Goal: Task Accomplishment & Management: Use online tool/utility

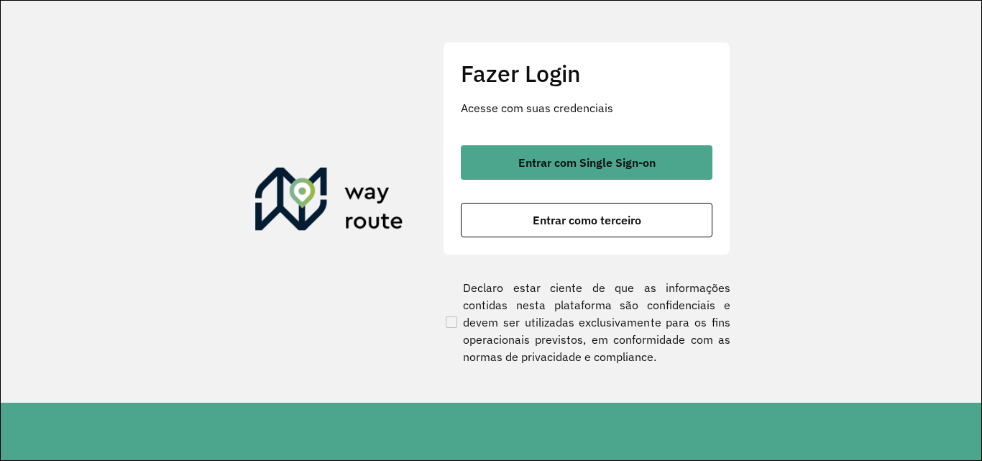
click at [621, 234] on button "Entrar como terceiro" at bounding box center [587, 220] width 252 height 35
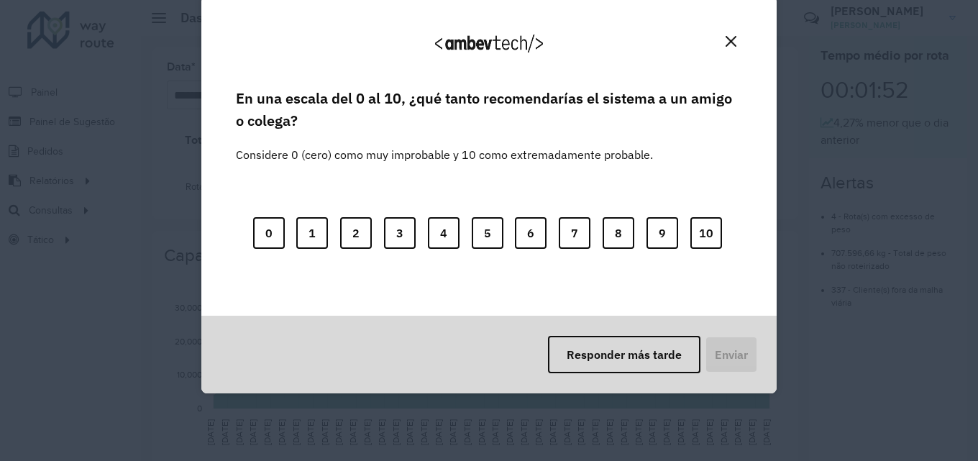
click at [198, 214] on div "¡Agradecemos sus comentarios! En una escala del 0 al 10, ¿qué tanto recomendarí…" at bounding box center [489, 230] width 978 height 461
click at [731, 46] on img "Close" at bounding box center [731, 41] width 11 height 11
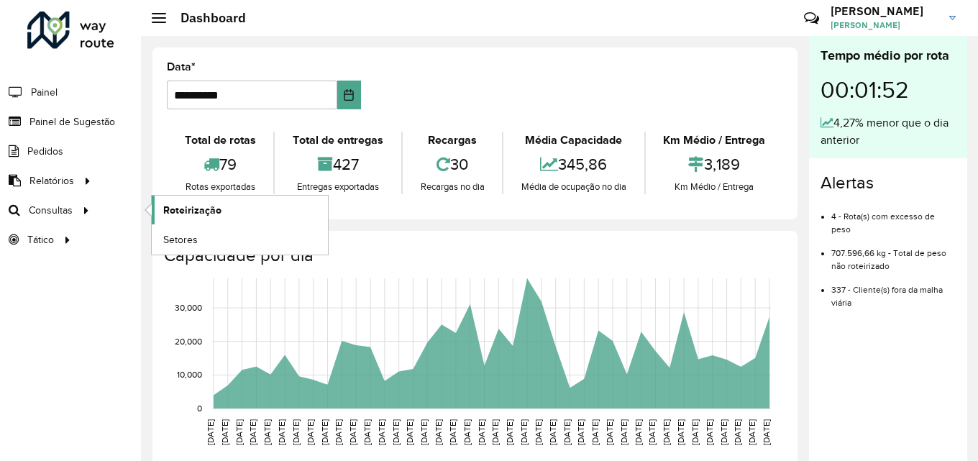
click at [183, 211] on span "Roteirização" at bounding box center [192, 210] width 58 height 15
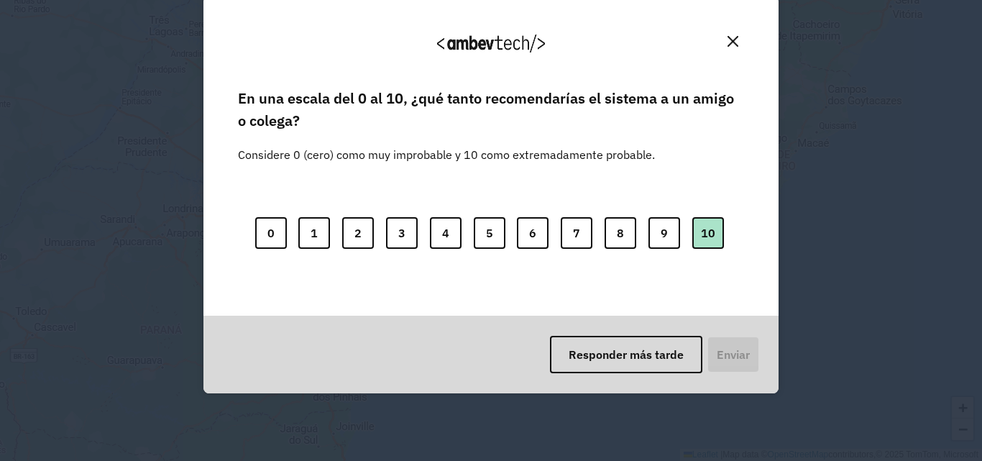
click at [700, 238] on button "10" at bounding box center [708, 233] width 32 height 32
click at [743, 360] on button "Enviar" at bounding box center [731, 354] width 53 height 37
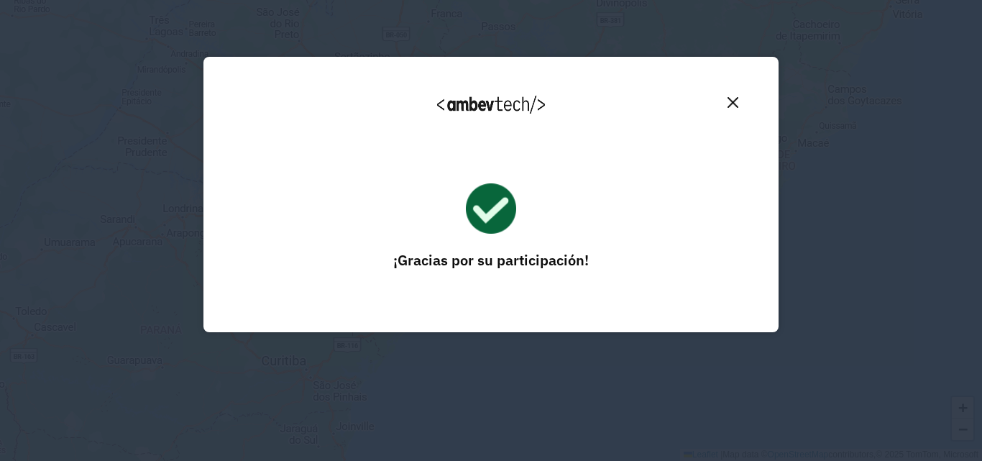
click at [725, 95] on button "Close" at bounding box center [733, 102] width 22 height 22
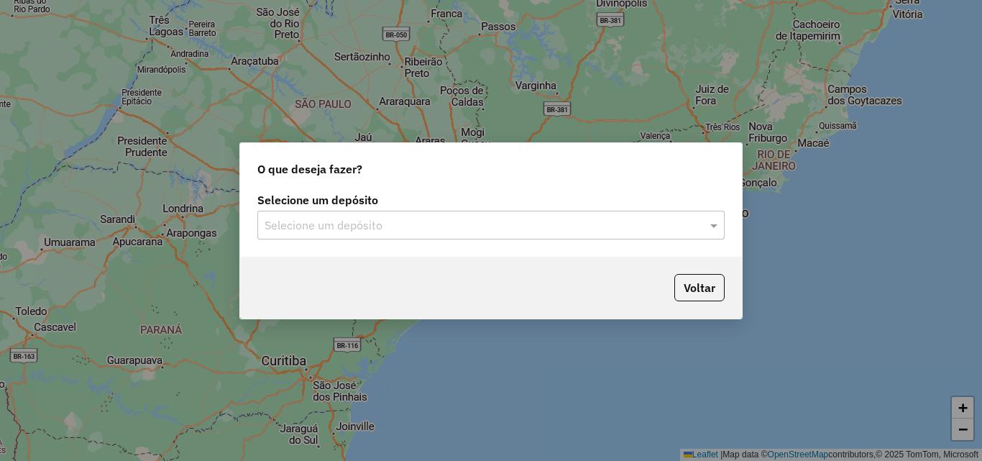
click at [402, 219] on input "text" at bounding box center [477, 225] width 424 height 17
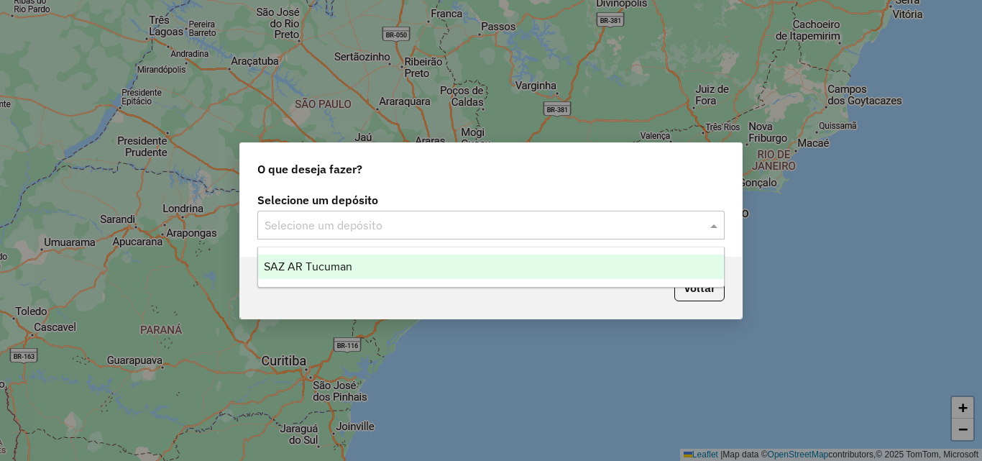
click at [401, 267] on div "SAZ AR Tucuman" at bounding box center [491, 267] width 466 height 24
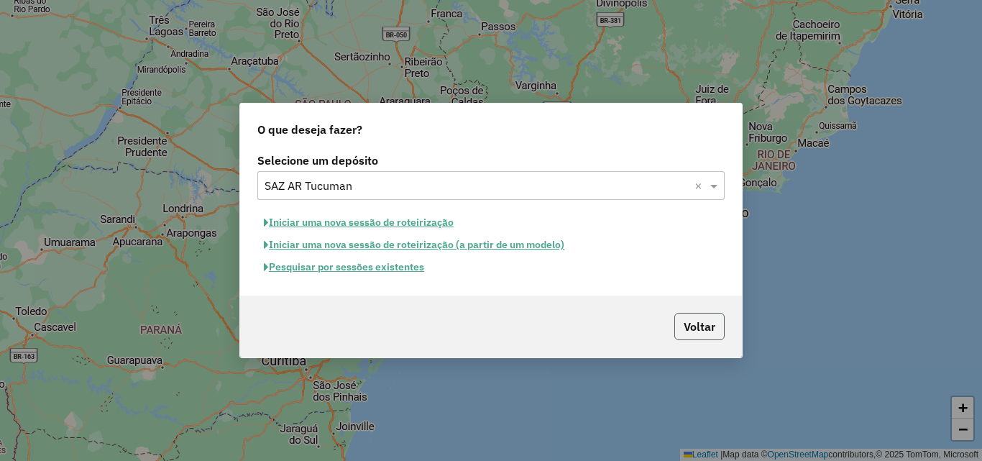
click at [718, 326] on button "Voltar" at bounding box center [699, 326] width 50 height 27
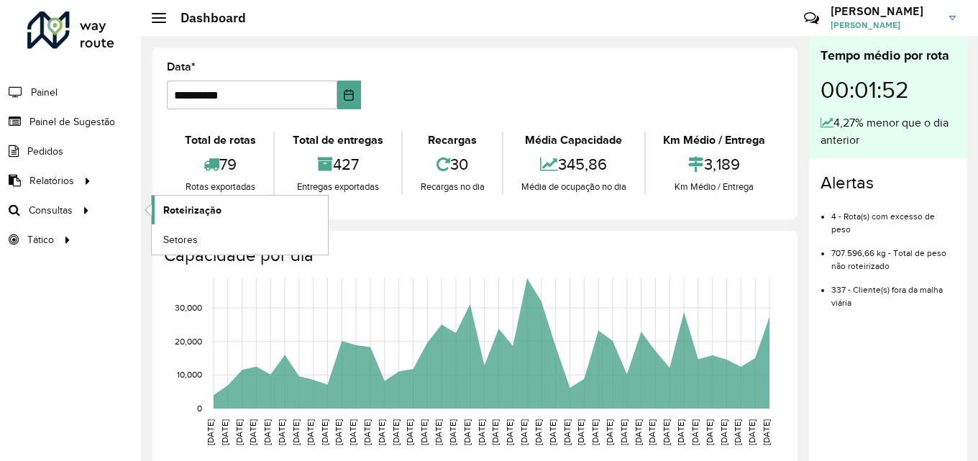
click at [222, 209] on link "Roteirização" at bounding box center [240, 210] width 176 height 29
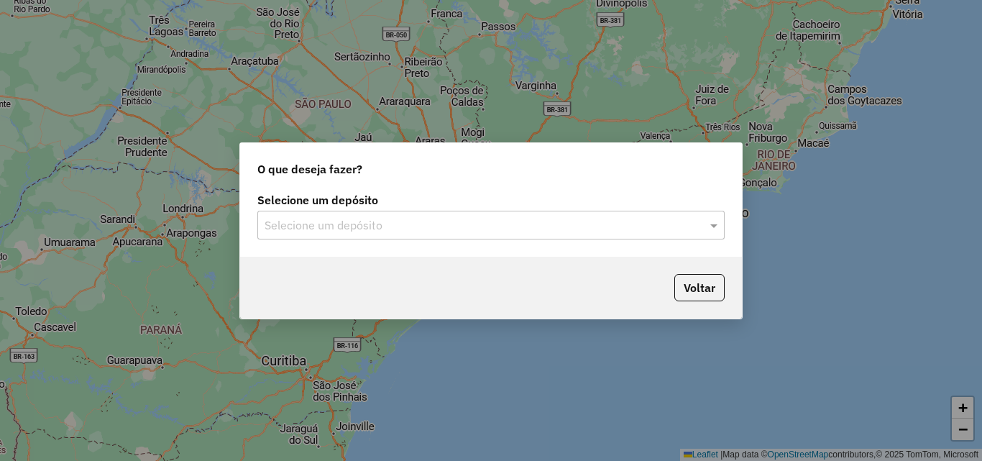
click at [434, 219] on input "text" at bounding box center [477, 225] width 424 height 17
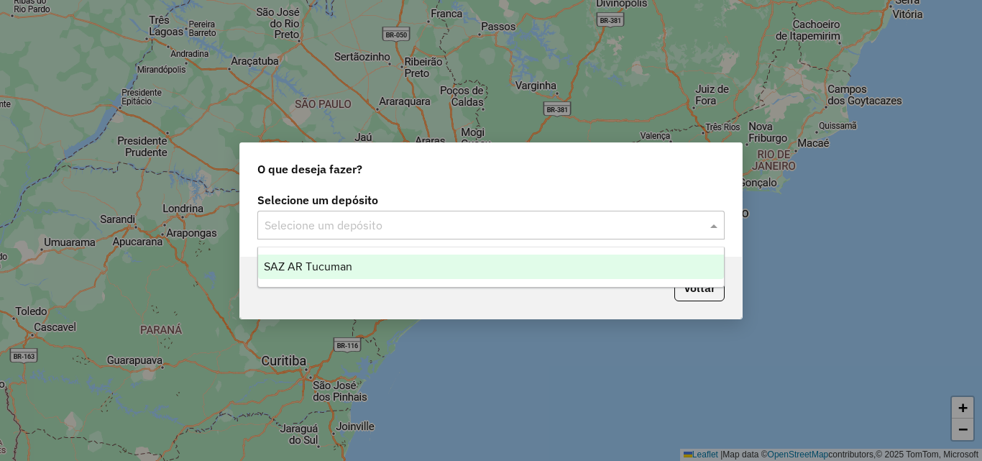
click at [365, 273] on div "SAZ AR Tucuman" at bounding box center [491, 267] width 466 height 24
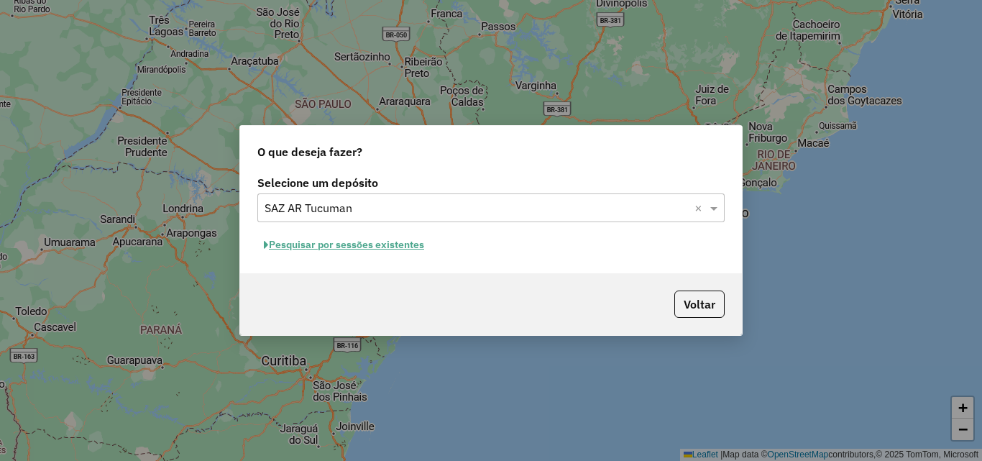
click at [373, 246] on button "Pesquisar por sessões existentes" at bounding box center [343, 245] width 173 height 22
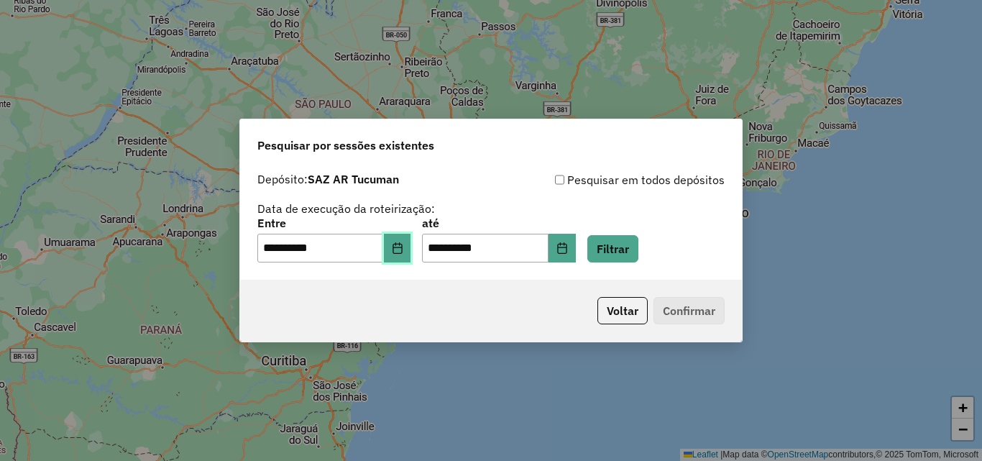
click at [398, 250] on button "Choose Date" at bounding box center [397, 248] width 27 height 29
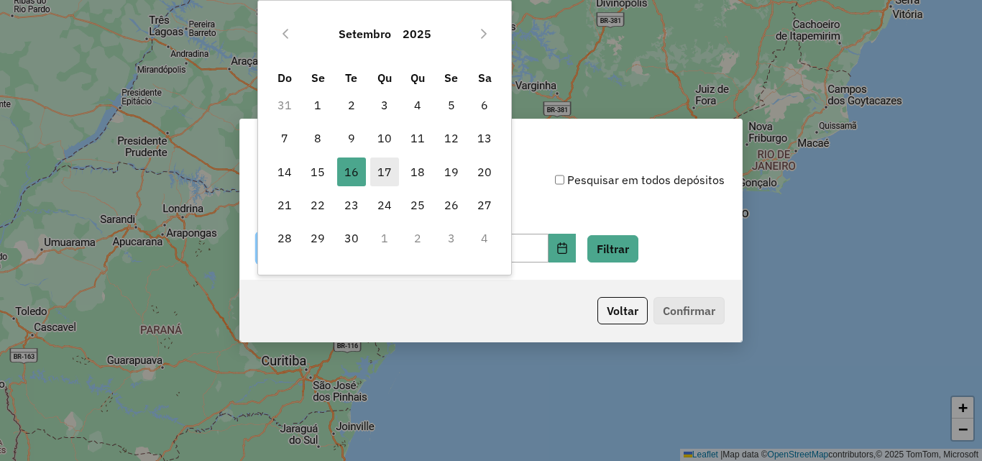
click at [390, 172] on span "17" at bounding box center [384, 171] width 29 height 29
type input "**********"
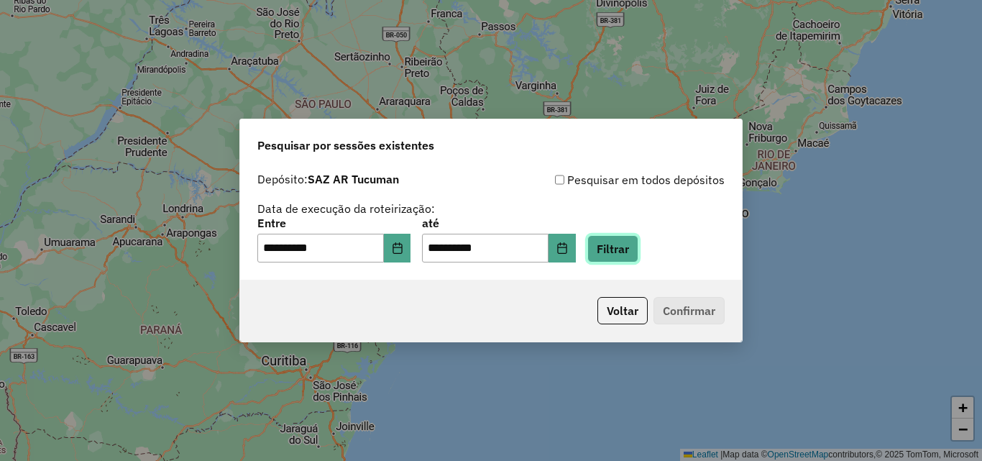
click at [631, 244] on button "Filtrar" at bounding box center [612, 248] width 51 height 27
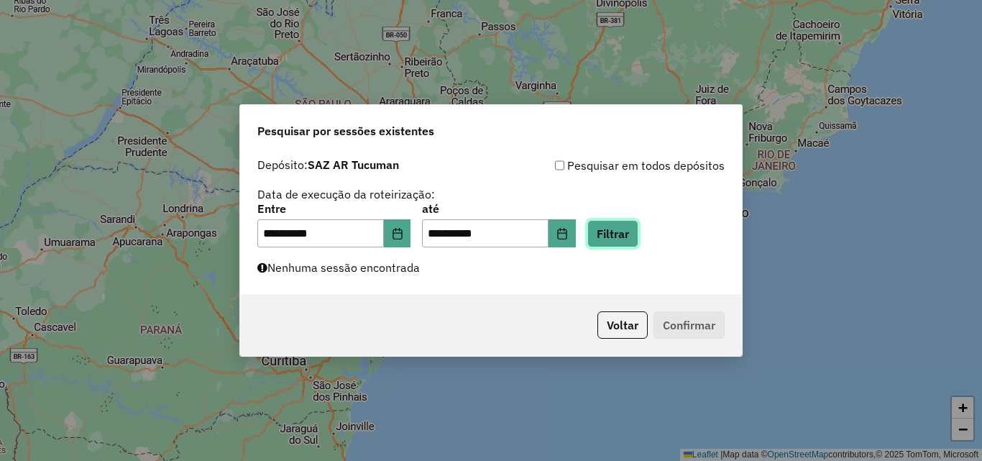
click at [631, 237] on button "Filtrar" at bounding box center [612, 233] width 51 height 27
click at [639, 223] on button "Filtrar" at bounding box center [612, 233] width 51 height 27
click at [634, 235] on button "Filtrar" at bounding box center [612, 233] width 51 height 27
click at [629, 233] on button "Filtrar" at bounding box center [612, 233] width 51 height 27
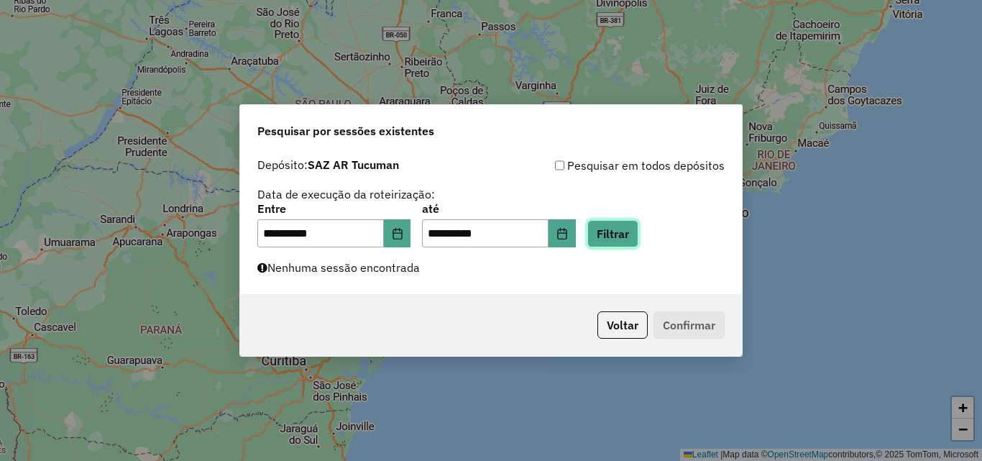
click at [630, 234] on button "Filtrar" at bounding box center [612, 233] width 51 height 27
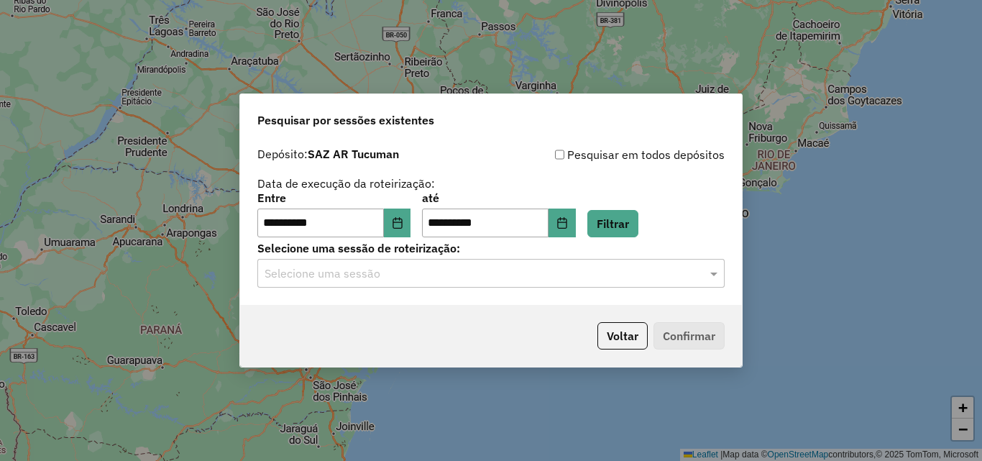
click at [621, 272] on input "text" at bounding box center [477, 273] width 424 height 17
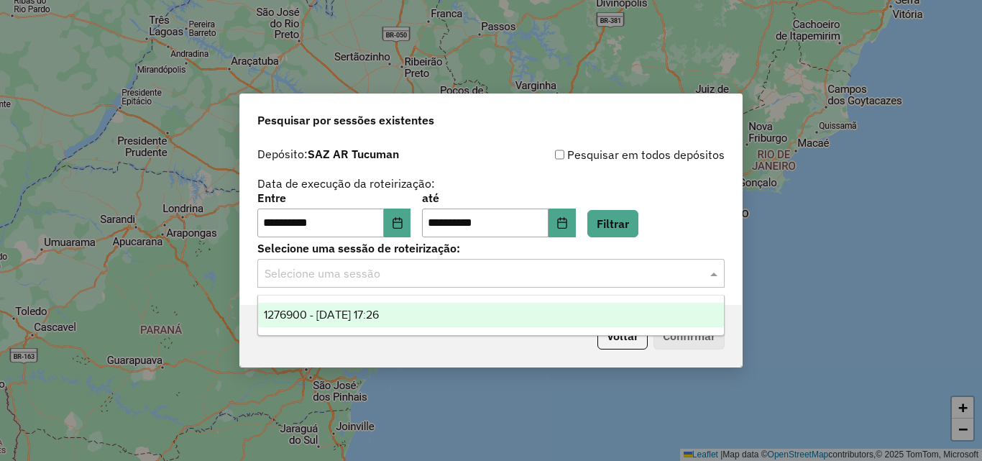
click at [785, 275] on div "**********" at bounding box center [491, 230] width 982 height 461
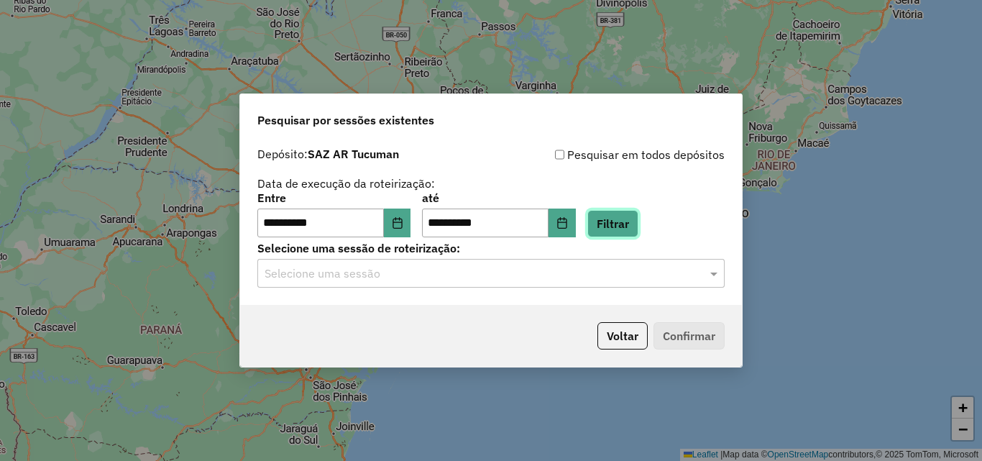
click at [632, 227] on button "Filtrar" at bounding box center [612, 223] width 51 height 27
click at [582, 257] on div "Selecione uma sessão de roteirização: Selecione uma sessão" at bounding box center [490, 265] width 467 height 45
click at [581, 273] on input "text" at bounding box center [477, 273] width 424 height 17
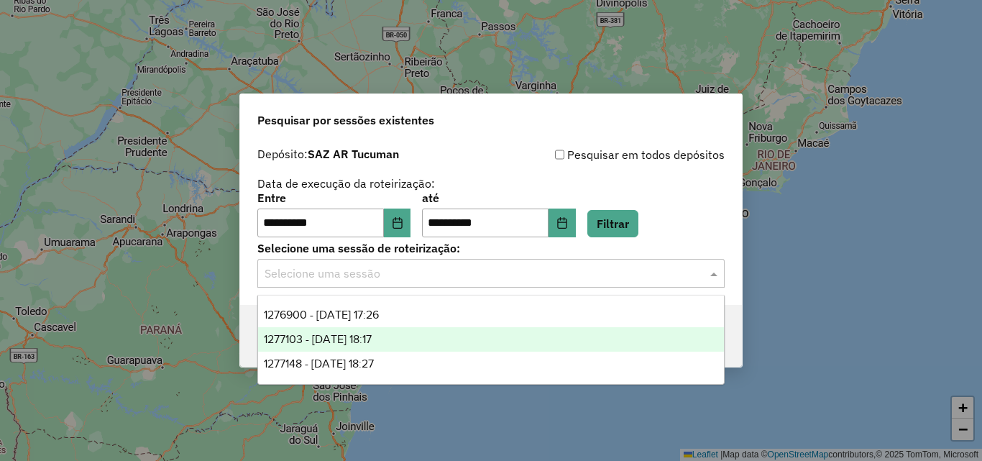
click at [532, 344] on div "1277103 - 17/09/2025 18:17" at bounding box center [491, 339] width 466 height 24
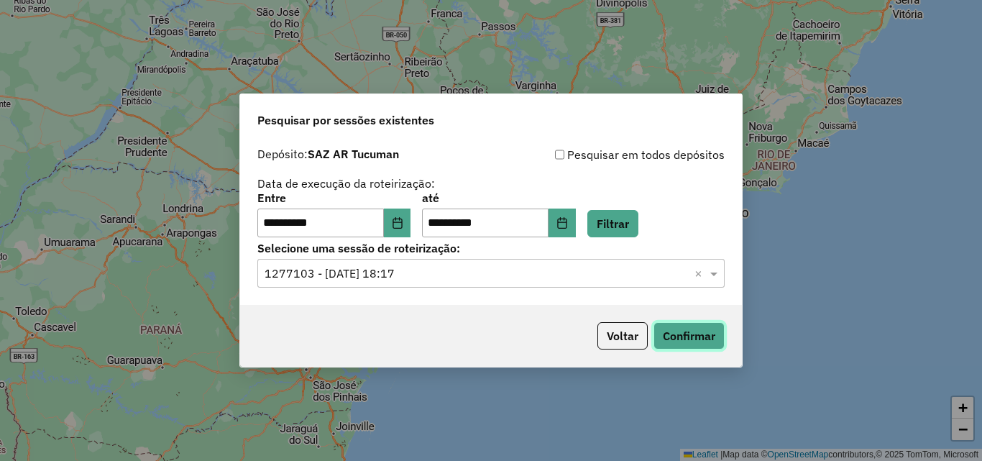
click at [698, 338] on button "Confirmar" at bounding box center [689, 335] width 71 height 27
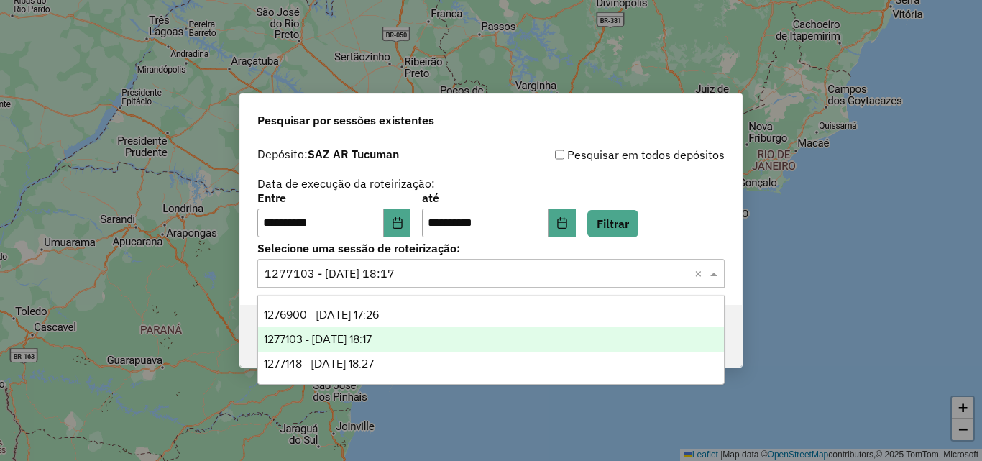
click at [650, 276] on input "text" at bounding box center [477, 273] width 424 height 17
click at [363, 335] on span "1277103 - 17/09/2025 18:17" at bounding box center [318, 339] width 108 height 12
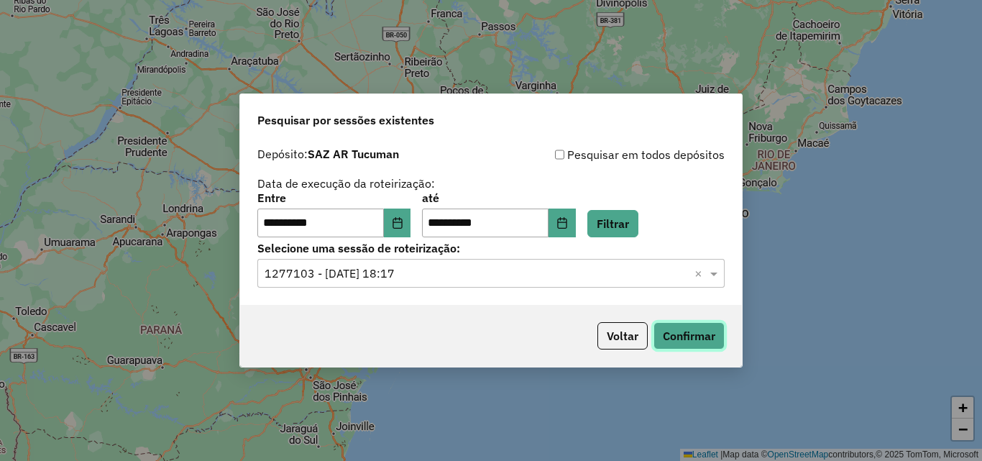
click at [693, 326] on button "Confirmar" at bounding box center [689, 335] width 71 height 27
click at [434, 265] on input "text" at bounding box center [477, 273] width 424 height 17
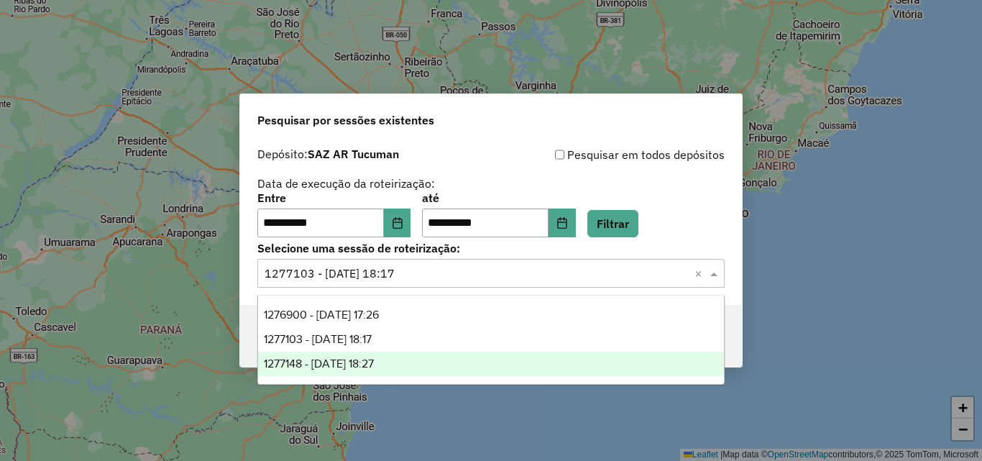
click at [374, 362] on span "1277148 - 17/09/2025 18:27" at bounding box center [319, 363] width 110 height 12
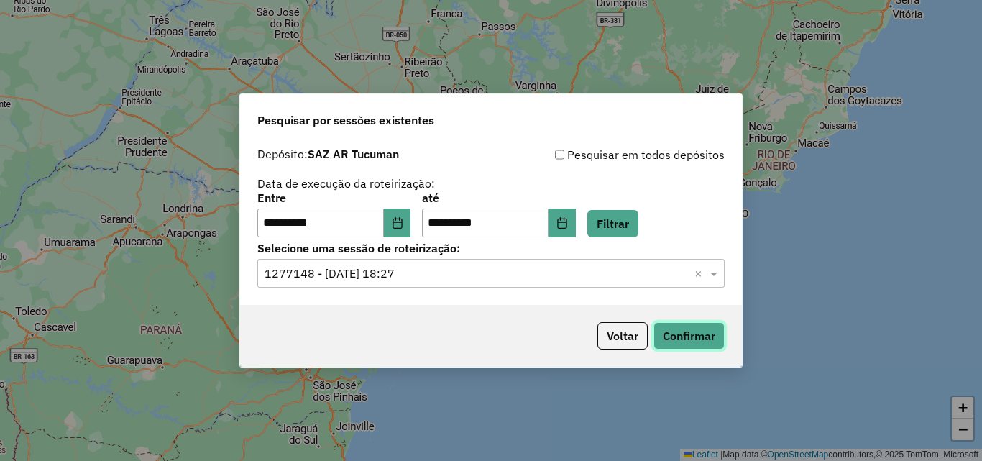
click at [672, 332] on button "Confirmar" at bounding box center [689, 335] width 71 height 27
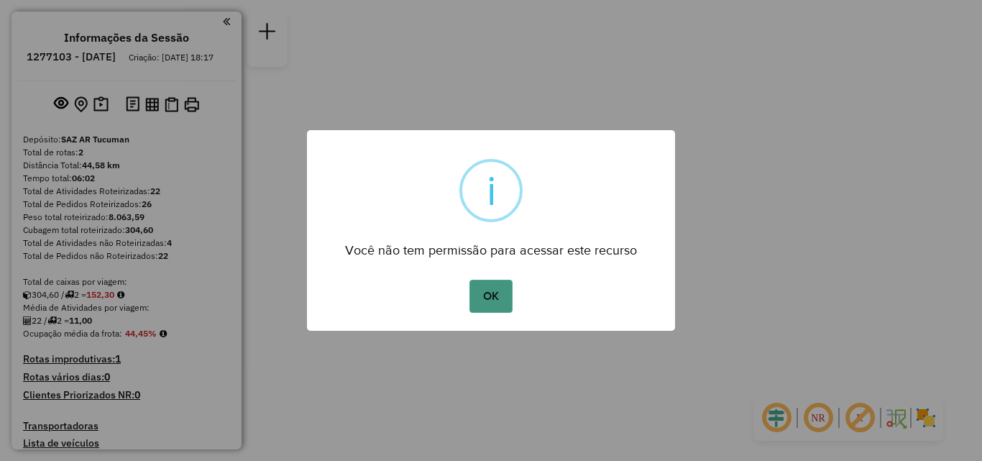
click at [482, 304] on button "OK" at bounding box center [491, 296] width 42 height 33
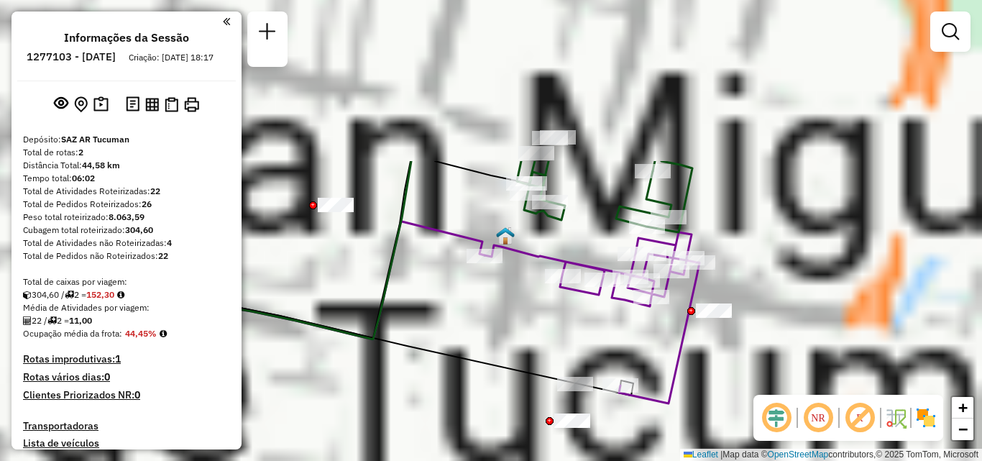
drag, startPoint x: 514, startPoint y: 266, endPoint x: 753, endPoint y: 449, distance: 300.6
click at [753, 449] on div "Janela de atendimento Grade de atendimento Capacidade Transportadoras Veículos …" at bounding box center [491, 230] width 982 height 461
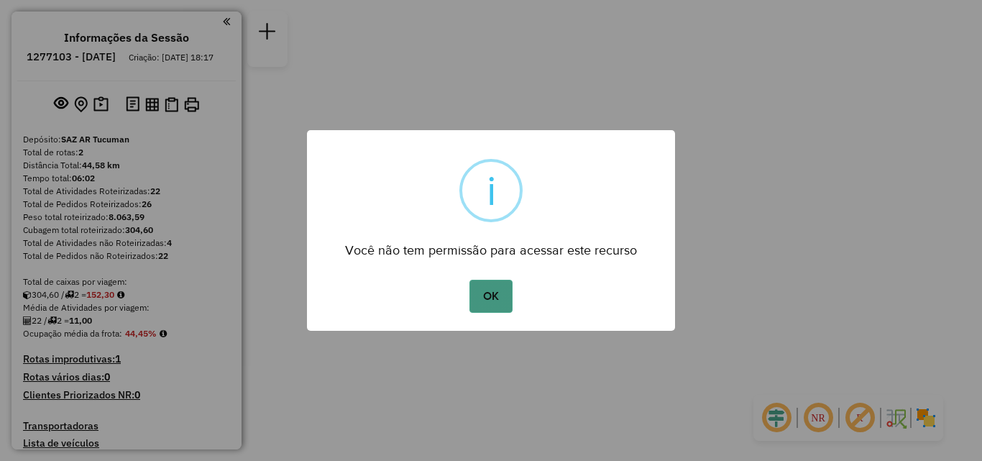
click at [475, 295] on button "OK" at bounding box center [491, 296] width 42 height 33
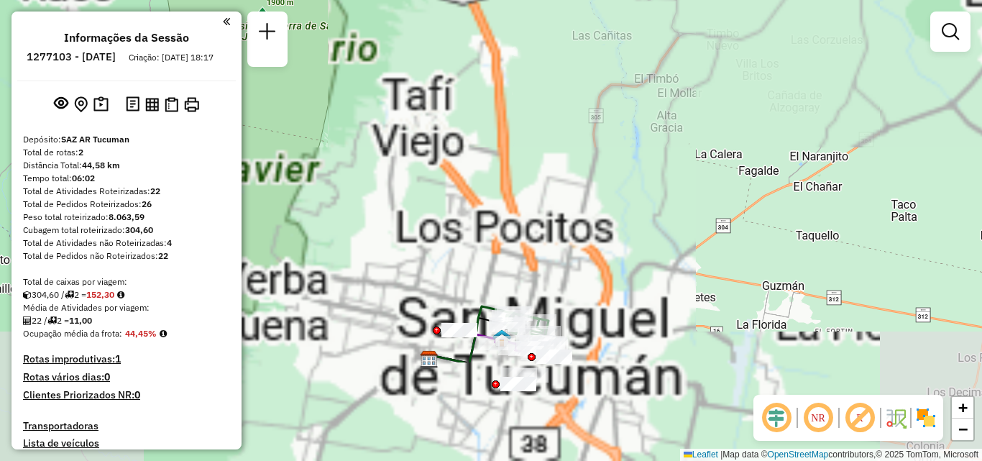
drag, startPoint x: 482, startPoint y: 319, endPoint x: 541, endPoint y: 88, distance: 238.2
click at [541, 88] on div "Janela de atendimento Grade de atendimento Capacidade Transportadoras Veículos …" at bounding box center [491, 230] width 982 height 461
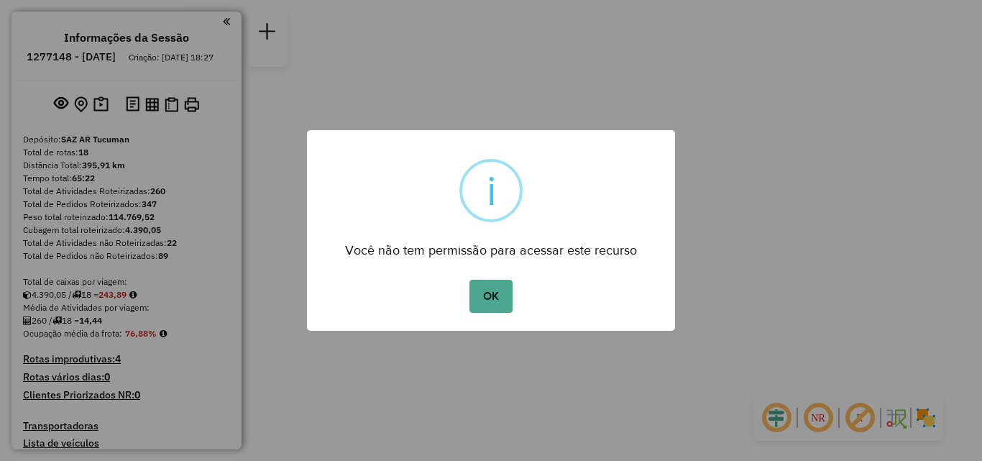
click at [504, 302] on button "OK" at bounding box center [491, 296] width 42 height 33
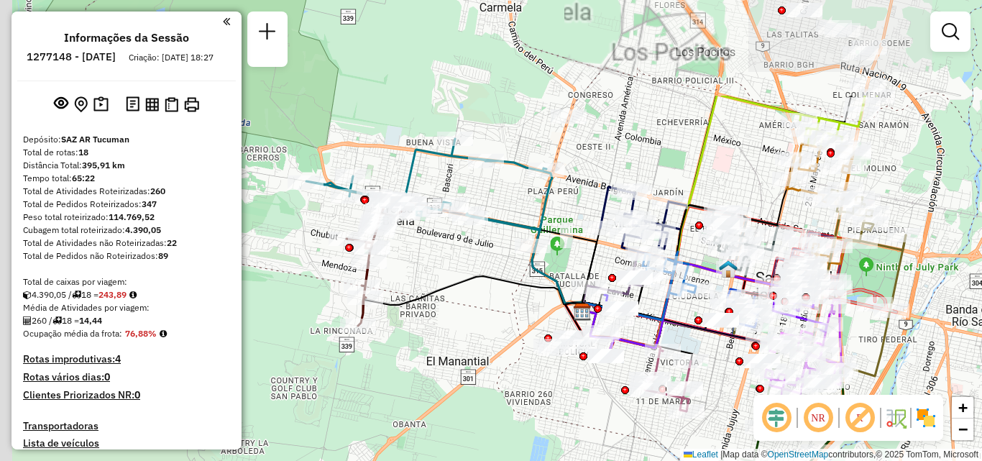
drag, startPoint x: 683, startPoint y: 275, endPoint x: 879, endPoint y: 291, distance: 196.9
click at [879, 291] on icon at bounding box center [750, 296] width 291 height 121
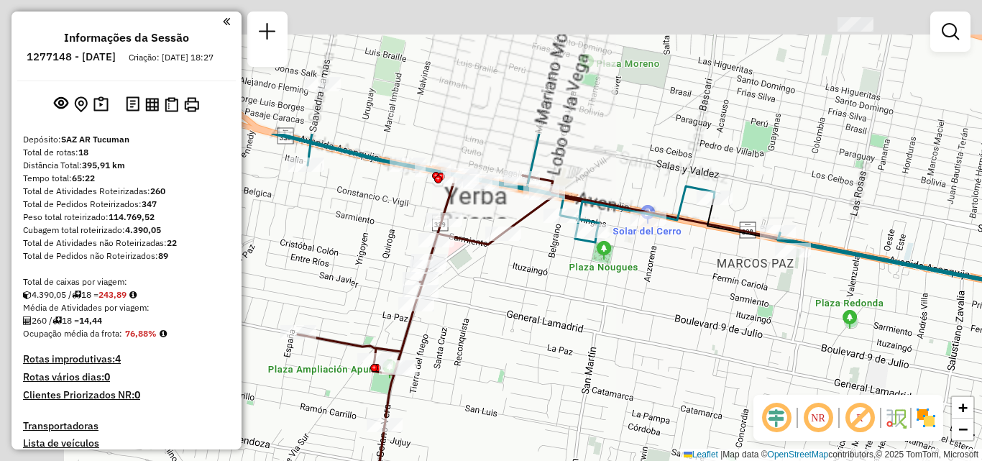
drag, startPoint x: 612, startPoint y: 377, endPoint x: 598, endPoint y: 360, distance: 21.5
click at [621, 391] on div "Rota 1 - Placa AA455BW 0000459636 - GONZALEZ FABIO DANIEL Janela de atendimento…" at bounding box center [491, 230] width 982 height 461
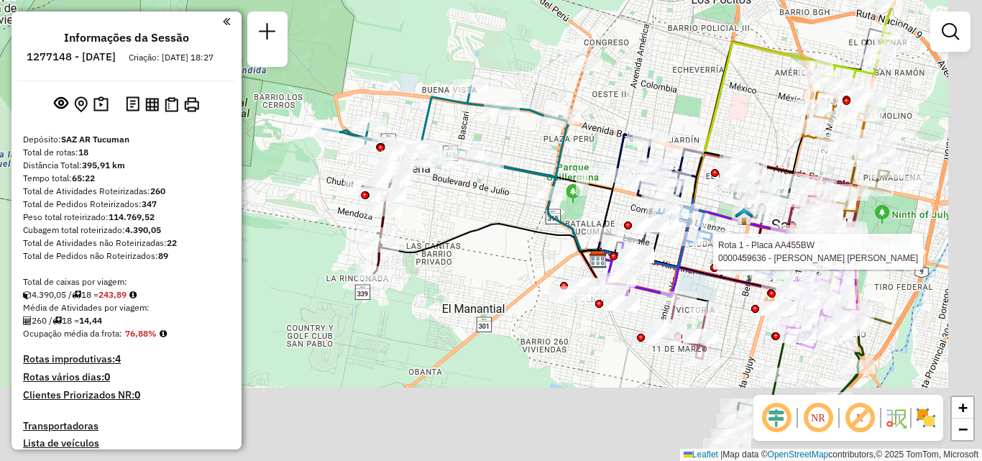
drag, startPoint x: 769, startPoint y: 184, endPoint x: 457, endPoint y: 72, distance: 332.3
click at [458, 72] on div "Rota 1 - Placa AA455BW 0000459636 - GONZALEZ FABIO DANIEL Janela de atendimento…" at bounding box center [491, 230] width 982 height 461
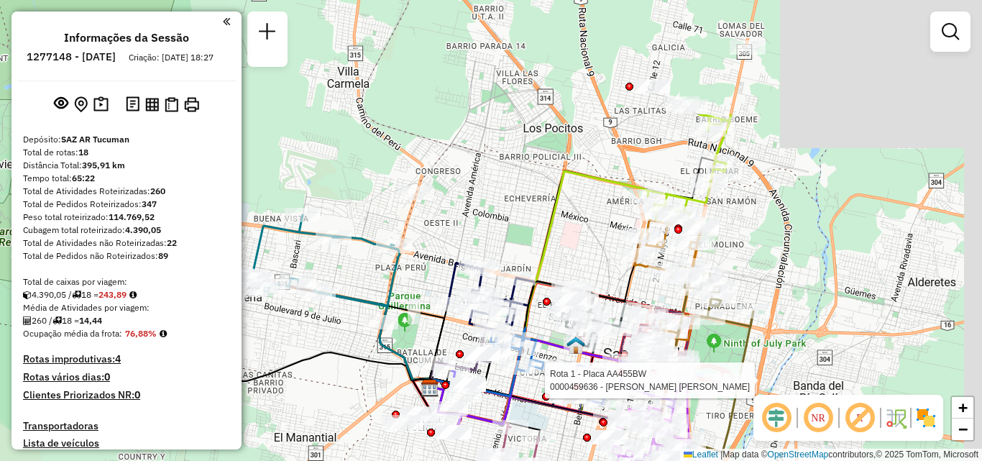
drag, startPoint x: 899, startPoint y: 208, endPoint x: 884, endPoint y: 301, distance: 94.7
click at [884, 301] on div "Rota 1 - Placa AA455BW 0000459636 - GONZALEZ FABIO DANIEL Janela de atendimento…" at bounding box center [491, 230] width 982 height 461
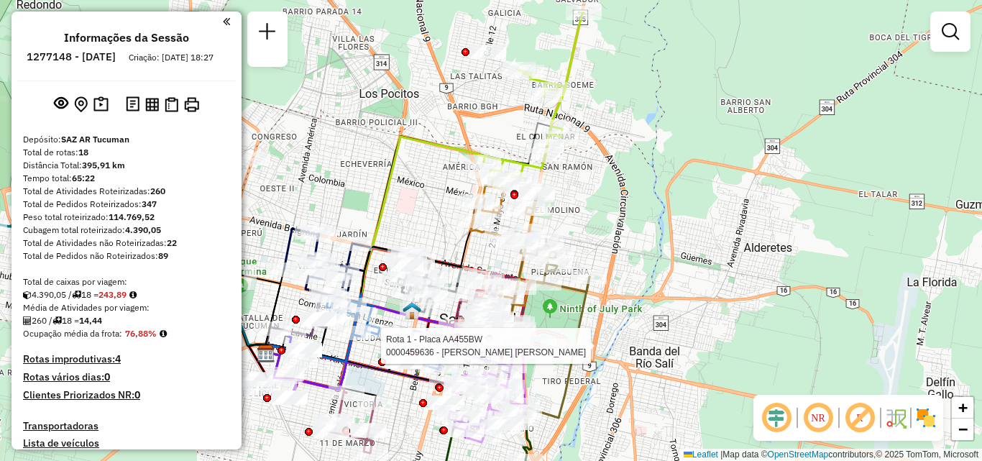
drag, startPoint x: 546, startPoint y: 207, endPoint x: 410, endPoint y: 184, distance: 138.5
click at [409, 192] on div "Rota 1 - Placa AA455BW 0000459636 - GONZALEZ FABIO DANIEL Janela de atendimento…" at bounding box center [491, 230] width 982 height 461
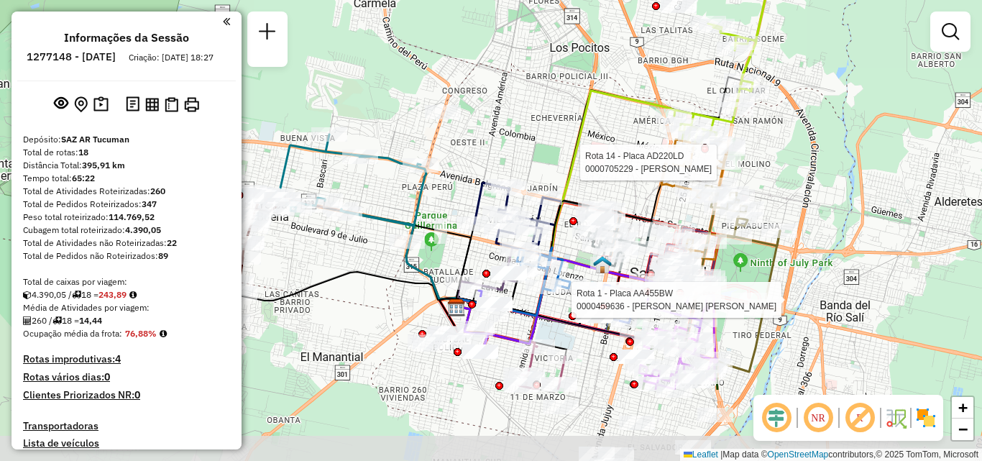
drag, startPoint x: 645, startPoint y: 289, endPoint x: 708, endPoint y: 171, distance: 133.5
click at [723, 170] on div at bounding box center [718, 162] width 36 height 14
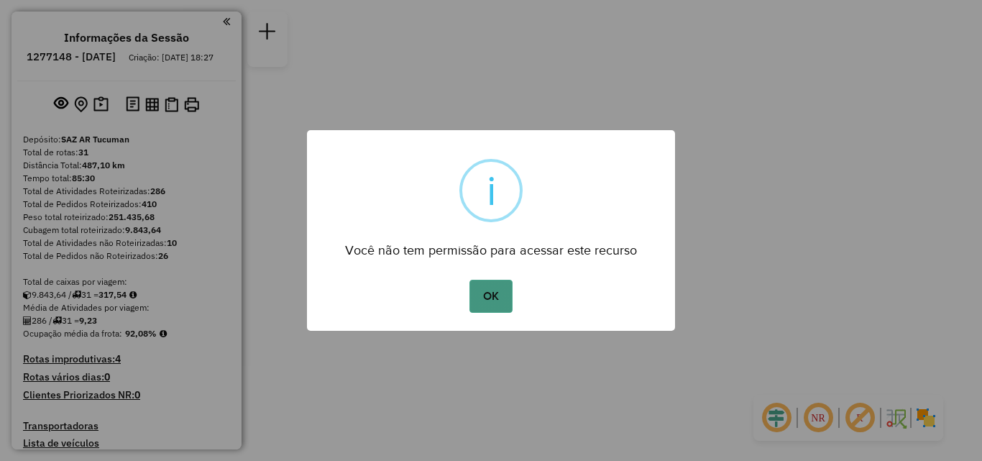
click at [493, 297] on button "OK" at bounding box center [491, 296] width 42 height 33
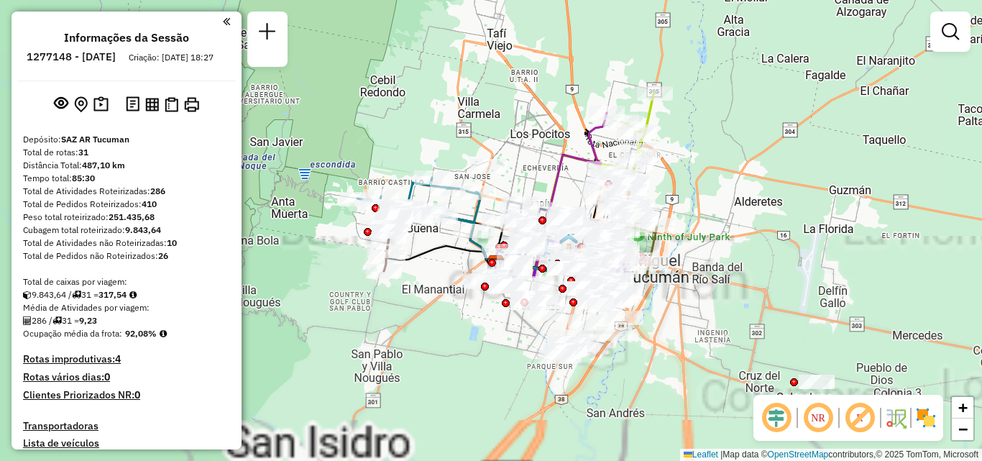
drag, startPoint x: 557, startPoint y: 256, endPoint x: 577, endPoint y: 131, distance: 126.6
click at [575, 131] on icon at bounding box center [551, 190] width 111 height 155
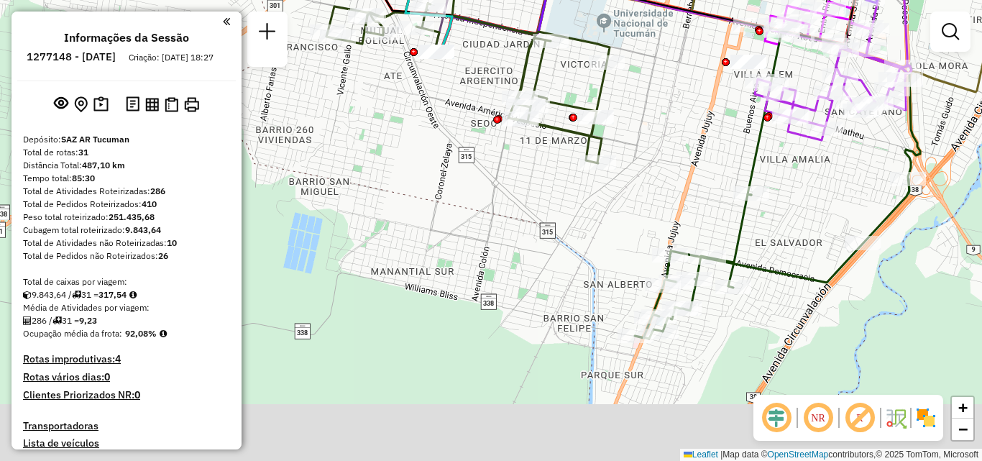
drag, startPoint x: 695, startPoint y: 235, endPoint x: 645, endPoint y: 150, distance: 98.3
click at [645, 150] on div "Janela de atendimento Grade de atendimento Capacidade Transportadoras Veículos …" at bounding box center [491, 230] width 982 height 461
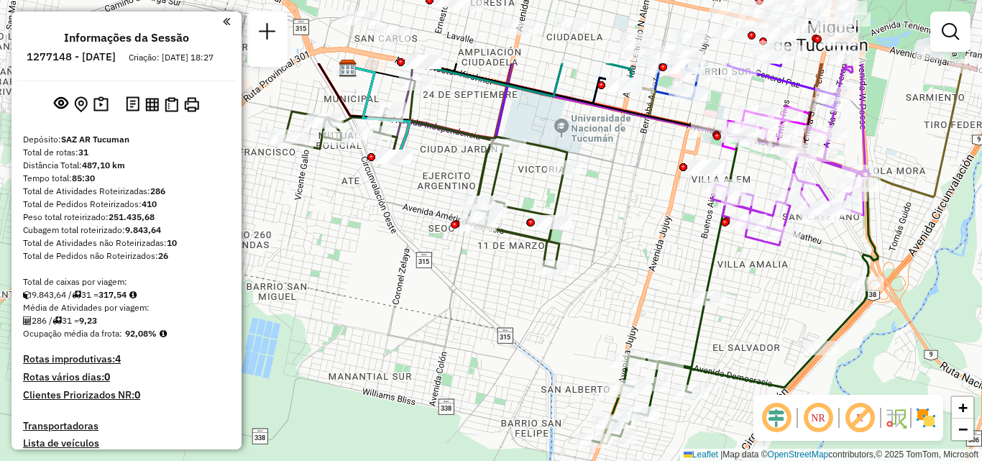
drag, startPoint x: 667, startPoint y: 153, endPoint x: 628, endPoint y: 280, distance: 132.6
click at [628, 280] on div "Janela de atendimento Grade de atendimento Capacidade Transportadoras Veículos …" at bounding box center [491, 230] width 982 height 461
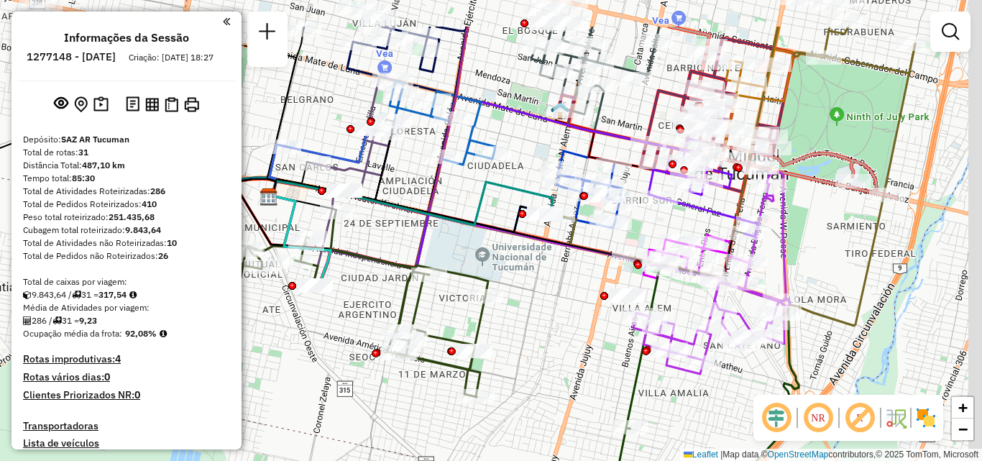
drag, startPoint x: 589, startPoint y: 262, endPoint x: 564, endPoint y: 291, distance: 37.7
click at [564, 291] on div "Rota 5 - Placa AG647OG 0000416338 - CENCOSUD S.A. Janela de atendimento Grade d…" at bounding box center [491, 230] width 982 height 461
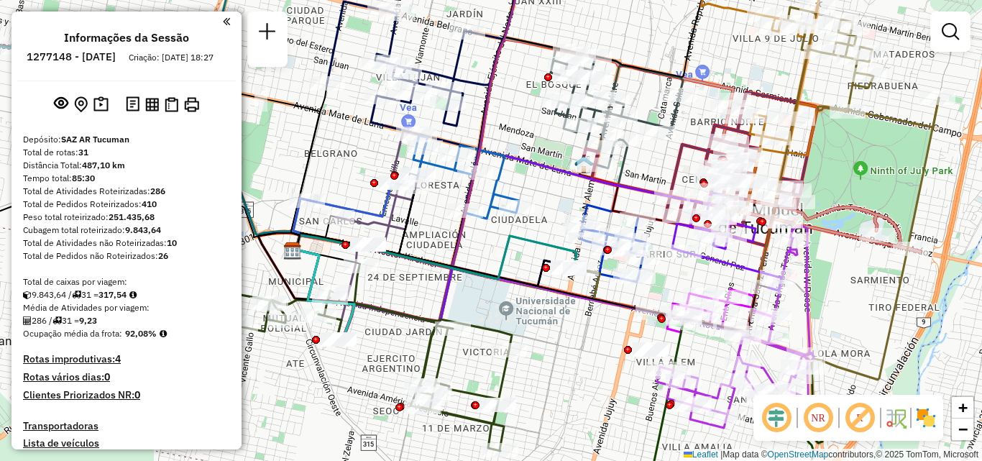
drag, startPoint x: 491, startPoint y: 308, endPoint x: 520, endPoint y: 289, distance: 34.7
click at [510, 301] on div "Janela de atendimento Grade de atendimento Capacidade Transportadoras Veículos …" at bounding box center [491, 230] width 982 height 461
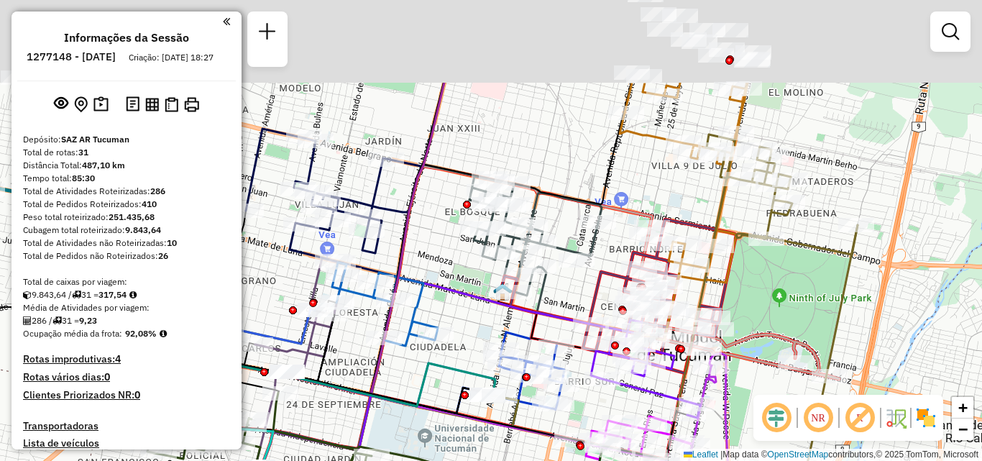
drag, startPoint x: 802, startPoint y: 248, endPoint x: 731, endPoint y: 367, distance: 138.6
click at [731, 367] on icon at bounding box center [548, 348] width 582 height 242
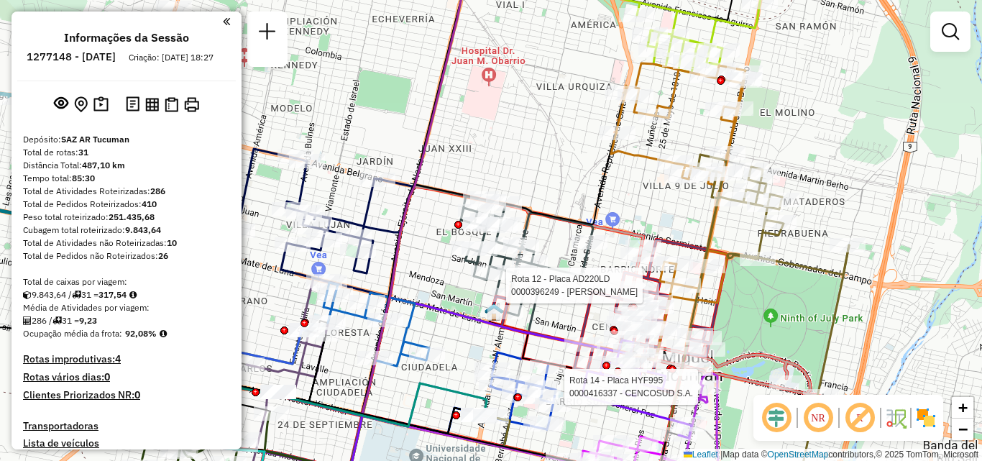
select select "**********"
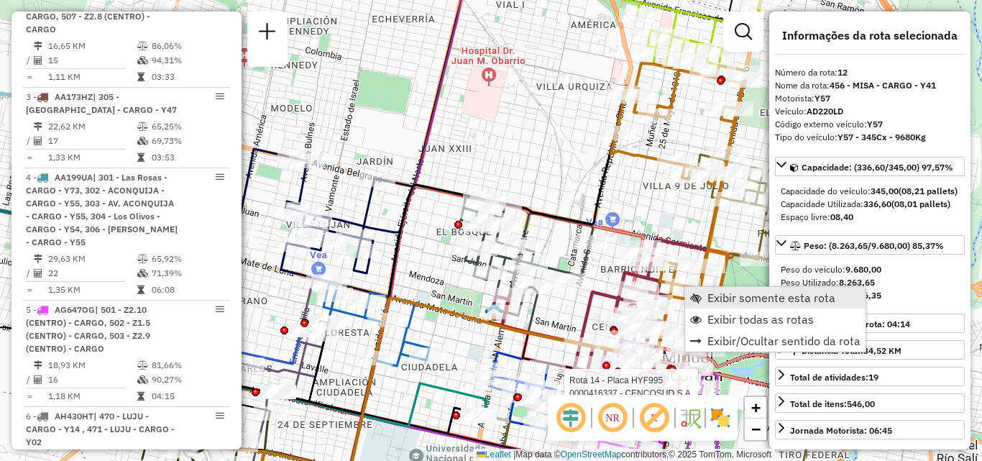
scroll to position [1657, 0]
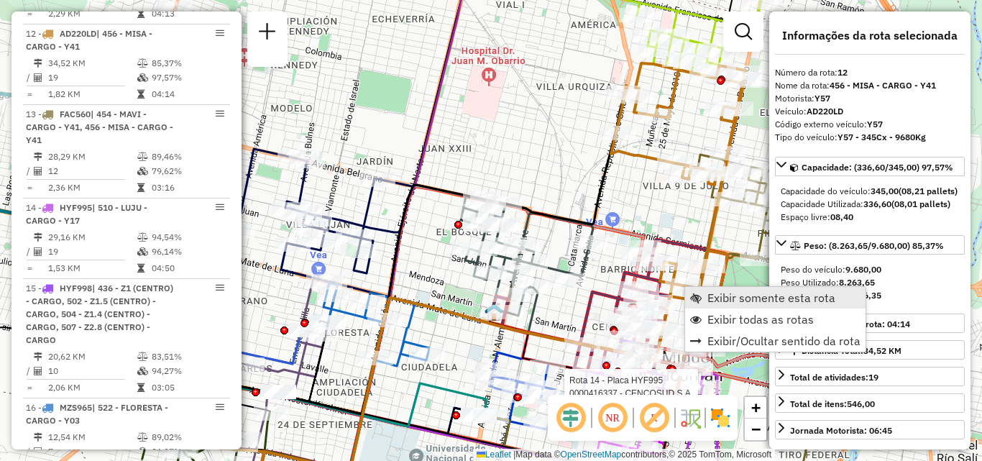
click at [715, 296] on span "Exibir somente esta rota" at bounding box center [772, 298] width 128 height 12
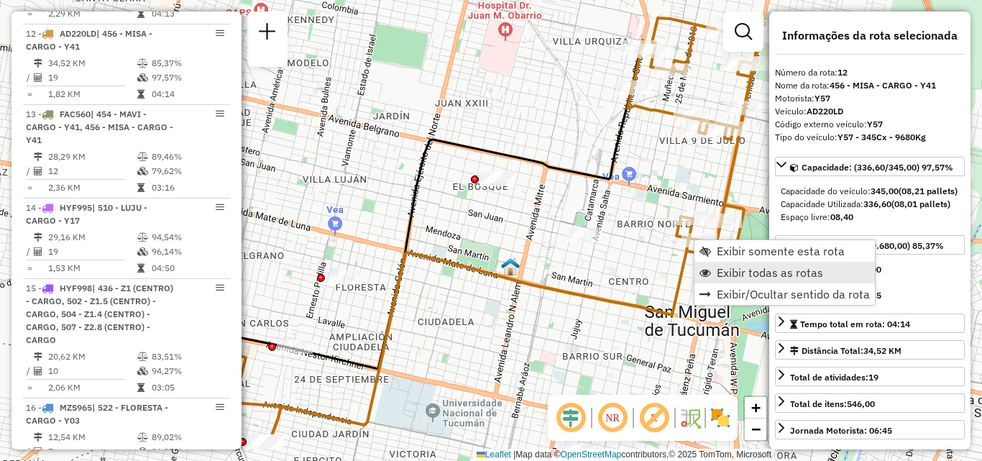
click at [714, 270] on link "Exibir todas as rotas" at bounding box center [785, 273] width 180 height 22
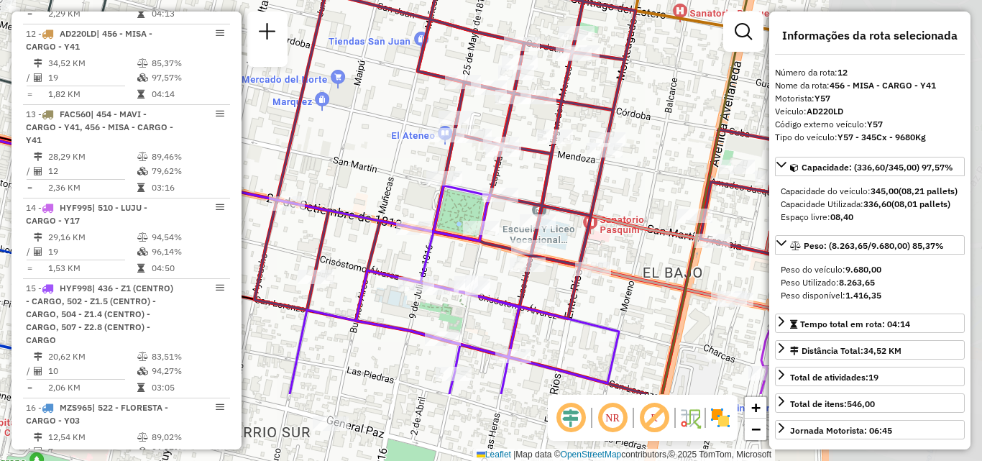
drag, startPoint x: 627, startPoint y: 298, endPoint x: 372, endPoint y: 184, distance: 279.0
click at [373, 185] on div "Janela de atendimento Grade de atendimento Capacidade Transportadoras Veículos …" at bounding box center [491, 230] width 982 height 461
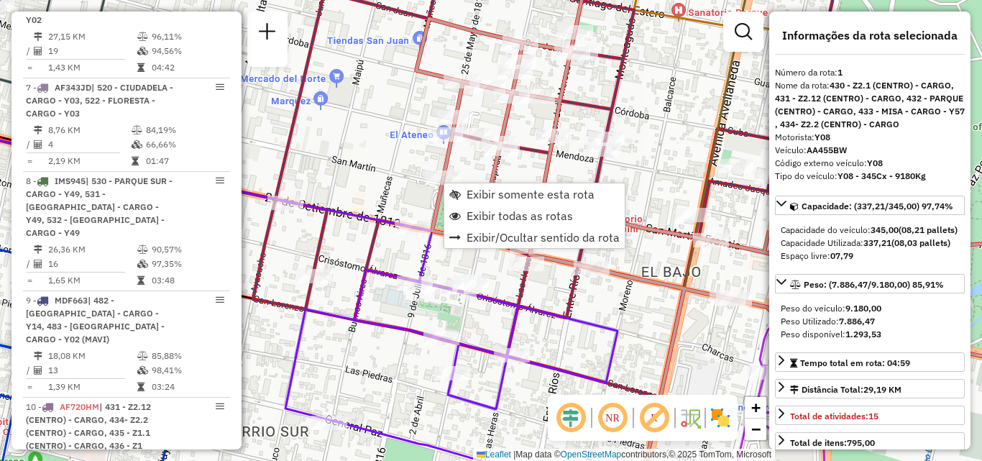
scroll to position [512, 0]
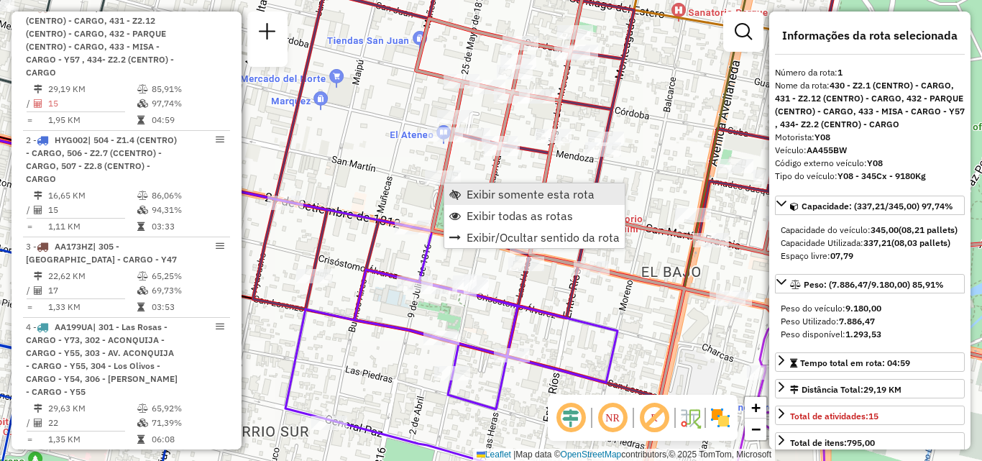
click at [482, 197] on span "Exibir somente esta rota" at bounding box center [531, 194] width 128 height 12
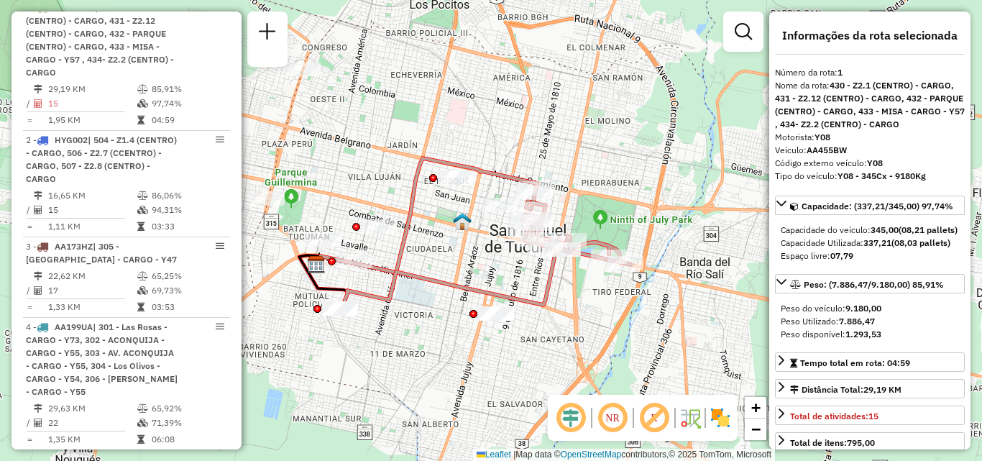
drag, startPoint x: 513, startPoint y: 261, endPoint x: 503, endPoint y: 260, distance: 10.2
click at [503, 260] on div "Janela de atendimento Grade de atendimento Capacidade Transportadoras Veículos …" at bounding box center [491, 230] width 982 height 461
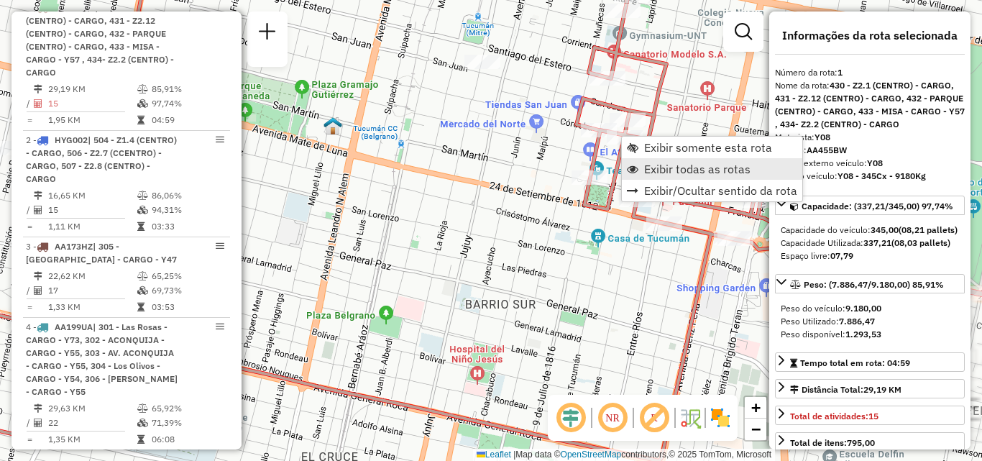
click at [651, 170] on span "Exibir todas as rotas" at bounding box center [697, 169] width 106 height 12
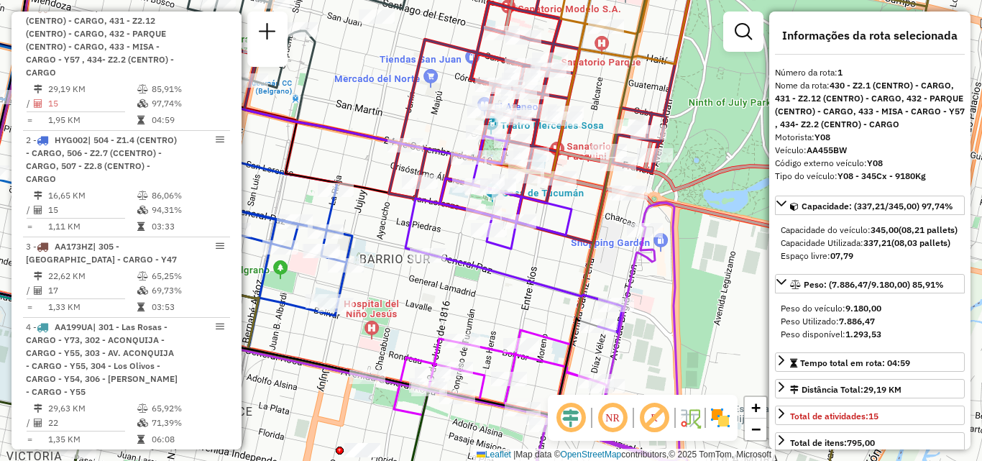
drag, startPoint x: 625, startPoint y: 288, endPoint x: 519, endPoint y: 242, distance: 115.0
click at [519, 242] on icon at bounding box center [209, 224] width 827 height 344
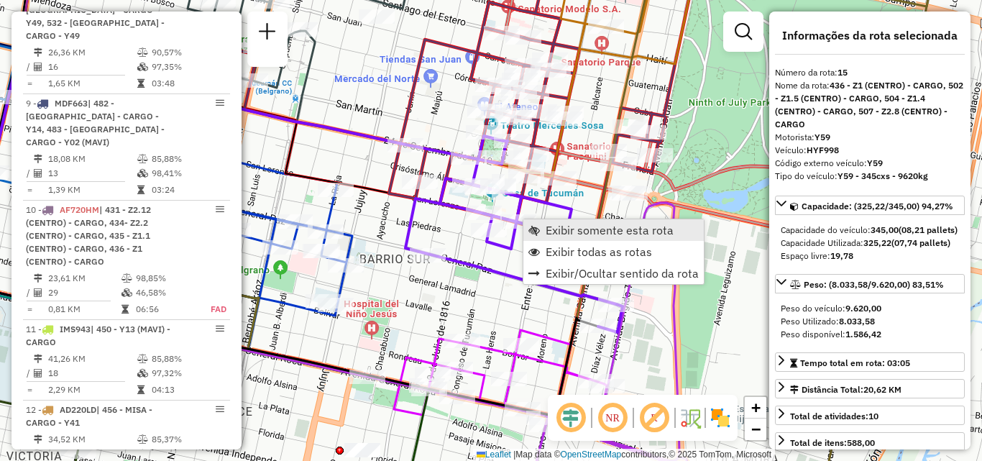
scroll to position [1911, 0]
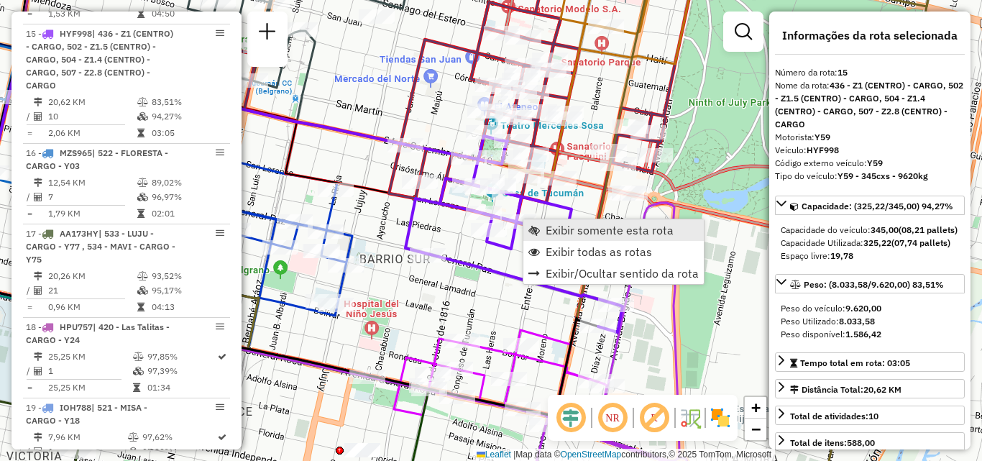
click at [556, 228] on span "Exibir somente esta rota" at bounding box center [610, 230] width 128 height 12
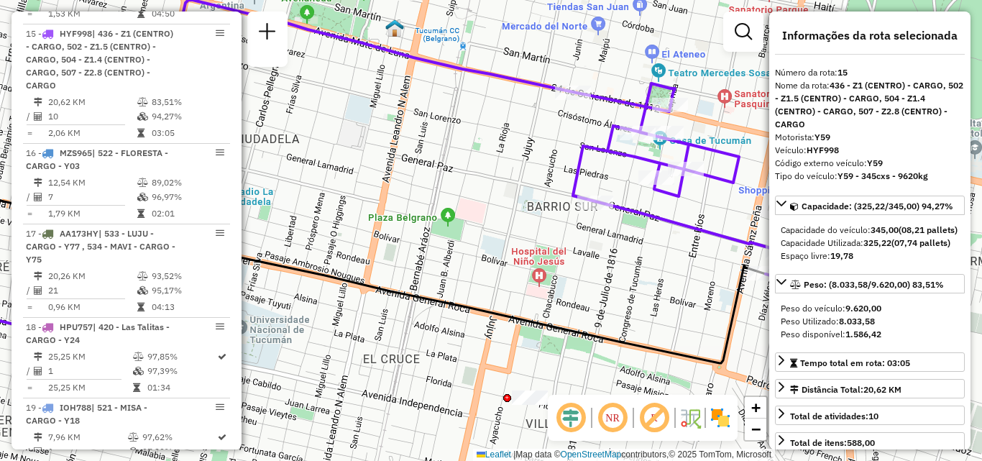
drag, startPoint x: 431, startPoint y: 231, endPoint x: 297, endPoint y: 203, distance: 137.2
click at [297, 203] on div "Janela de atendimento Grade de atendimento Capacidade Transportadoras Veículos …" at bounding box center [491, 230] width 982 height 461
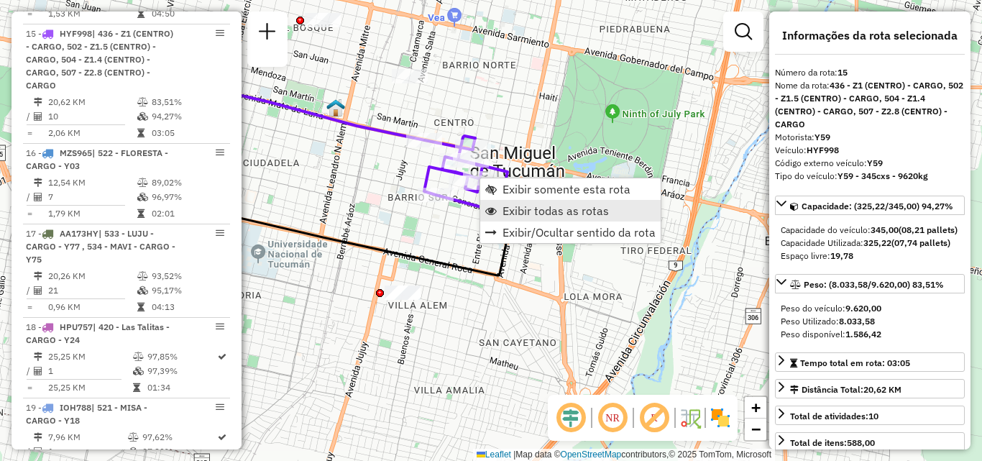
click at [496, 209] on span "Exibir todas as rotas" at bounding box center [491, 211] width 12 height 12
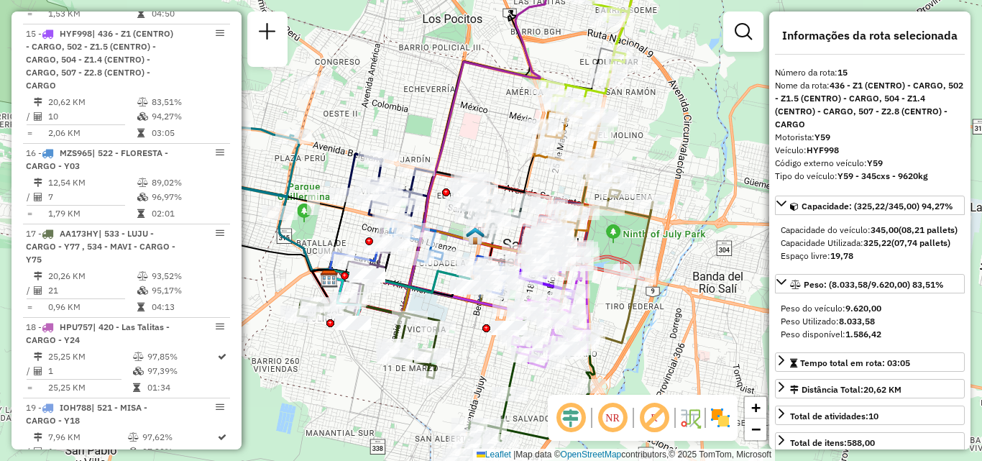
drag, startPoint x: 365, startPoint y: 349, endPoint x: 442, endPoint y: 362, distance: 77.2
click at [436, 369] on icon at bounding box center [369, 332] width 142 height 92
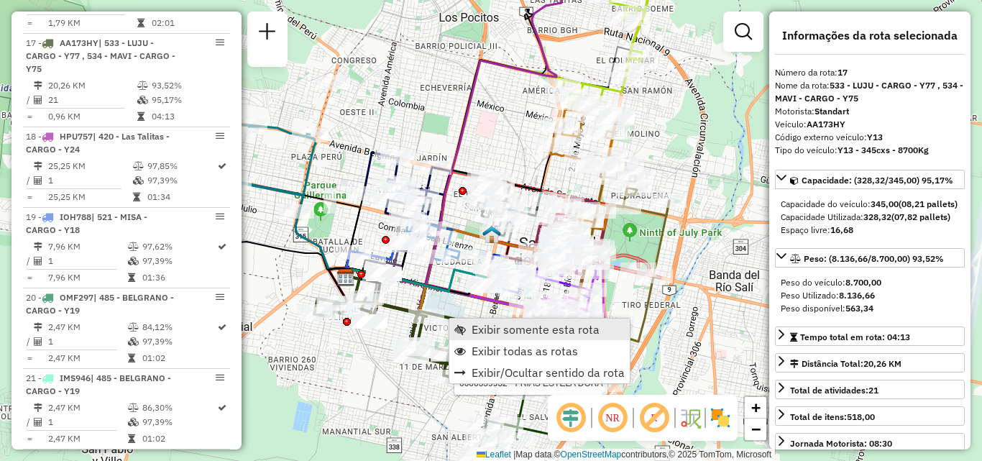
scroll to position [2111, 0]
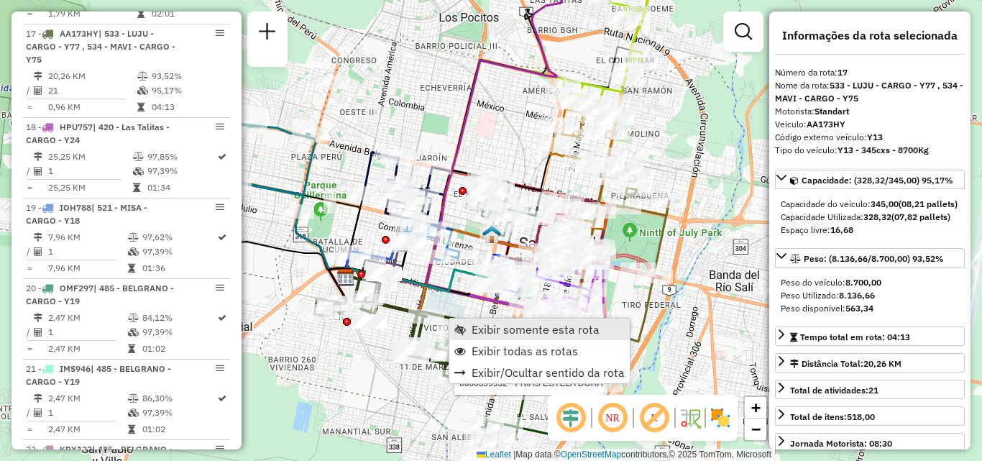
click at [482, 326] on span "Exibir somente esta rota" at bounding box center [536, 330] width 128 height 12
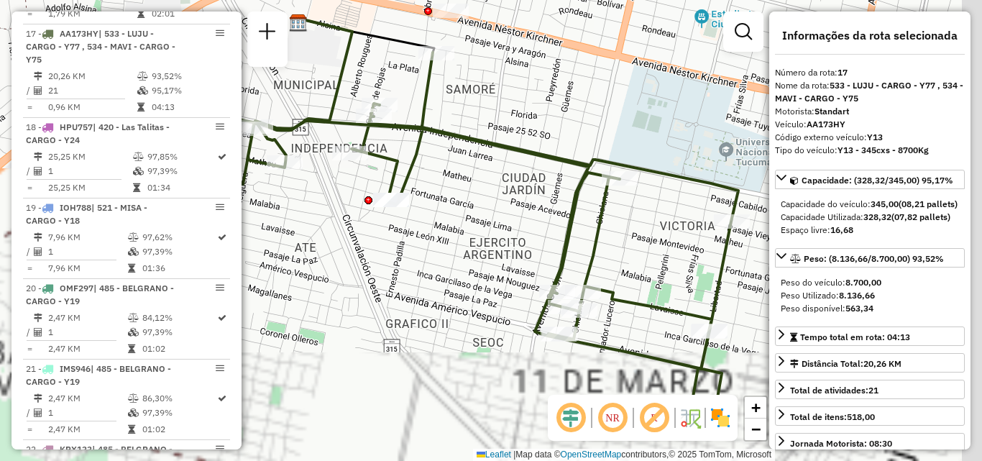
drag, startPoint x: 440, startPoint y: 311, endPoint x: 392, endPoint y: 296, distance: 50.5
click at [392, 296] on div "Rota 17 - Placa AA173HY 0000359932 - FRIAS ESTELA DORA Janela de atendimento Gr…" at bounding box center [491, 230] width 982 height 461
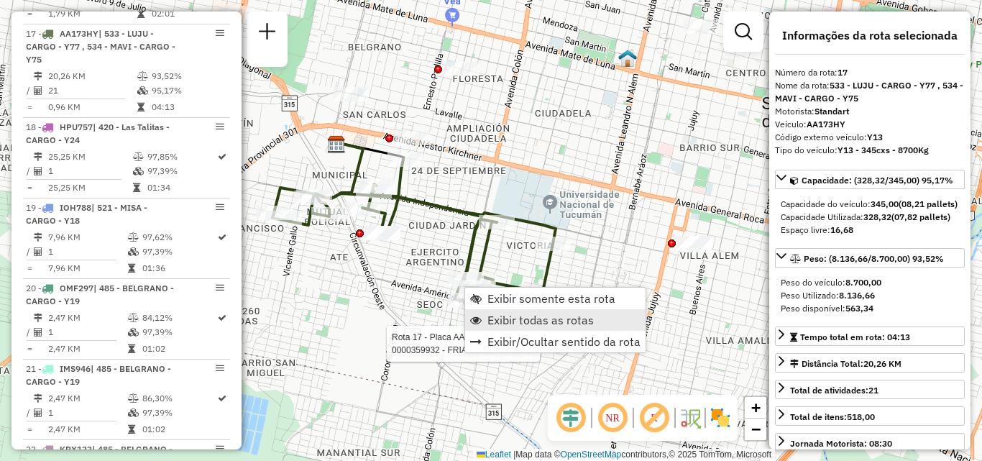
click at [493, 319] on span "Exibir todas as rotas" at bounding box center [541, 320] width 106 height 12
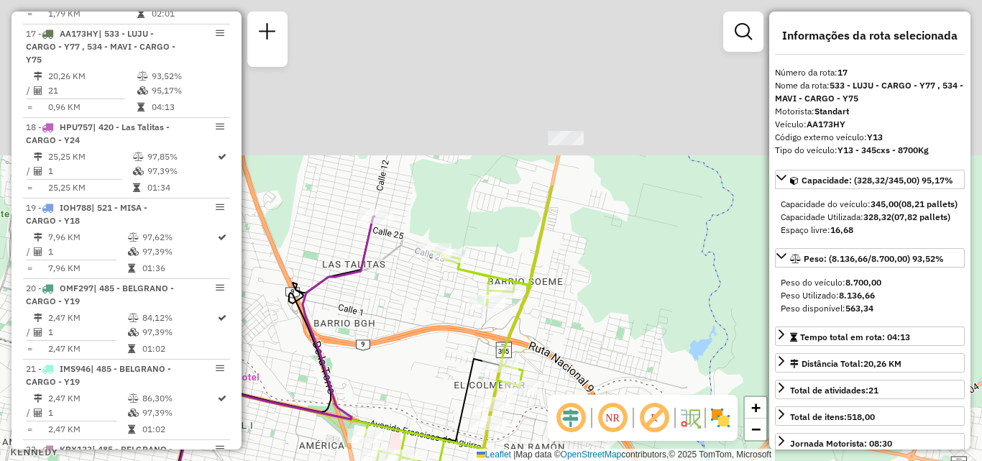
drag, startPoint x: 316, startPoint y: 314, endPoint x: 311, endPoint y: 403, distance: 90.0
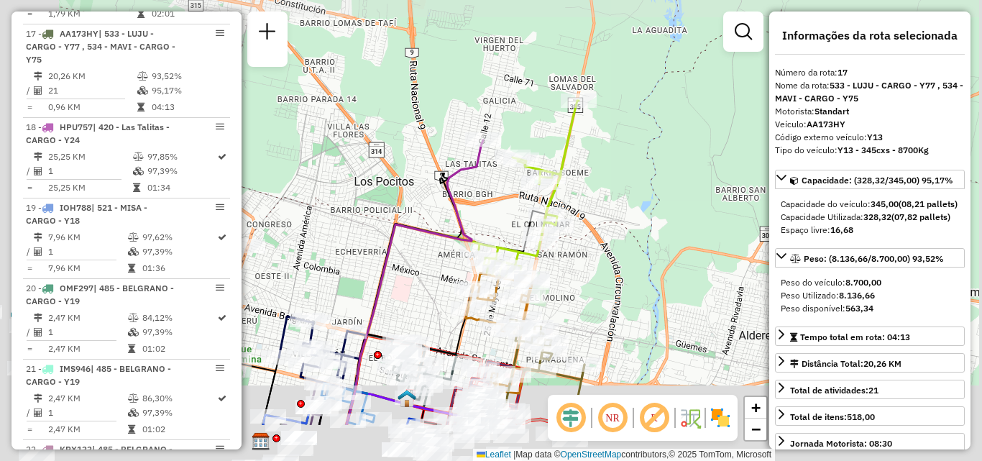
drag, startPoint x: 572, startPoint y: 245, endPoint x: 598, endPoint y: 231, distance: 30.2
click at [596, 231] on div "Rota 17 - Placa AA173HY 0000359932 - FRIAS ESTELA DORA Janela de atendimento Gr…" at bounding box center [491, 230] width 982 height 461
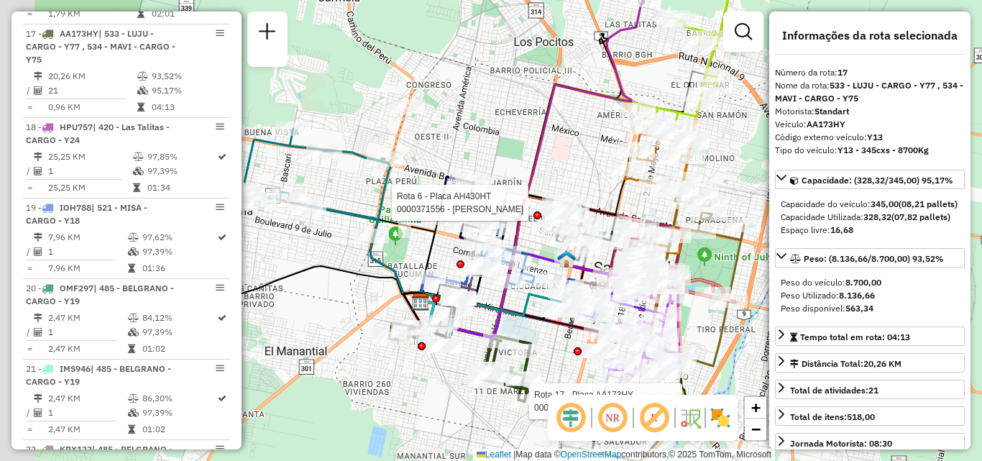
drag, startPoint x: 572, startPoint y: 196, endPoint x: 749, endPoint y: 214, distance: 177.9
click at [751, 220] on div "Rota 17 - Placa AA173HY 0000359932 - FRIAS ESTELA DORA Rota 6 - Placa AH430HT 0…" at bounding box center [491, 230] width 982 height 461
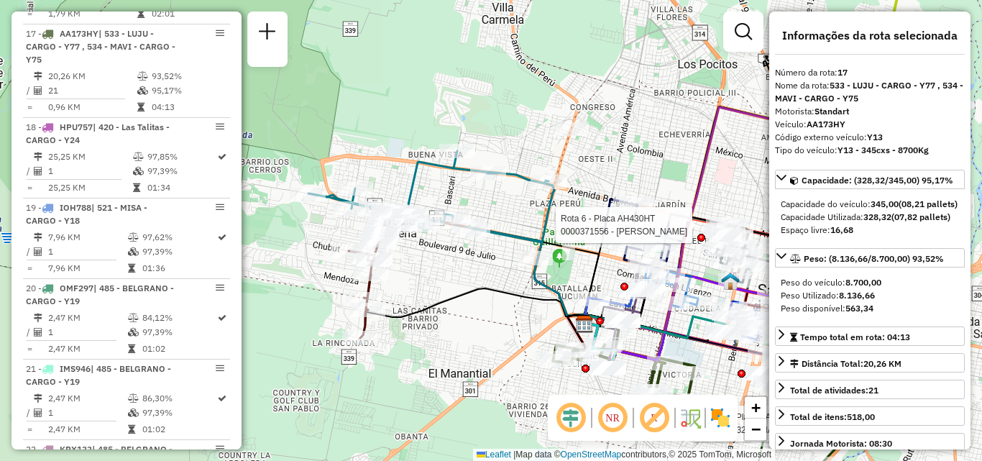
click at [447, 270] on div "Rota 17 - Placa AA173HY 0000359932 - FRIAS ESTELA DORA Rota 6 - Placa AH430HT 0…" at bounding box center [491, 230] width 982 height 461
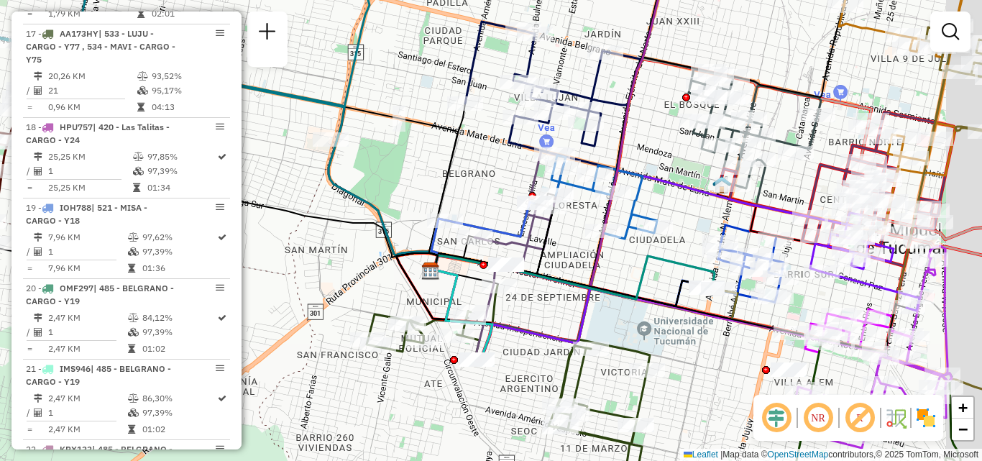
drag, startPoint x: 411, startPoint y: 196, endPoint x: 378, endPoint y: 189, distance: 34.4
click at [378, 189] on div "Janela de atendimento Grade de atendimento Capacidade Transportadoras Veículos …" at bounding box center [491, 230] width 982 height 461
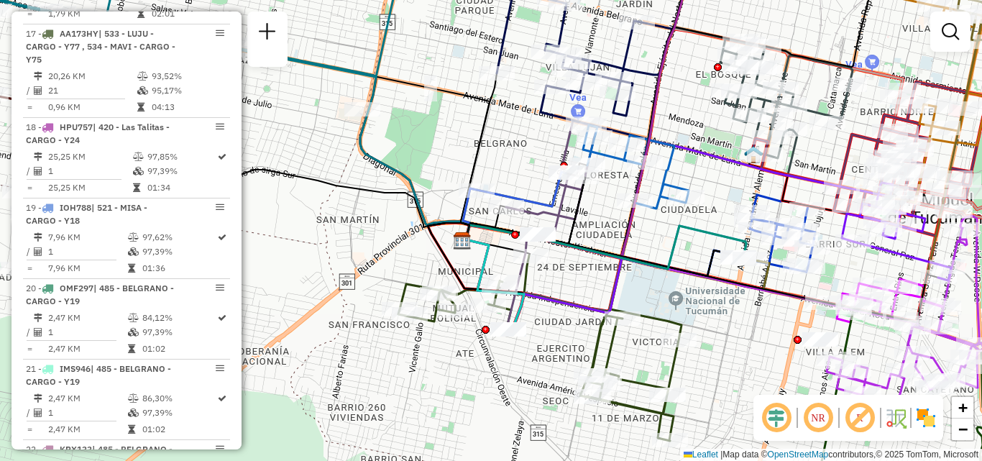
drag, startPoint x: 691, startPoint y: 261, endPoint x: 708, endPoint y: 221, distance: 43.2
click at [708, 221] on div "Janela de atendimento Grade de atendimento Capacidade Transportadoras Veículos …" at bounding box center [491, 230] width 982 height 461
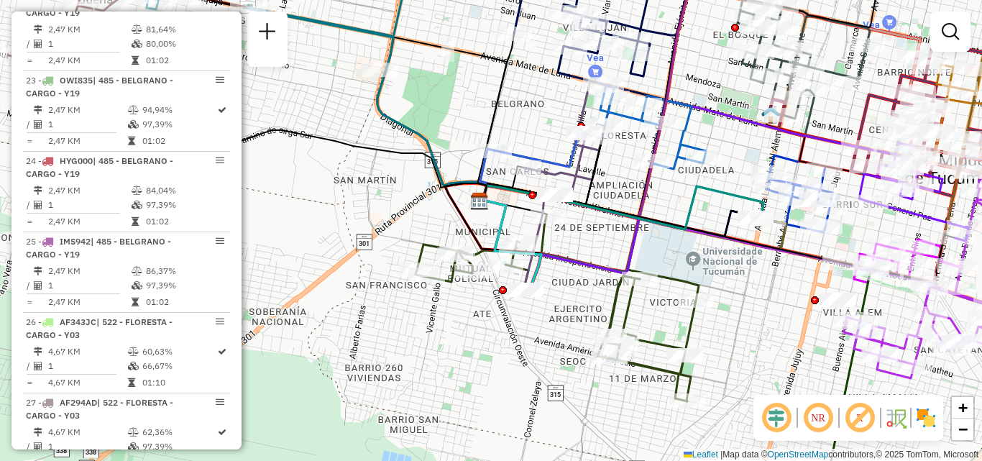
select select "**********"
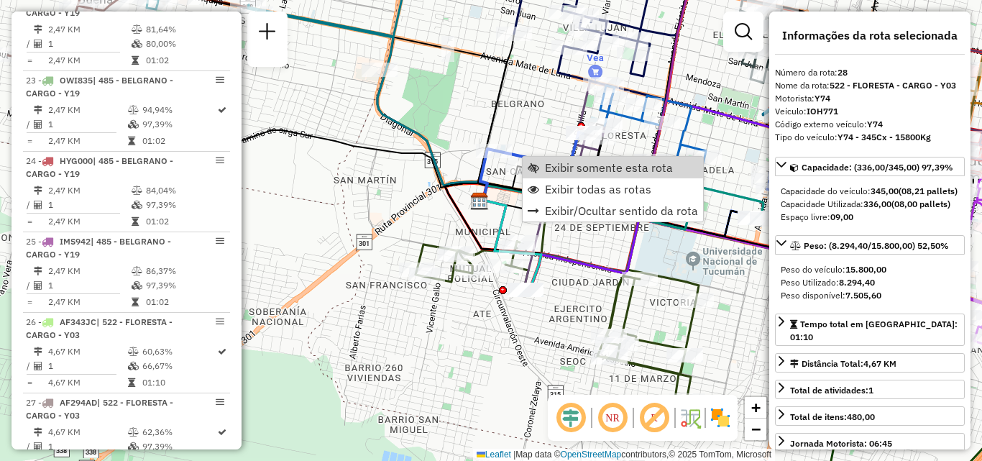
scroll to position [3010, 0]
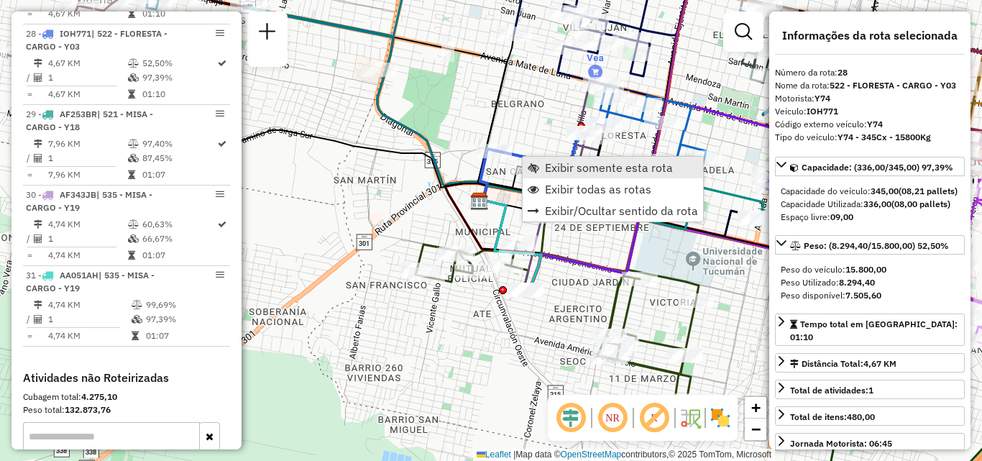
click at [558, 167] on span "Exibir somente esta rota" at bounding box center [609, 168] width 128 height 12
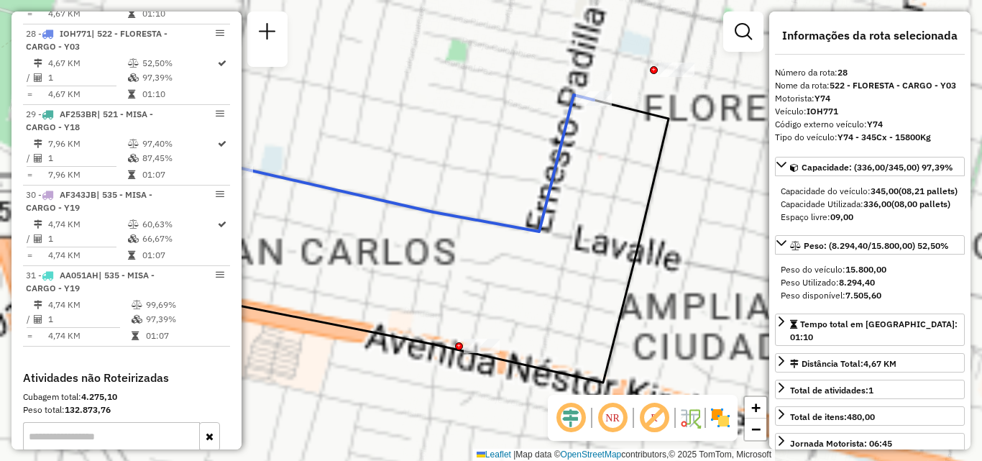
drag, startPoint x: 642, startPoint y: 223, endPoint x: 635, endPoint y: 224, distance: 7.2
click at [636, 224] on icon at bounding box center [424, 241] width 489 height 283
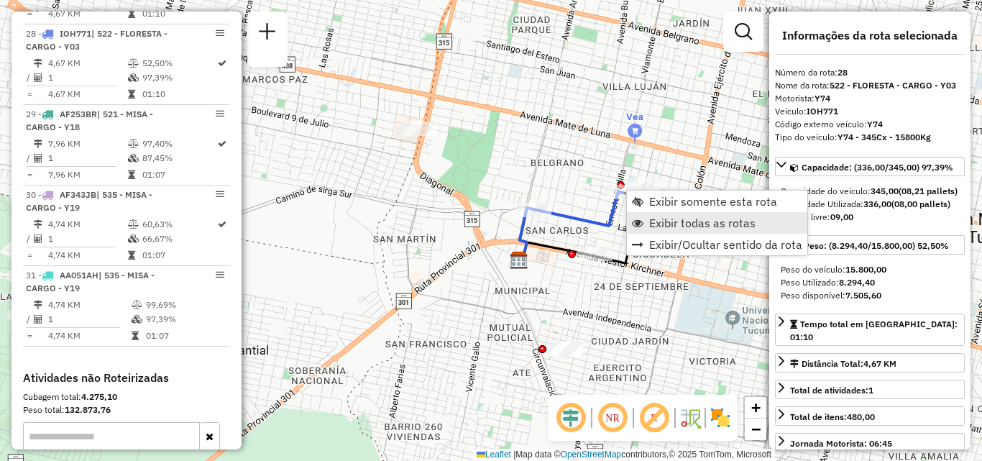
click at [661, 228] on span "Exibir todas as rotas" at bounding box center [702, 223] width 106 height 12
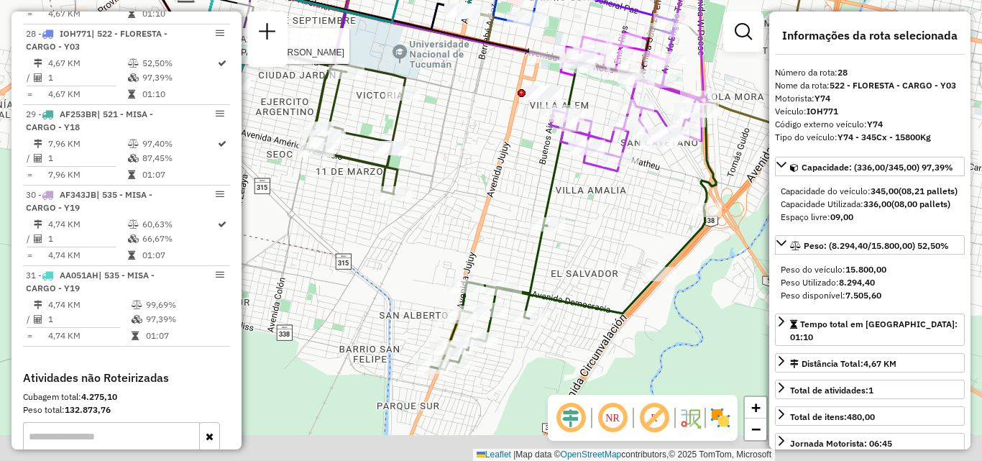
drag, startPoint x: 600, startPoint y: 261, endPoint x: 589, endPoint y: 201, distance: 61.5
click at [589, 201] on div "Rota 17 - Placa AA173HY 0000332719 - CAPARRO VALERIA LETICIA Janela de atendime…" at bounding box center [491, 230] width 982 height 461
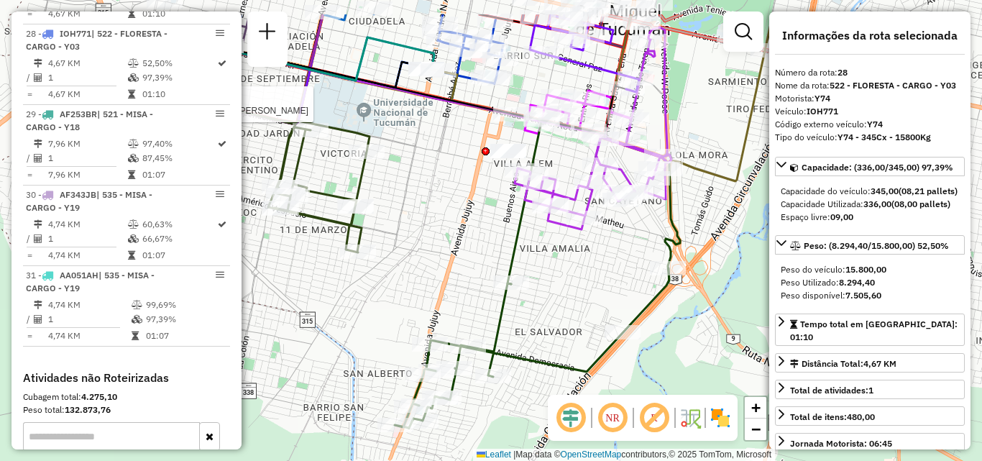
drag, startPoint x: 626, startPoint y: 205, endPoint x: 541, endPoint y: 274, distance: 109.4
click at [536, 314] on div "Rota 17 - Placa AA173HY 0000332719 - CAPARRO VALERIA LETICIA Janela de atendime…" at bounding box center [491, 230] width 982 height 461
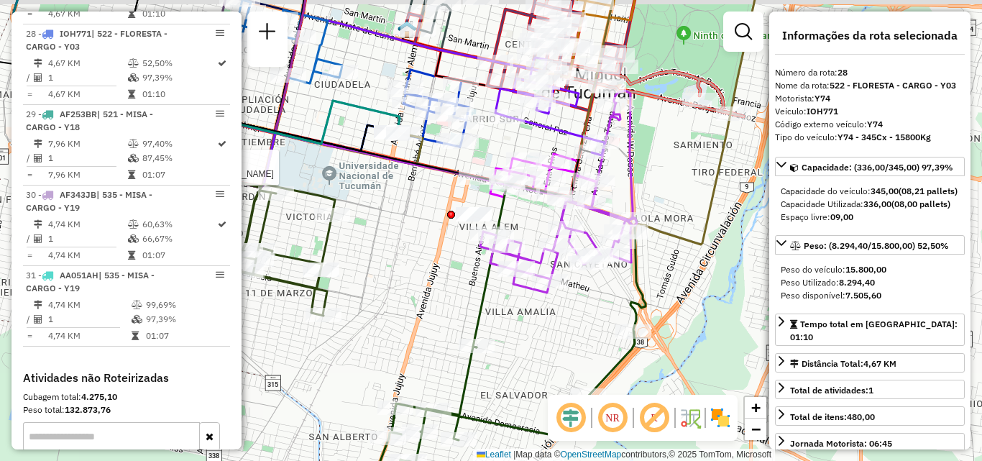
click at [626, 183] on icon at bounding box center [558, 192] width 157 height 202
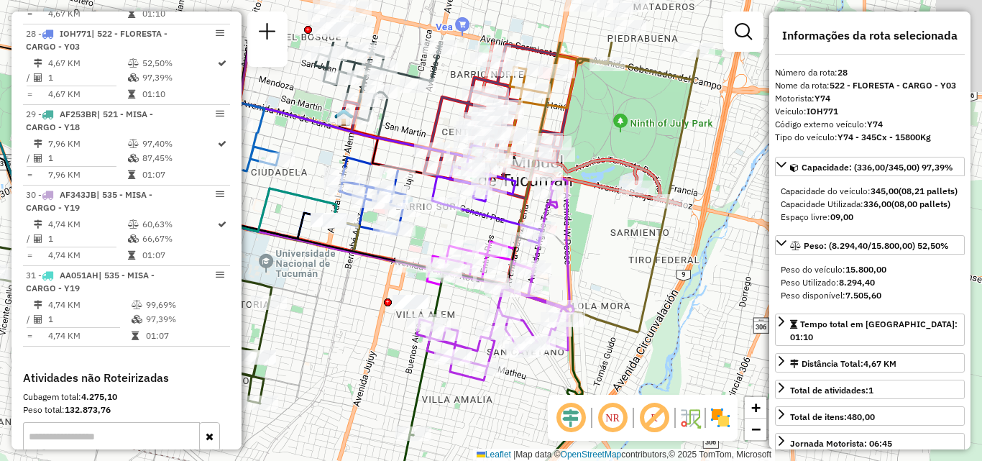
drag, startPoint x: 472, startPoint y: 204, endPoint x: 407, endPoint y: 298, distance: 114.7
click at [407, 298] on div "Rota 17 - Placa AA173HY 0000332719 - CAPARRO VALERIA LETICIA Janela de atendime…" at bounding box center [491, 230] width 982 height 461
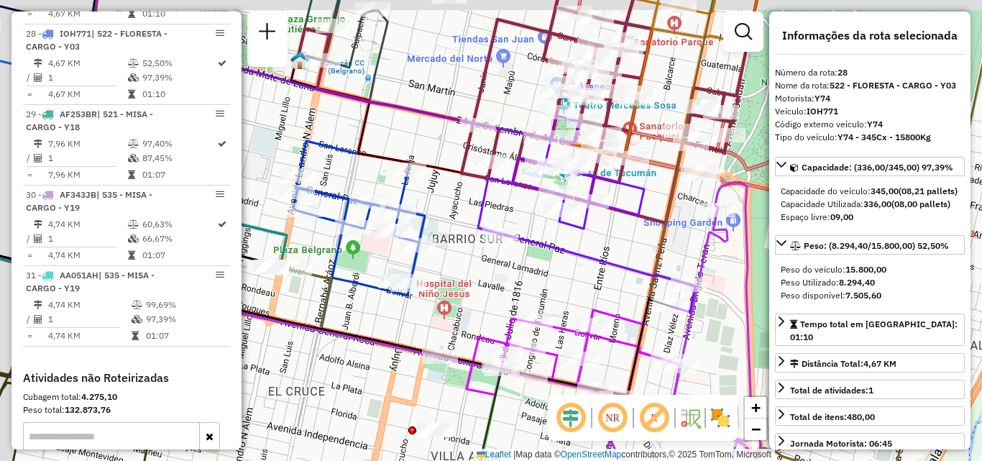
drag, startPoint x: 644, startPoint y: 237, endPoint x: 659, endPoint y: 274, distance: 39.4
click at [659, 274] on icon at bounding box center [305, 204] width 779 height 344
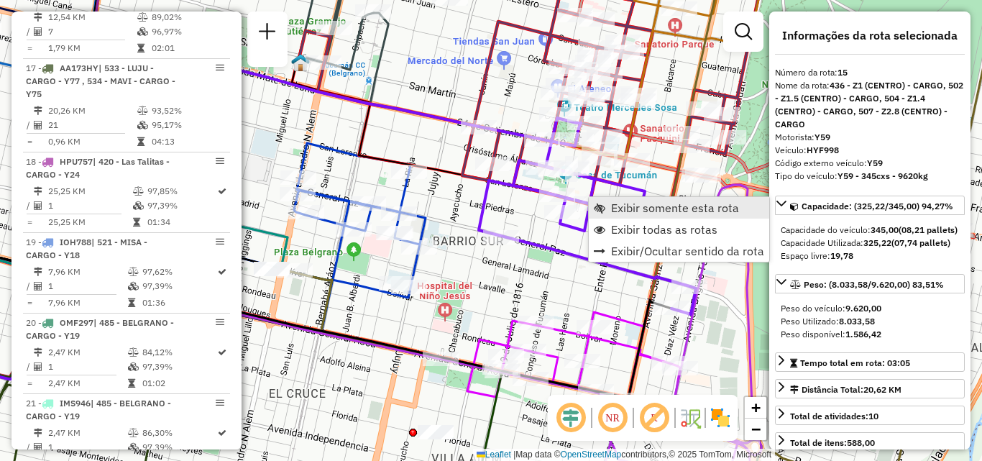
scroll to position [1911, 0]
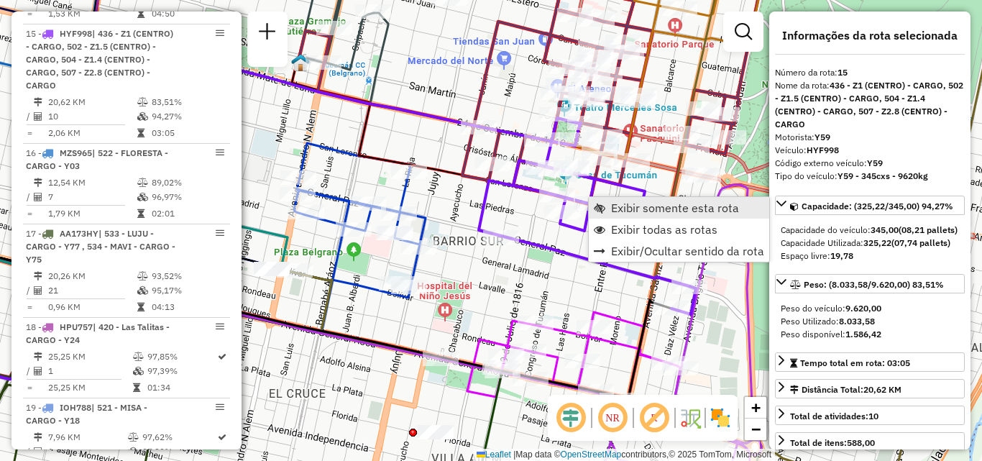
click at [610, 209] on link "Exibir somente esta rota" at bounding box center [679, 208] width 180 height 22
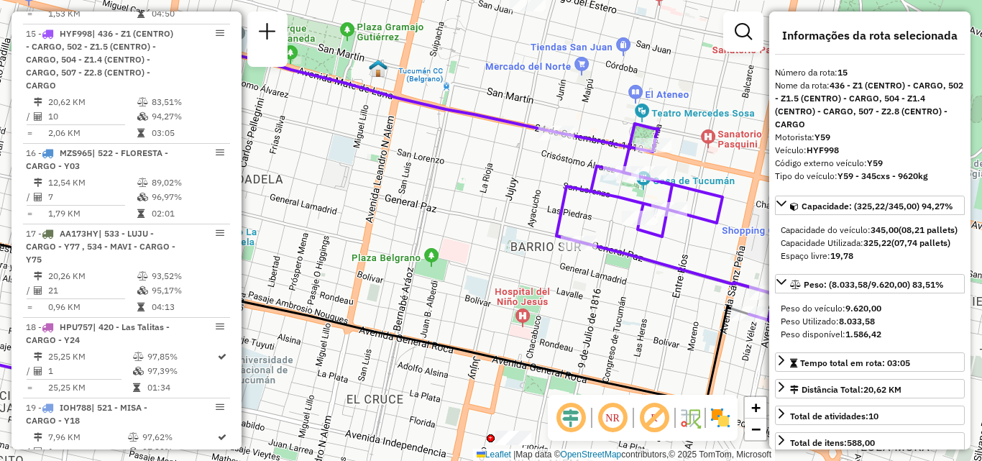
drag, startPoint x: 624, startPoint y: 230, endPoint x: 441, endPoint y: 231, distance: 183.4
click at [415, 232] on div "Janela de atendimento Grade de atendimento Capacidade Transportadoras Veículos …" at bounding box center [491, 230] width 982 height 461
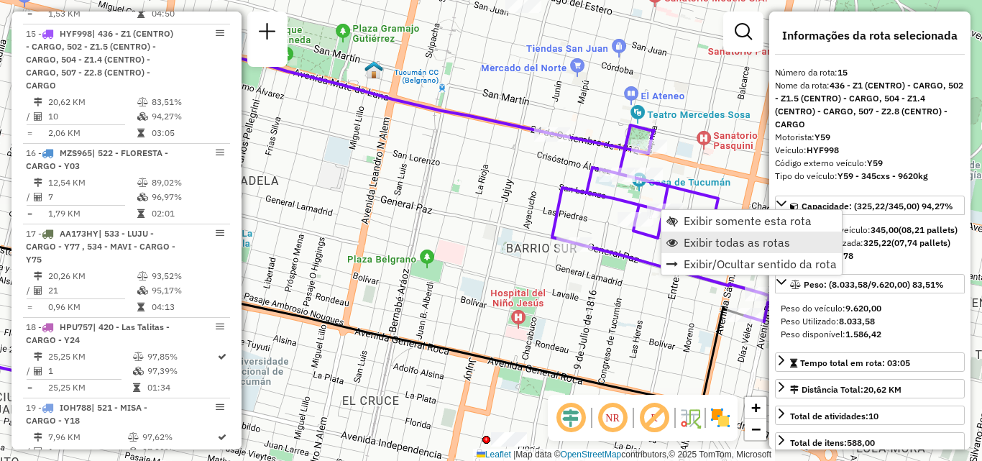
click at [677, 232] on link "Exibir todas as rotas" at bounding box center [752, 243] width 180 height 22
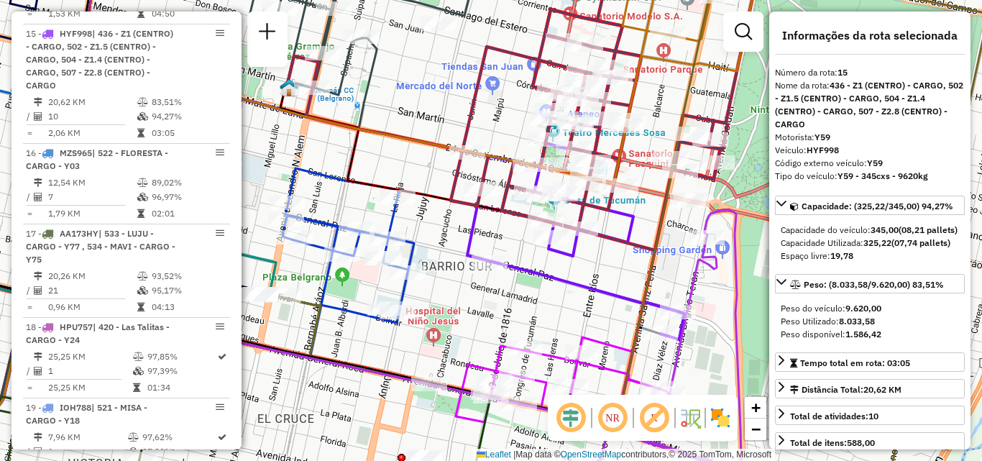
drag, startPoint x: 616, startPoint y: 322, endPoint x: 550, endPoint y: 339, distance: 67.7
click at [549, 339] on div "Rota 5 - Placa AG647OG 0000474223 - Ale Gregorio Moises Janela de atendimento G…" at bounding box center [491, 230] width 982 height 461
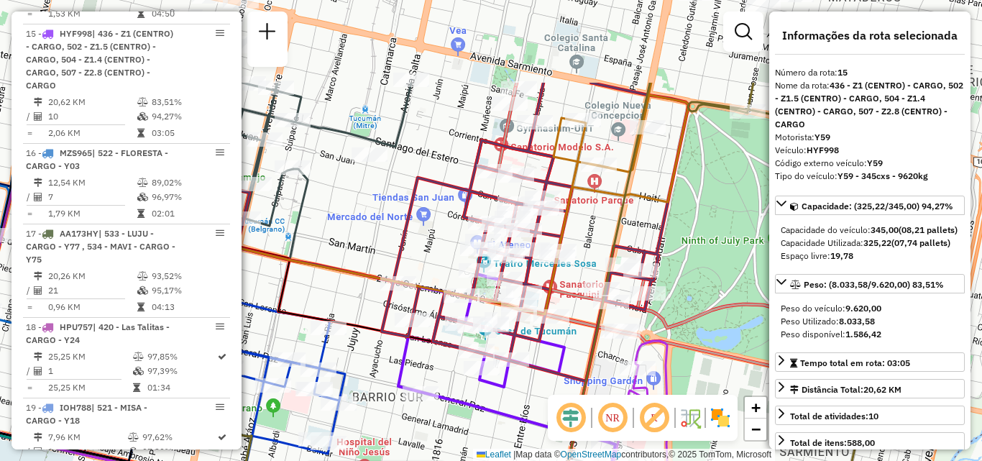
click at [561, 308] on div "Rota 5 - Placa AG647OG 0000474223 - Ale Gregorio Moises Rota 1 - Placa AA455BW …" at bounding box center [491, 230] width 982 height 461
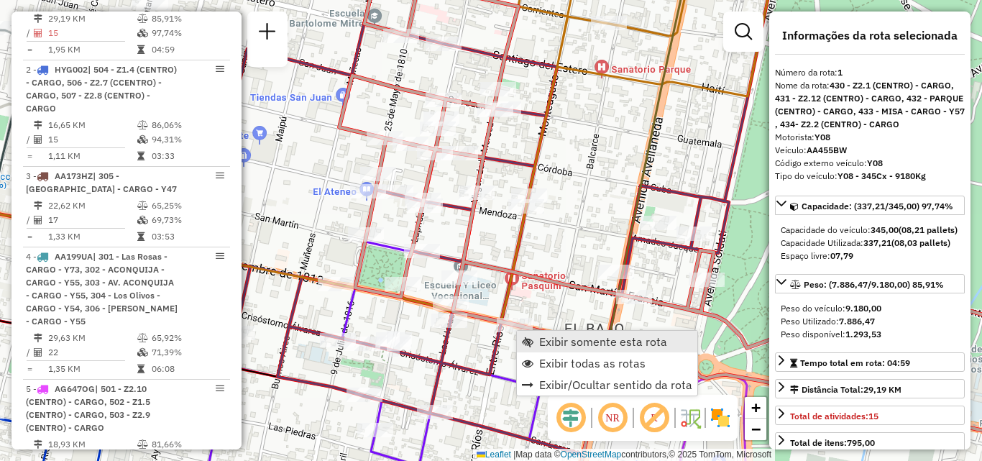
scroll to position [512, 0]
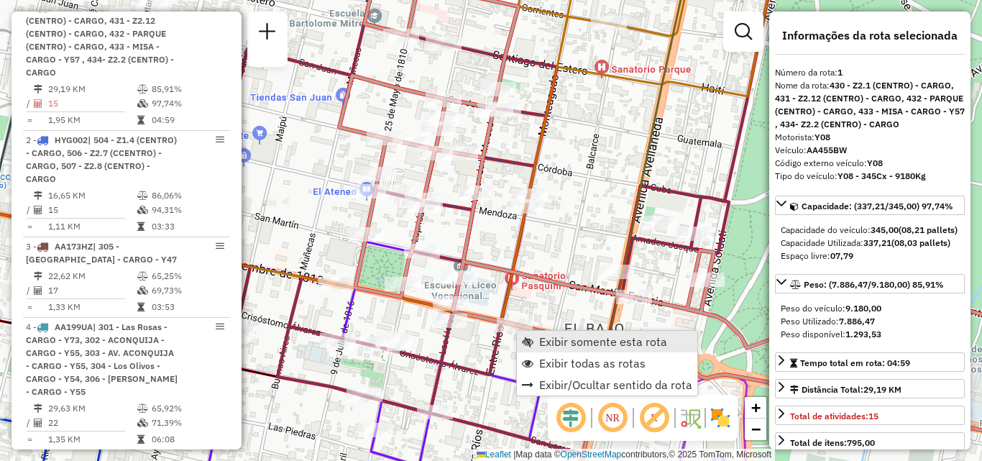
click at [557, 336] on span "Exibir somente esta rota" at bounding box center [603, 342] width 128 height 12
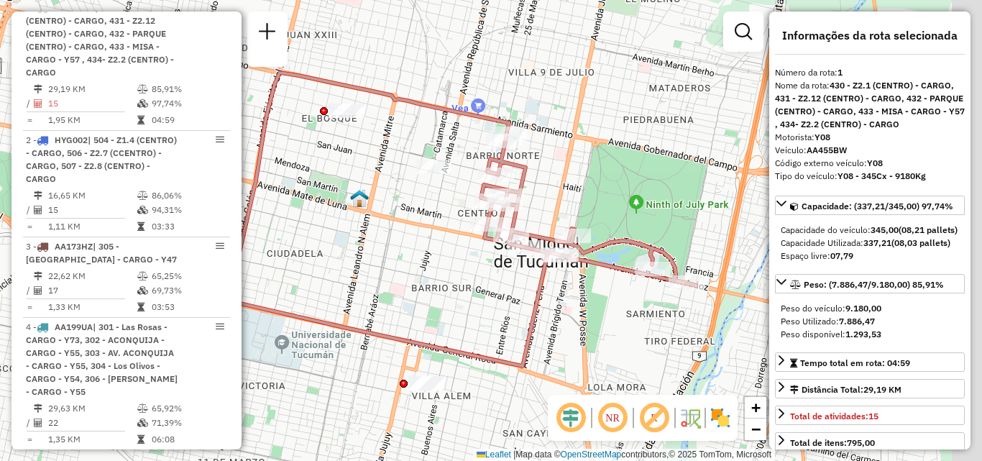
drag, startPoint x: 472, startPoint y: 314, endPoint x: 434, endPoint y: 314, distance: 37.4
click at [434, 314] on div "Janela de atendimento Grade de atendimento Capacidade Transportadoras Veículos …" at bounding box center [491, 230] width 982 height 461
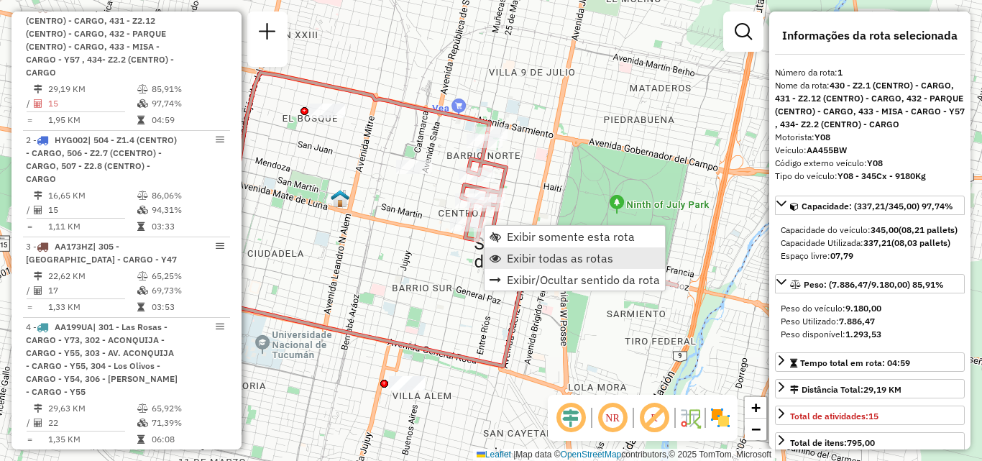
click at [520, 260] on span "Exibir todas as rotas" at bounding box center [560, 258] width 106 height 12
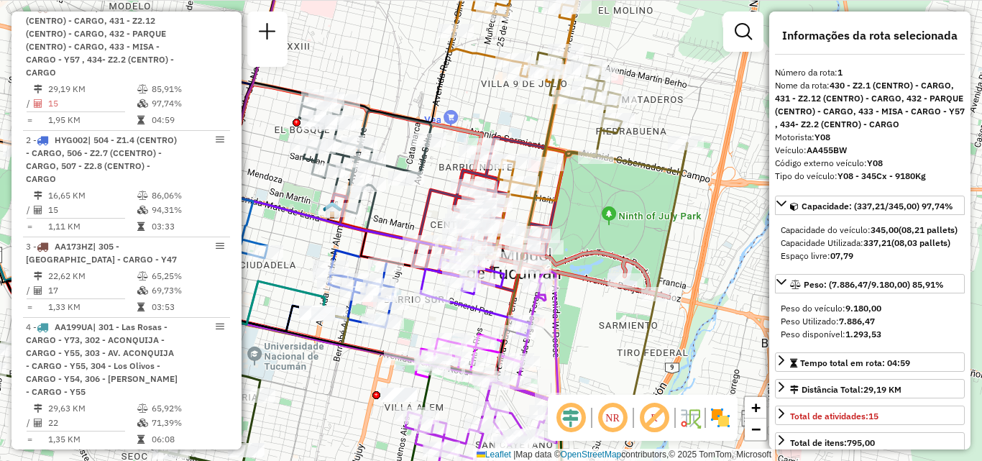
drag, startPoint x: 394, startPoint y: 251, endPoint x: 419, endPoint y: 280, distance: 37.7
click at [377, 298] on div "Rota 15 - Placa HYF998 0000434767 - GISCAFRE FRANCO LUIS Rota 2 - Placa HYG002 …" at bounding box center [491, 230] width 982 height 461
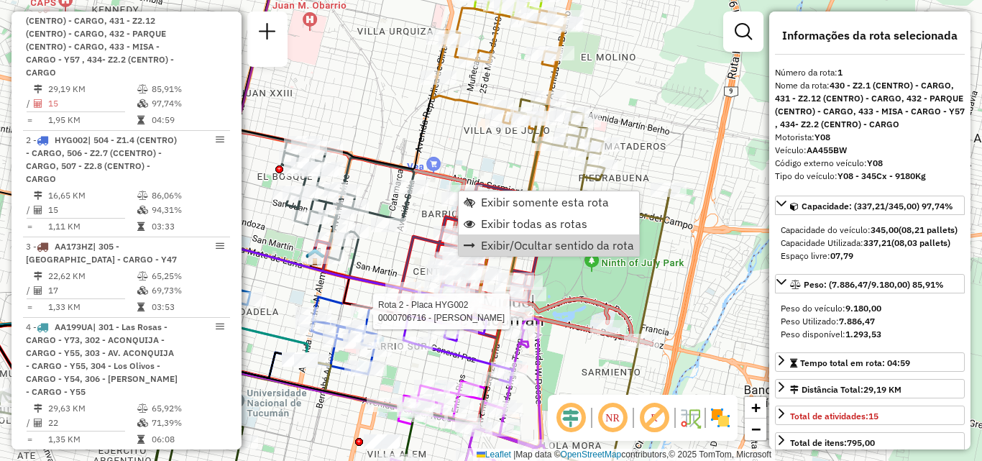
click at [692, 275] on div "Rota 2 - Placa HYG002 0000706716 - PONCE BLANCA ROSA Janela de atendimento Grad…" at bounding box center [491, 230] width 982 height 461
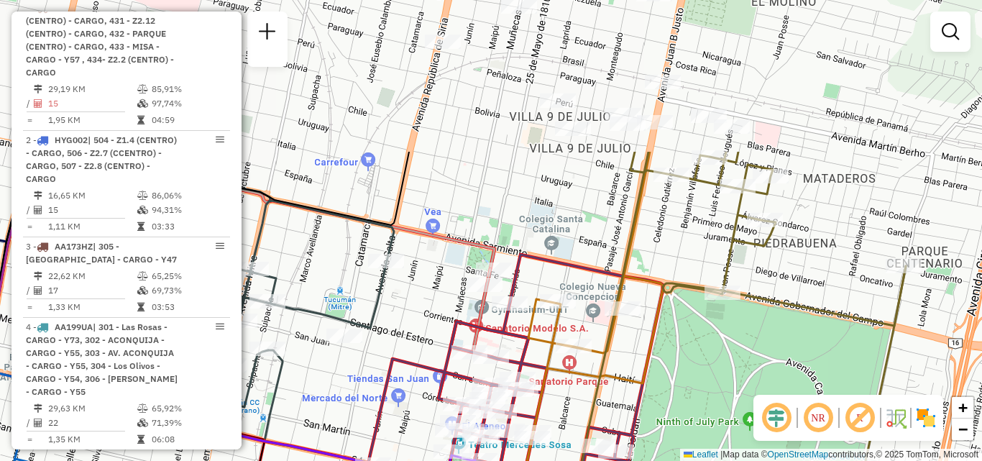
drag, startPoint x: 345, startPoint y: 157, endPoint x: 363, endPoint y: 355, distance: 198.6
click at [363, 355] on div "Janela de atendimento Grade de atendimento Capacidade Transportadoras Veículos …" at bounding box center [491, 230] width 982 height 461
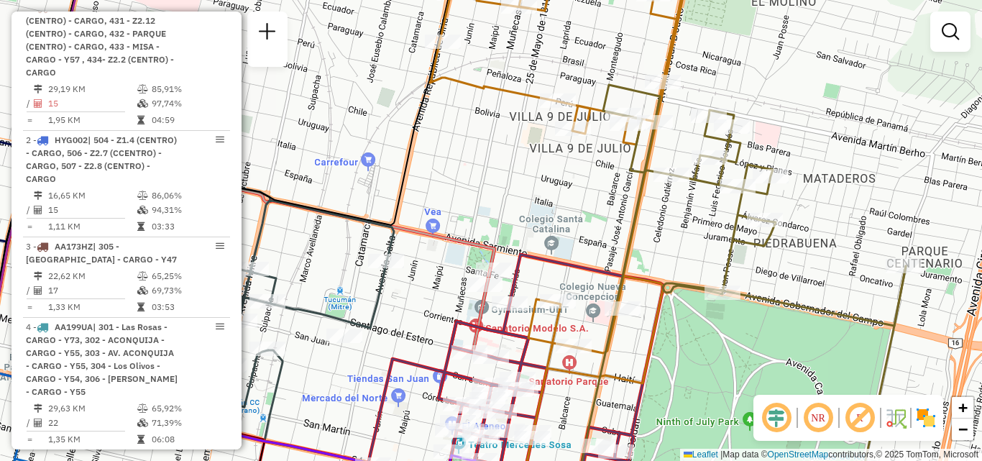
drag, startPoint x: 545, startPoint y: 231, endPoint x: 376, endPoint y: 347, distance: 205.2
click at [376, 347] on div "Janela de atendimento Grade de atendimento Capacidade Transportadoras Veículos …" at bounding box center [491, 230] width 982 height 461
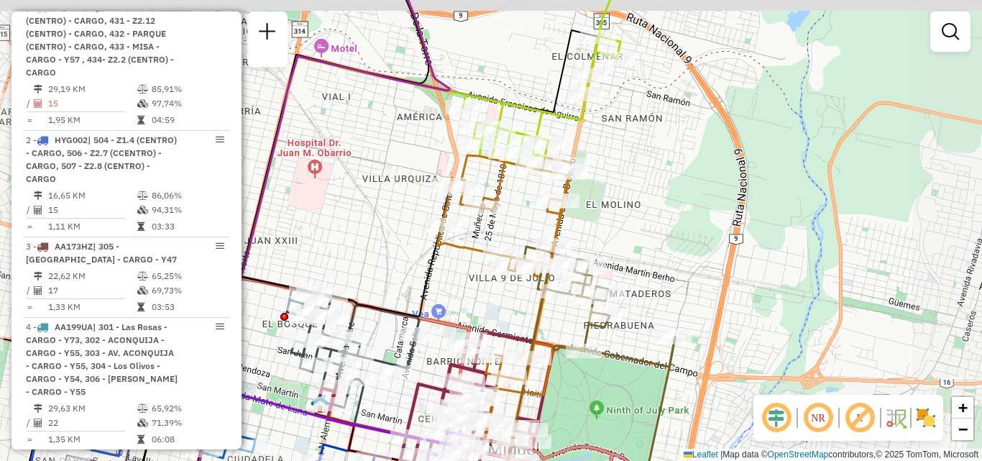
drag, startPoint x: 594, startPoint y: 183, endPoint x: 645, endPoint y: 304, distance: 131.1
click at [645, 304] on div "Janela de atendimento Grade de atendimento Capacidade Transportadoras Veículos …" at bounding box center [491, 230] width 982 height 461
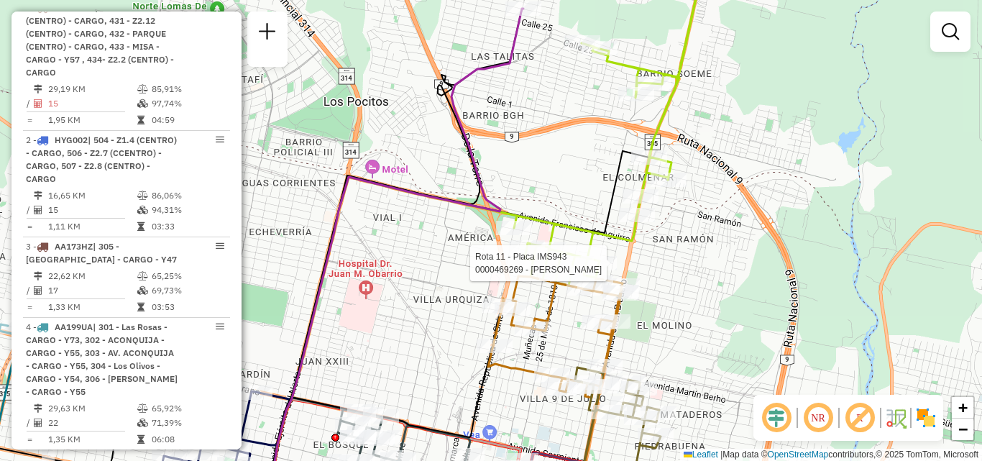
scroll to position [0, 0]
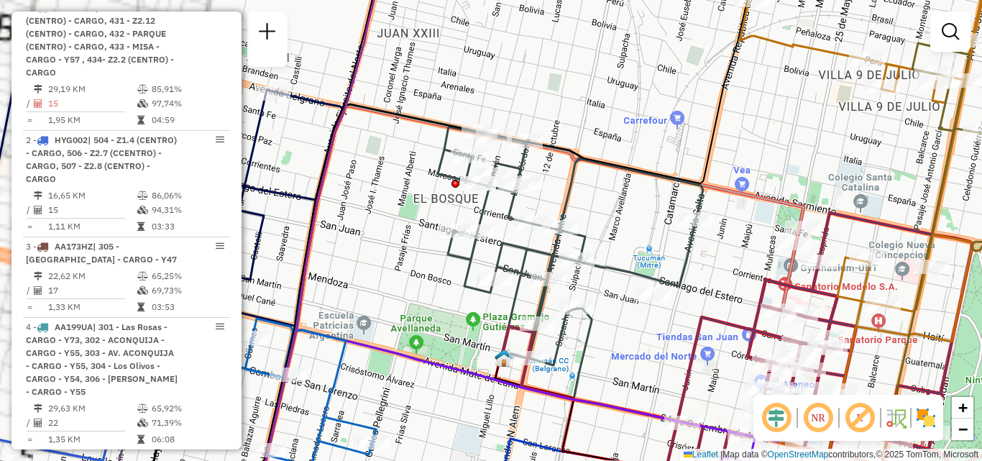
drag, startPoint x: 623, startPoint y: 242, endPoint x: 680, endPoint y: 224, distance: 58.9
click at [680, 224] on div "Janela de atendimento Grade de atendimento Capacidade Transportadoras Veículos …" at bounding box center [491, 230] width 982 height 461
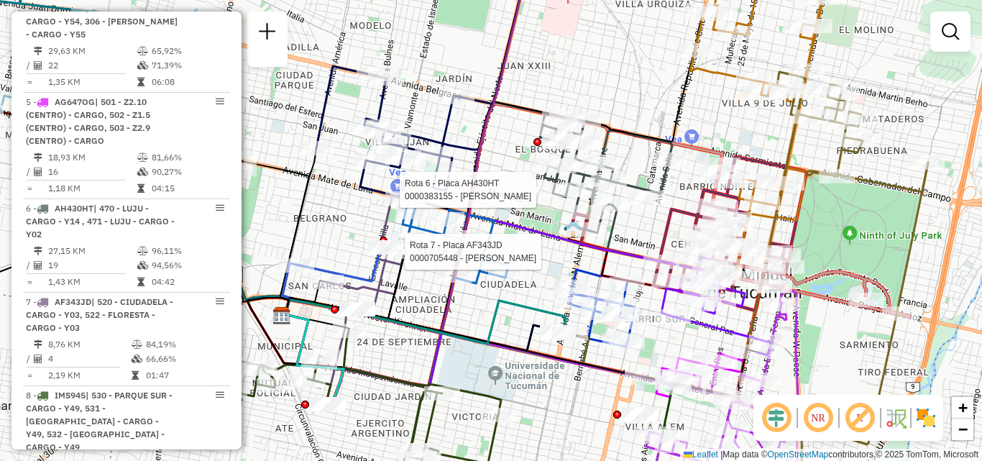
select select "**********"
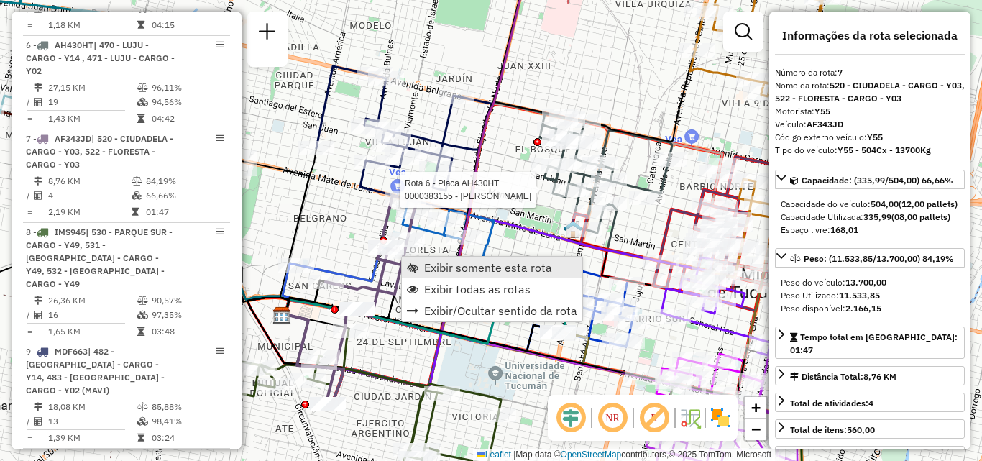
scroll to position [1163, 0]
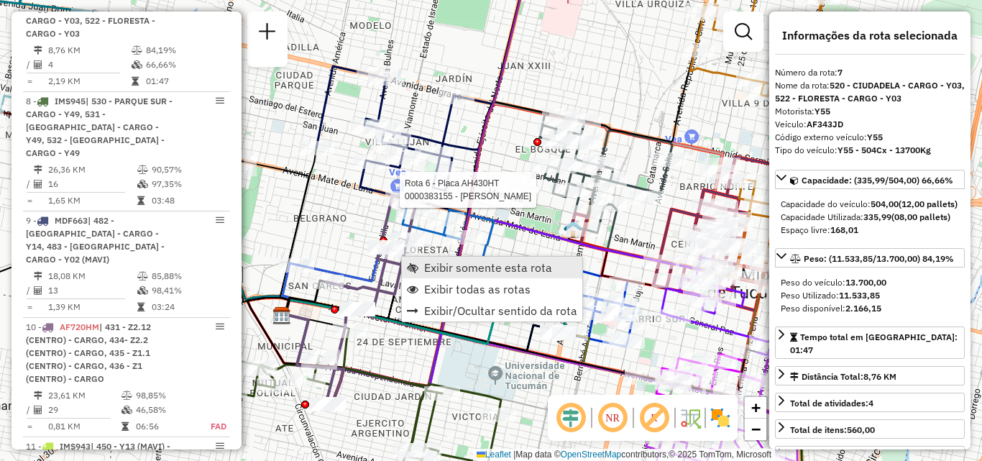
click at [437, 265] on span "Exibir somente esta rota" at bounding box center [488, 268] width 128 height 12
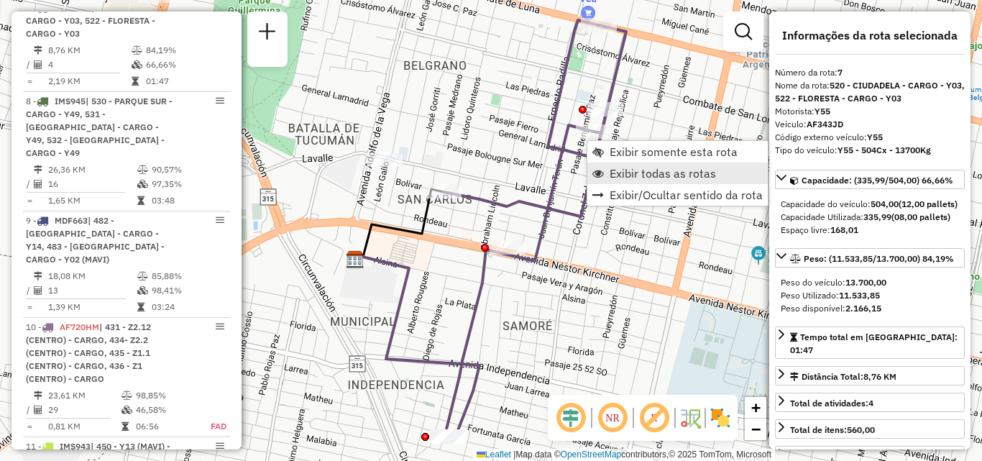
click at [614, 168] on span "Exibir todas as rotas" at bounding box center [663, 174] width 106 height 12
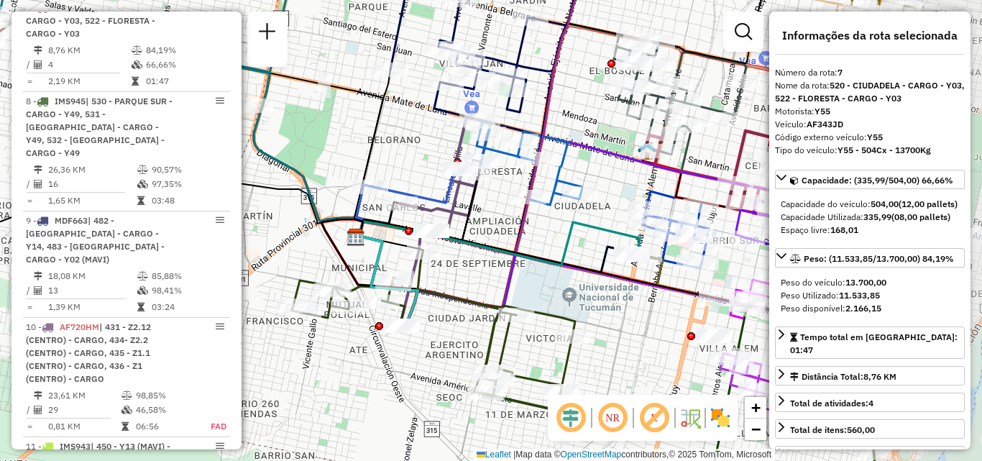
drag, startPoint x: 512, startPoint y: 198, endPoint x: 459, endPoint y: 206, distance: 53.9
click at [460, 205] on div "Janela de atendimento Grade de atendimento Capacidade Transportadoras Veículos …" at bounding box center [491, 230] width 982 height 461
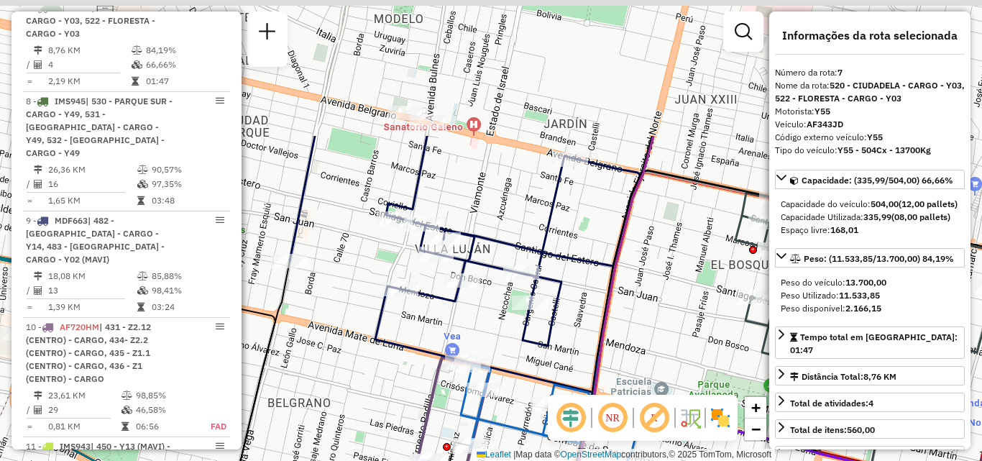
drag, startPoint x: 439, startPoint y: 127, endPoint x: 434, endPoint y: 277, distance: 150.4
click at [434, 277] on div "Janela de atendimento Grade de atendimento Capacidade Transportadoras Veículos …" at bounding box center [491, 230] width 982 height 461
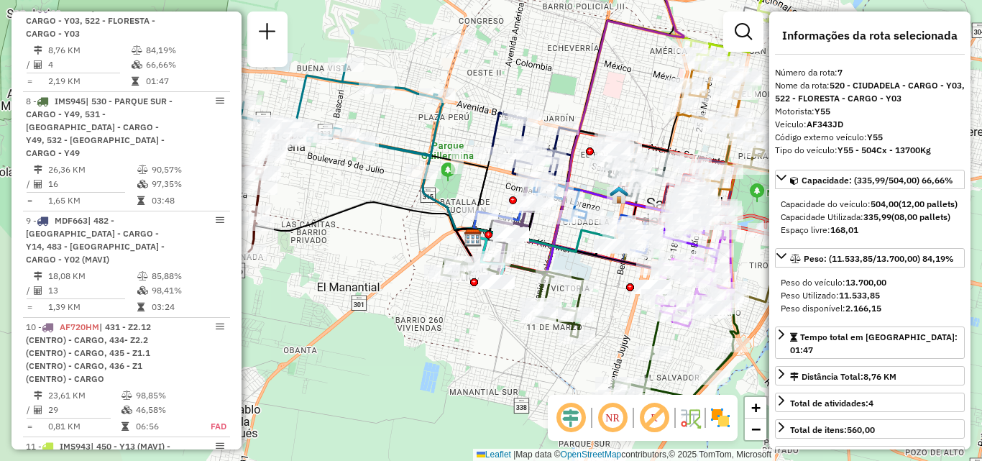
drag, startPoint x: 331, startPoint y: 234, endPoint x: 452, endPoint y: 172, distance: 135.7
click at [398, 145] on icon at bounding box center [320, 110] width 246 height 91
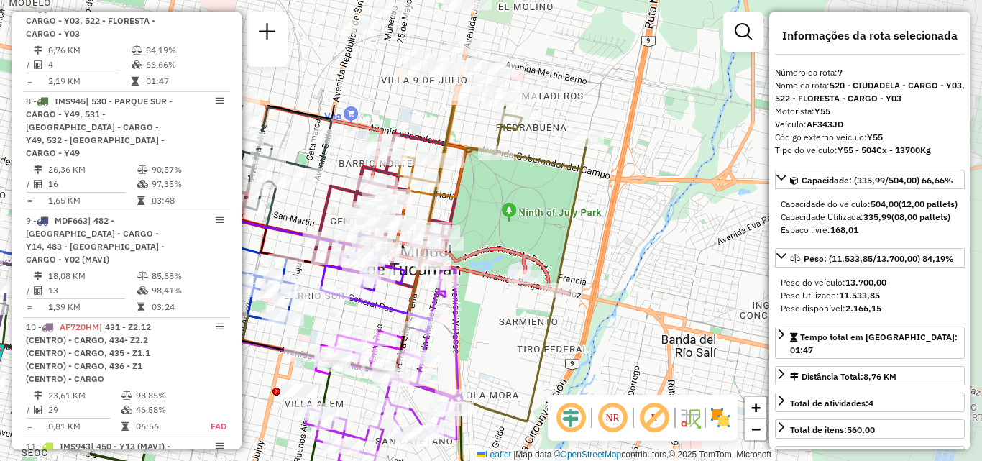
drag, startPoint x: 596, startPoint y: 250, endPoint x: 318, endPoint y: 403, distance: 317.3
click at [317, 398] on div at bounding box center [299, 391] width 36 height 14
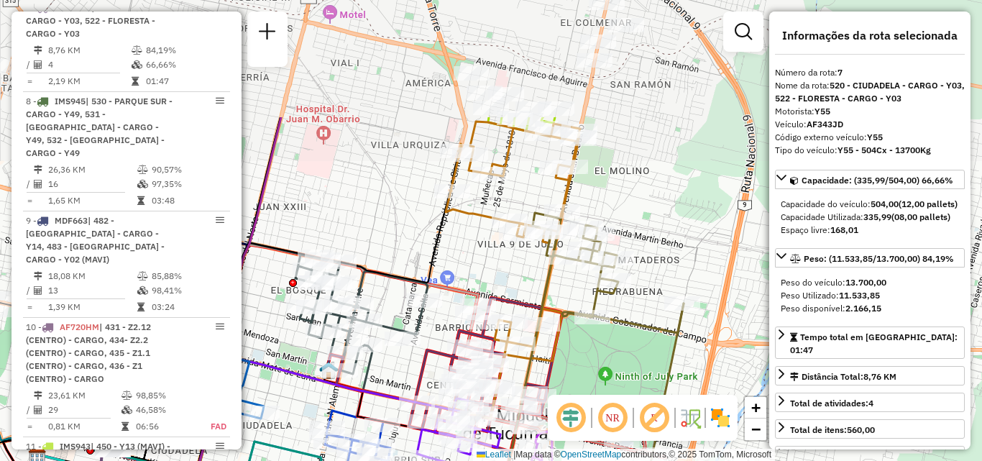
drag, startPoint x: 452, startPoint y: 214, endPoint x: 540, endPoint y: 314, distance: 133.0
click at [544, 374] on icon at bounding box center [485, 375] width 153 height 154
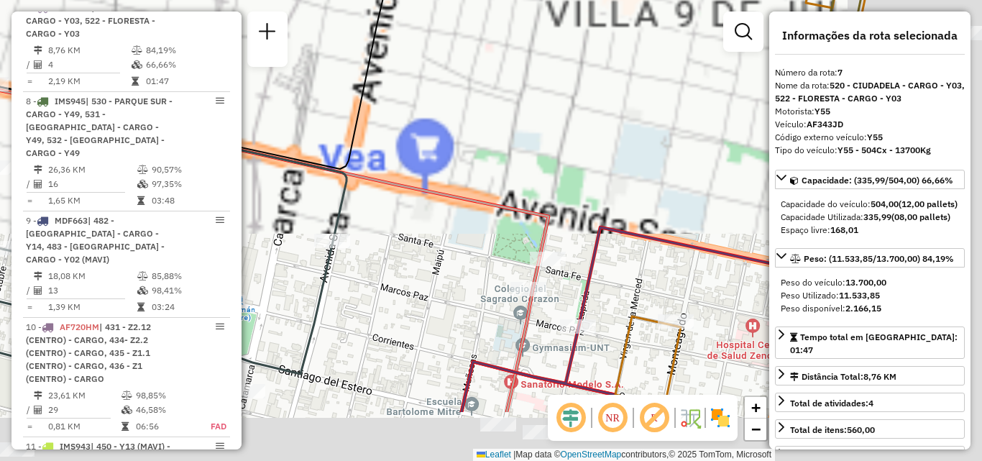
drag, startPoint x: 434, startPoint y: 214, endPoint x: 345, endPoint y: 111, distance: 135.6
click at [345, 111] on div "Rota 14 - Placa HYF995 0000473699 - Dipe Rota 10 - Placa AF720HM 0000436573 - V…" at bounding box center [491, 230] width 982 height 461
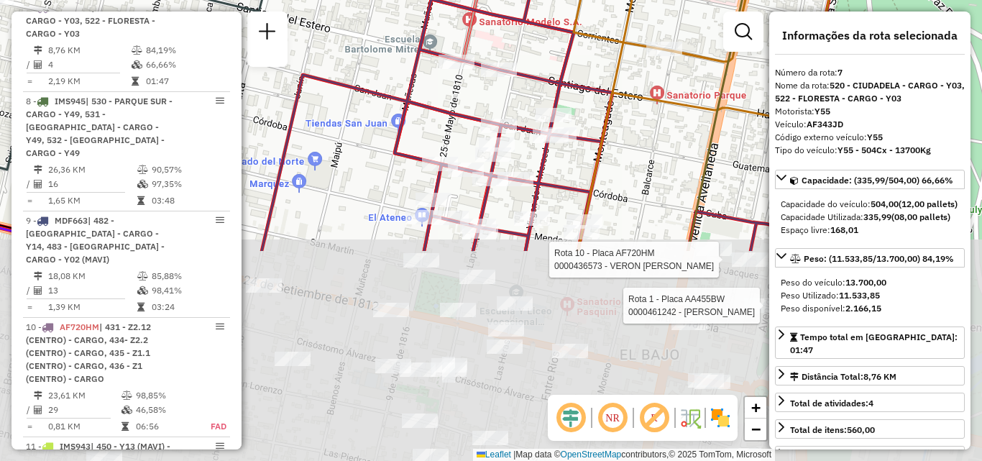
drag, startPoint x: 564, startPoint y: 356, endPoint x: 613, endPoint y: 103, distance: 257.9
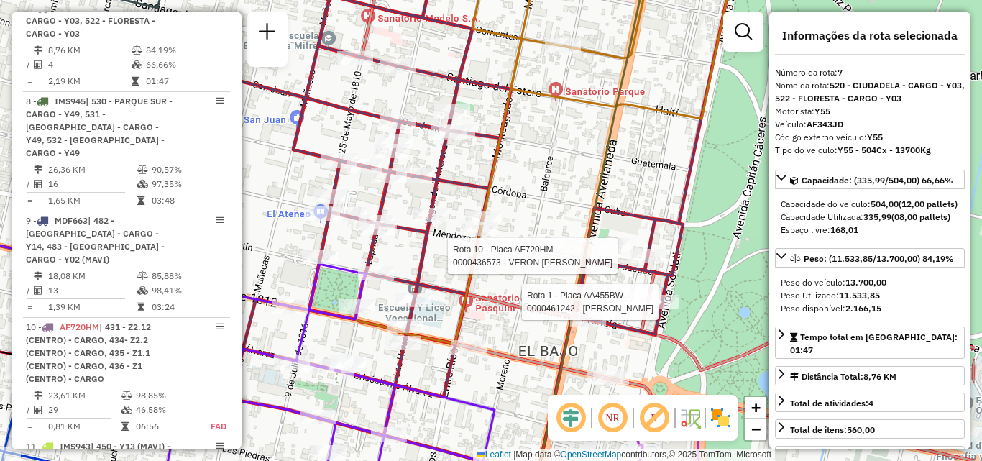
drag, startPoint x: 562, startPoint y: 388, endPoint x: 457, endPoint y: 396, distance: 105.3
click at [457, 396] on icon at bounding box center [146, 356] width 698 height 316
click at [595, 132] on div "Rota 14 - Placa HYF995 0000473699 - Dipe Rota 10 - Placa AF720HM 0000436573 - V…" at bounding box center [491, 230] width 982 height 461
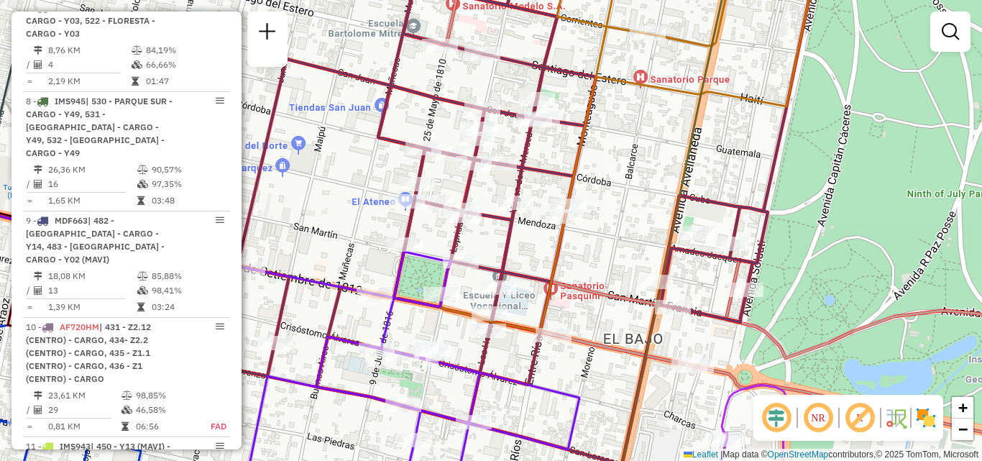
drag, startPoint x: 598, startPoint y: 256, endPoint x: 737, endPoint y: 199, distance: 150.0
click at [737, 199] on div "Janela de atendimento Grade de atendimento Capacidade Transportadoras Veículos …" at bounding box center [491, 230] width 982 height 461
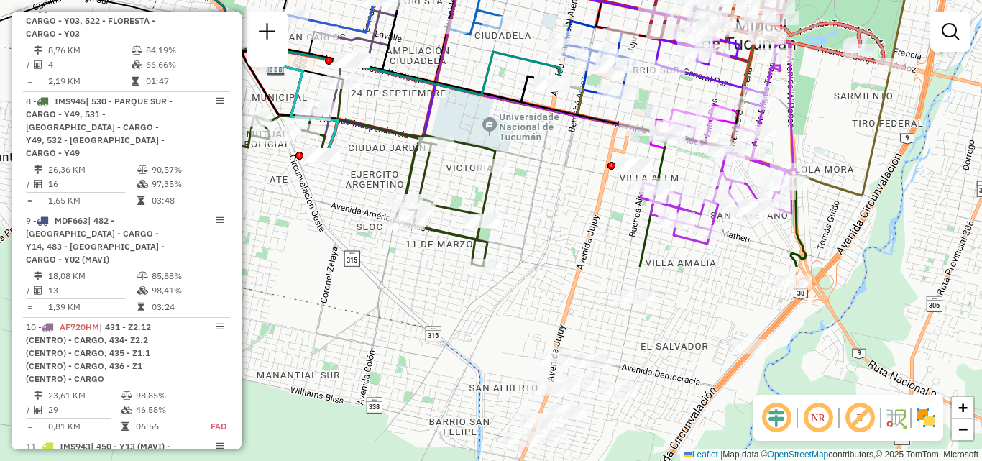
drag, startPoint x: 659, startPoint y: 164, endPoint x: 685, endPoint y: 83, distance: 84.6
click at [685, 83] on div "Janela de atendimento Grade de atendimento Capacidade Transportadoras Veículos …" at bounding box center [491, 230] width 982 height 461
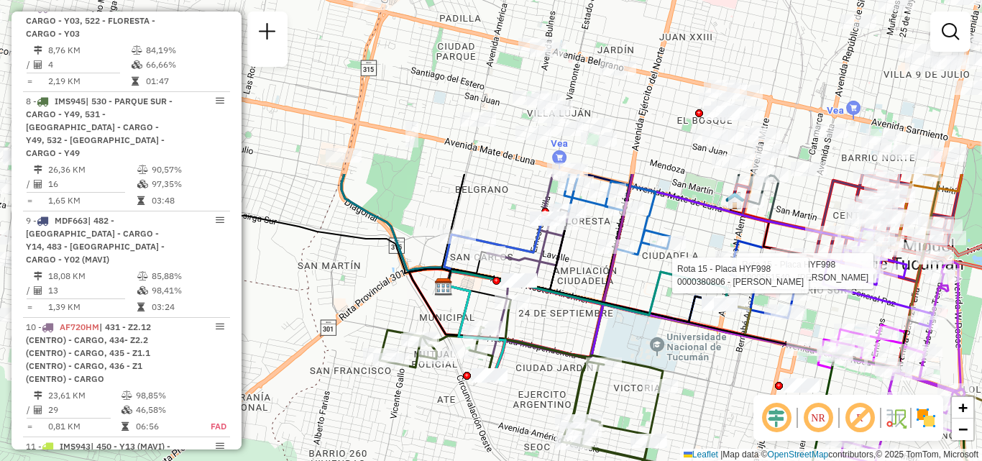
drag, startPoint x: 595, startPoint y: 343, endPoint x: 677, endPoint y: 444, distance: 129.8
click at [677, 444] on div "Rota 15 - Placa HYF998 0000551540 - Brito Mayra Valeria Rota 15 - Placa HYF998 …" at bounding box center [491, 230] width 982 height 461
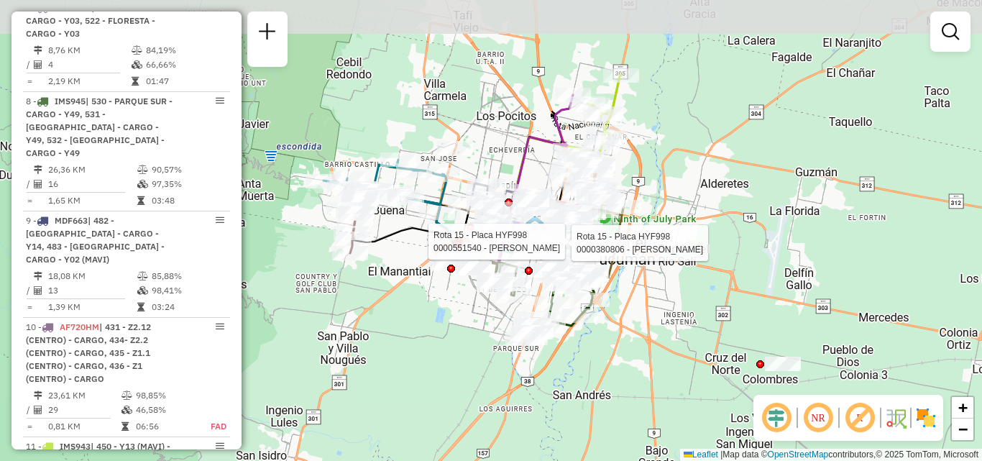
drag, startPoint x: 430, startPoint y: 224, endPoint x: 458, endPoint y: 235, distance: 30.0
click at [458, 241] on div at bounding box center [458, 245] width 8 height 8
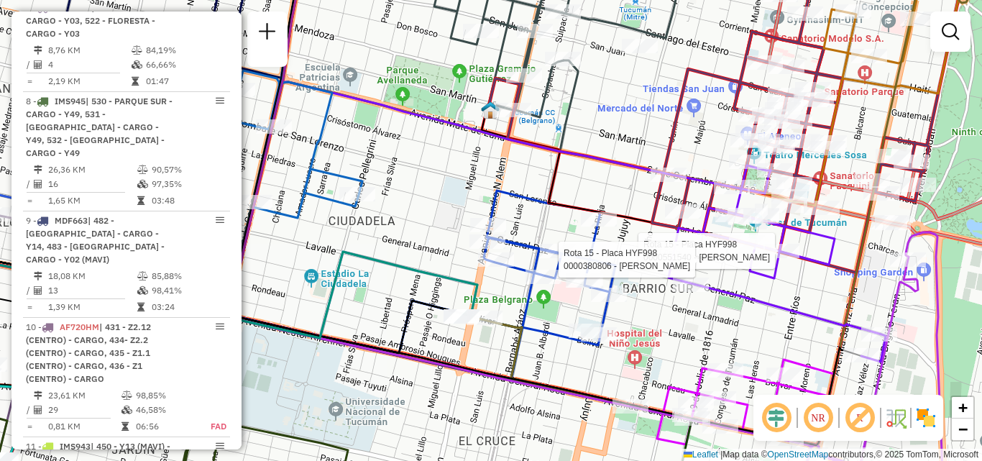
click at [833, 302] on div "Rota 15 - Placa HYF998 0000551540 - Brito Mayra Valeria Rota 15 - Placa HYF998 …" at bounding box center [491, 230] width 982 height 461
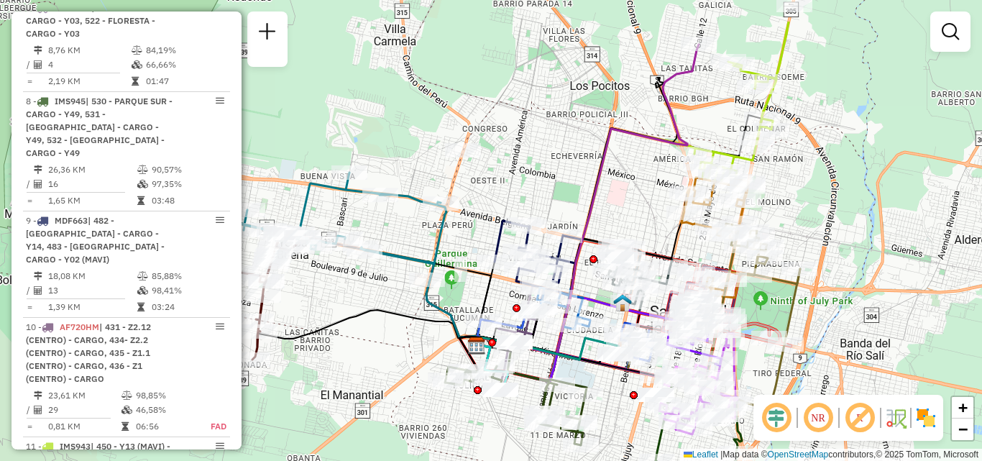
drag, startPoint x: 844, startPoint y: 184, endPoint x: 498, endPoint y: 302, distance: 366.1
click at [498, 302] on div "Janela de atendimento Grade de atendimento Capacidade Transportadoras Veículos …" at bounding box center [491, 230] width 982 height 461
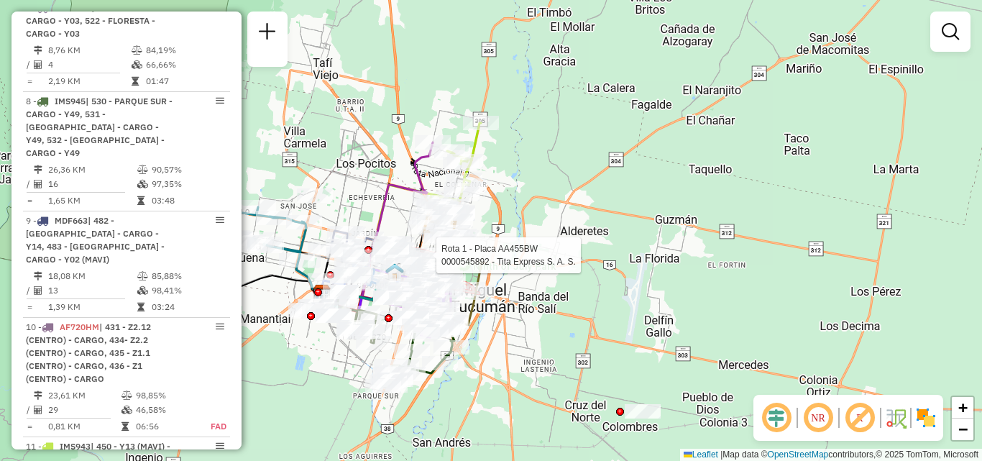
drag, startPoint x: 713, startPoint y: 215, endPoint x: 778, endPoint y: 190, distance: 69.4
click at [775, 192] on div "Rota 1 - Placa AA455BW 0000545892 - Tita Express S. A. S. Janela de atendimento…" at bounding box center [491, 230] width 982 height 461
click at [963, 39] on link at bounding box center [950, 31] width 29 height 29
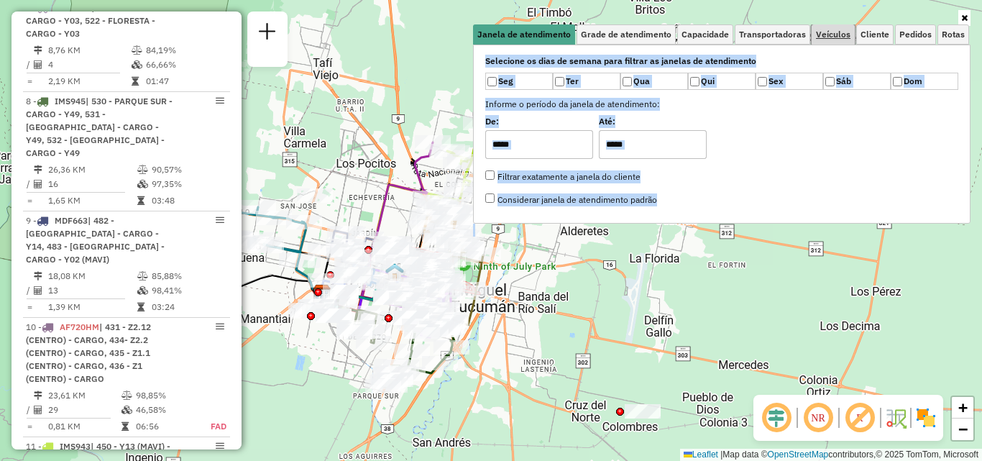
click at [832, 37] on span "Veículos" at bounding box center [833, 34] width 35 height 9
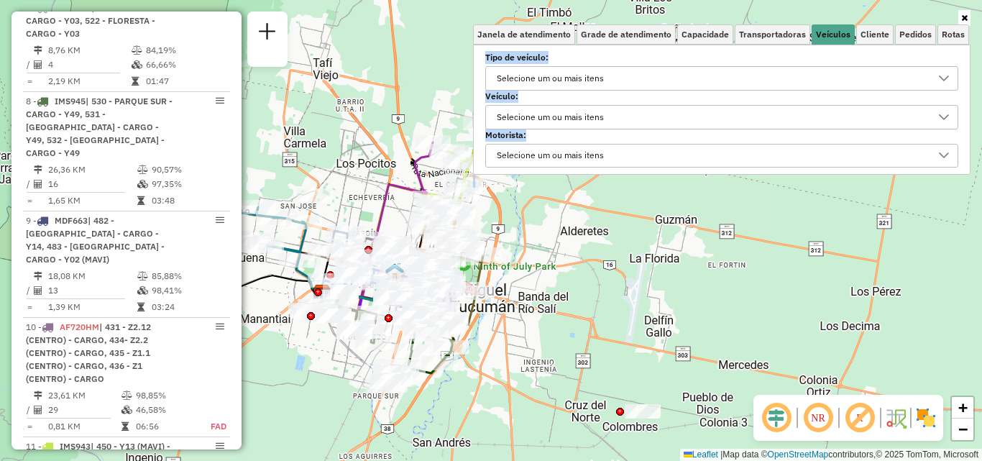
click at [792, 71] on div "Selecione um ou mais itens" at bounding box center [711, 78] width 439 height 23
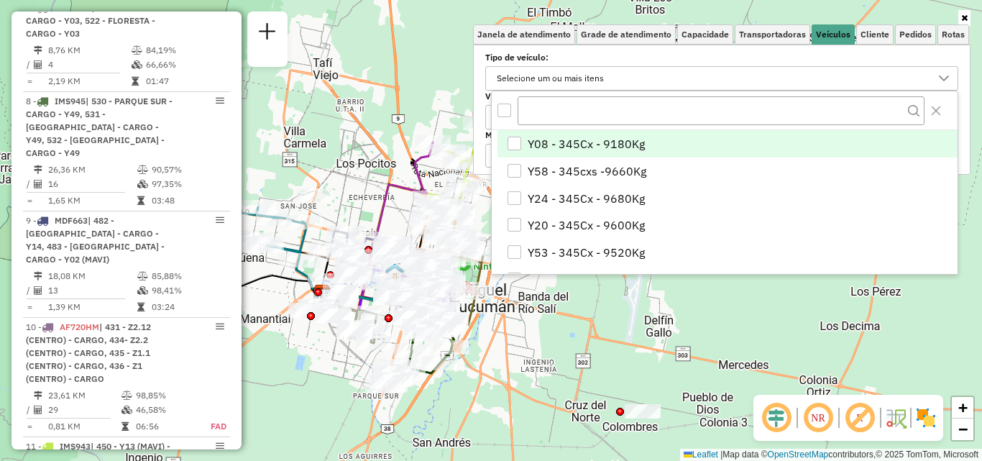
scroll to position [9, 50]
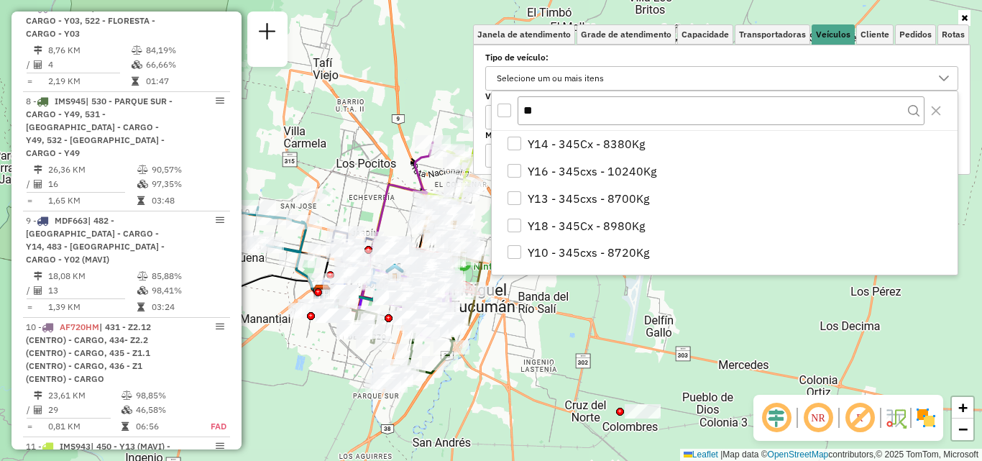
type input "*"
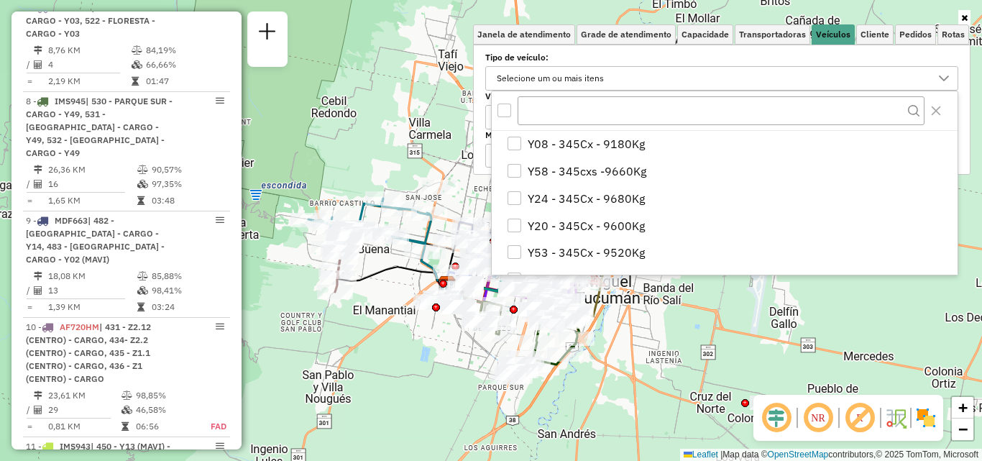
drag, startPoint x: 635, startPoint y: 365, endPoint x: 718, endPoint y: 343, distance: 86.2
click at [751, 353] on div "Janela de atendimento Grade de atendimento Capacidade Transportadoras Veículos …" at bounding box center [491, 230] width 982 height 461
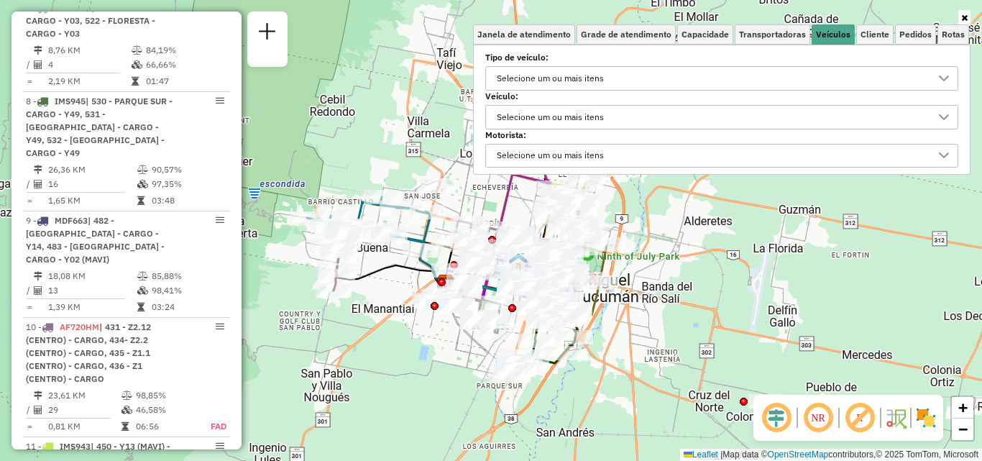
click at [708, 299] on div "Janela de atendimento Grade de atendimento Capacidade Transportadoras Veículos …" at bounding box center [491, 230] width 982 height 461
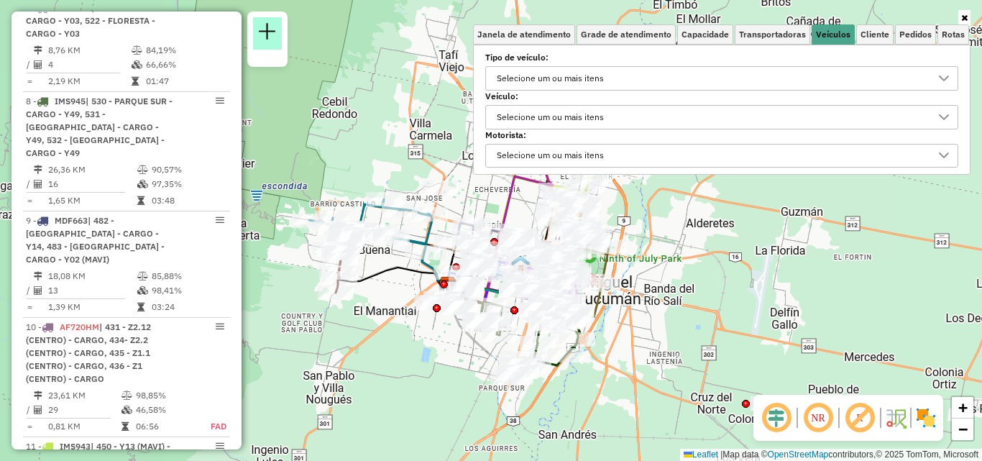
click at [262, 38] on em at bounding box center [267, 31] width 17 height 17
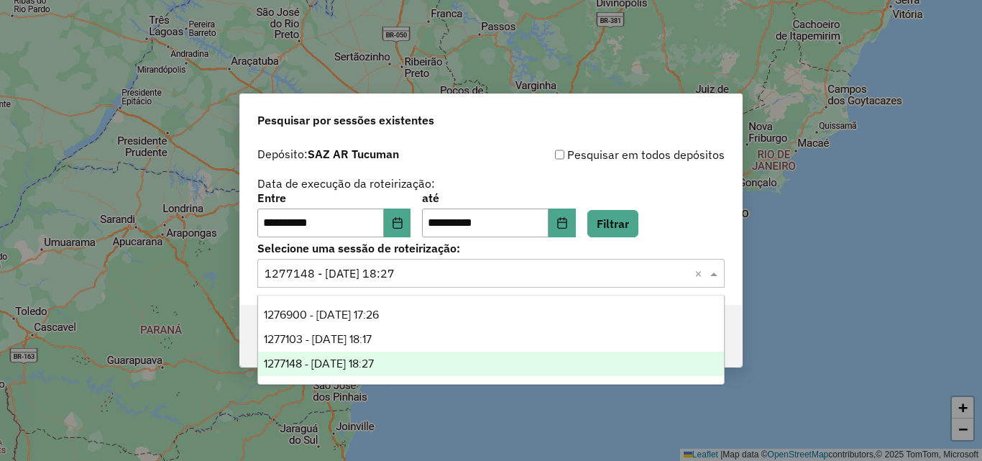
drag, startPoint x: 0, startPoint y: 0, endPoint x: 568, endPoint y: 308, distance: 646.1
click at [644, 281] on input "text" at bounding box center [477, 273] width 424 height 17
click at [449, 361] on div "1277148 - 17/09/2025 18:27" at bounding box center [491, 364] width 466 height 24
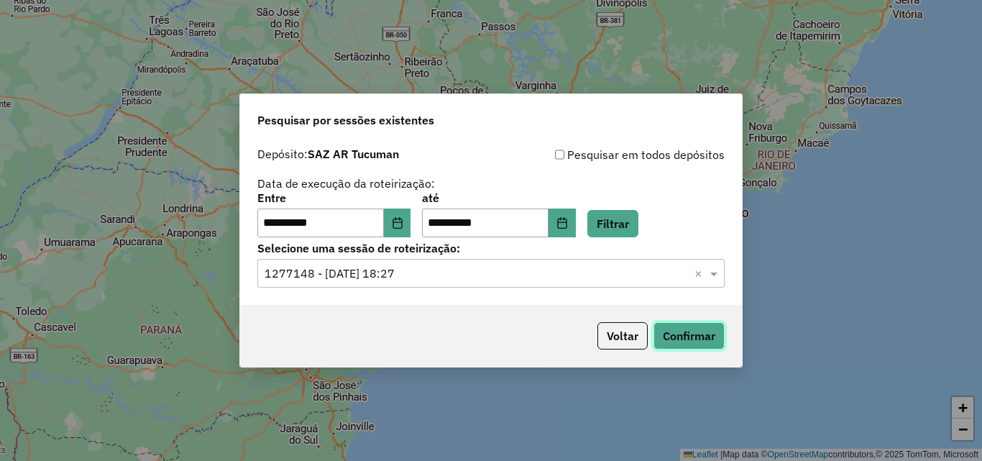
click at [698, 330] on button "Confirmar" at bounding box center [689, 335] width 71 height 27
click at [636, 271] on input "text" at bounding box center [477, 273] width 424 height 17
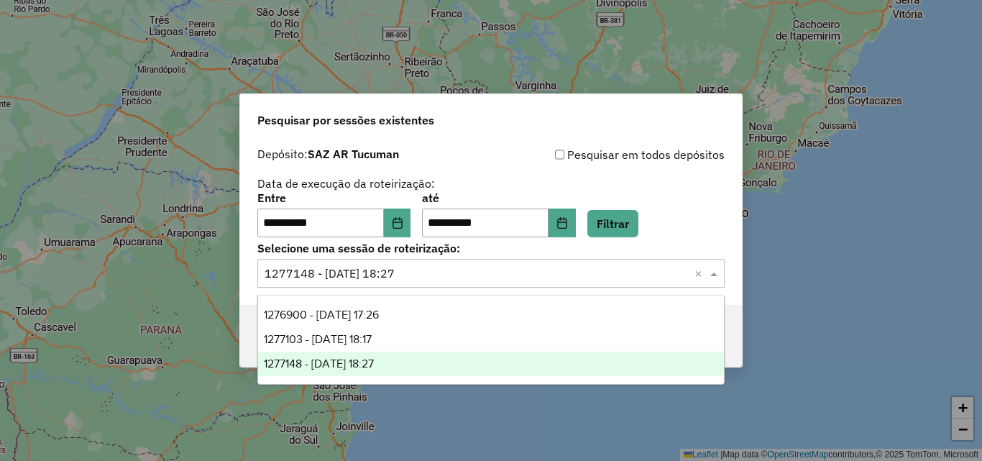
click at [417, 362] on div "1277148 - 17/09/2025 18:27" at bounding box center [491, 364] width 466 height 24
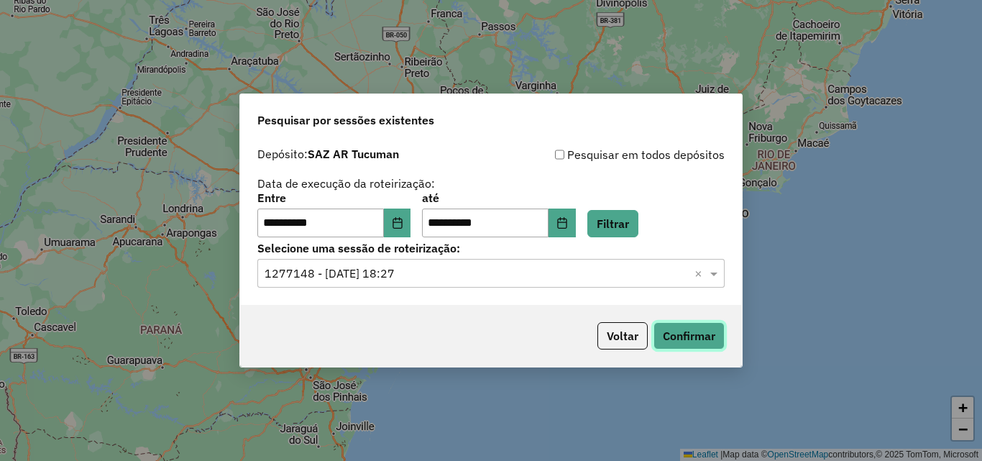
click at [692, 327] on button "Confirmar" at bounding box center [689, 335] width 71 height 27
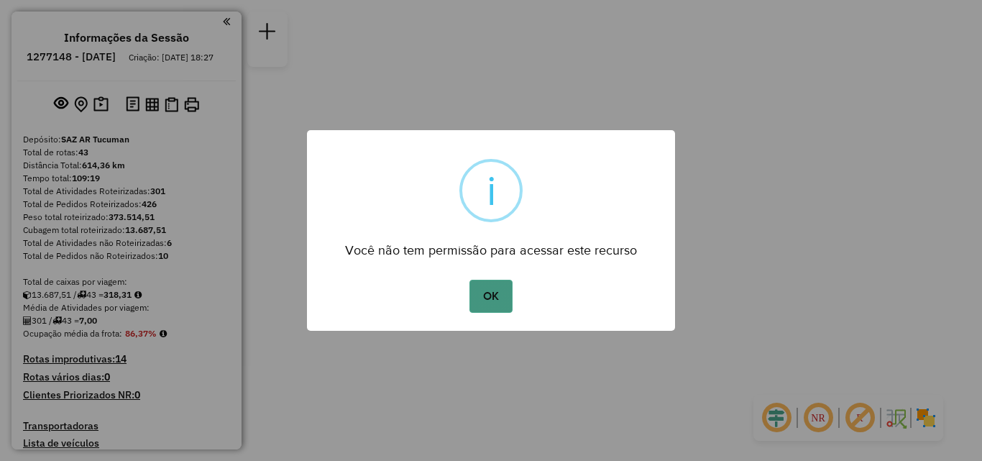
click at [493, 292] on button "OK" at bounding box center [491, 296] width 42 height 33
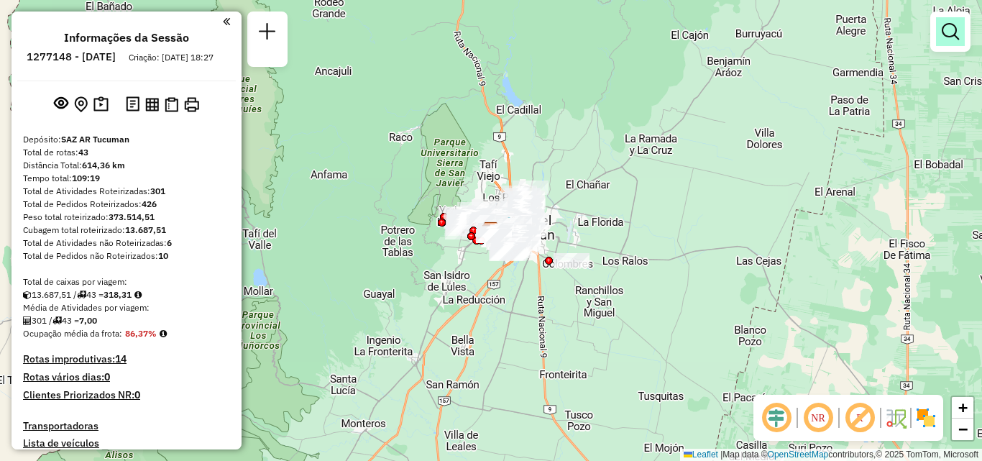
click at [959, 27] on em at bounding box center [950, 31] width 17 height 17
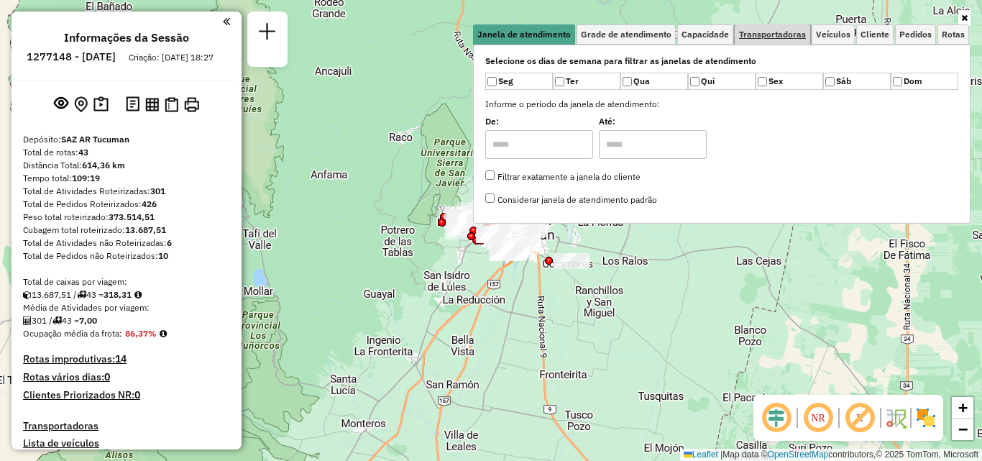
click at [792, 39] on span "Transportadoras" at bounding box center [772, 34] width 67 height 9
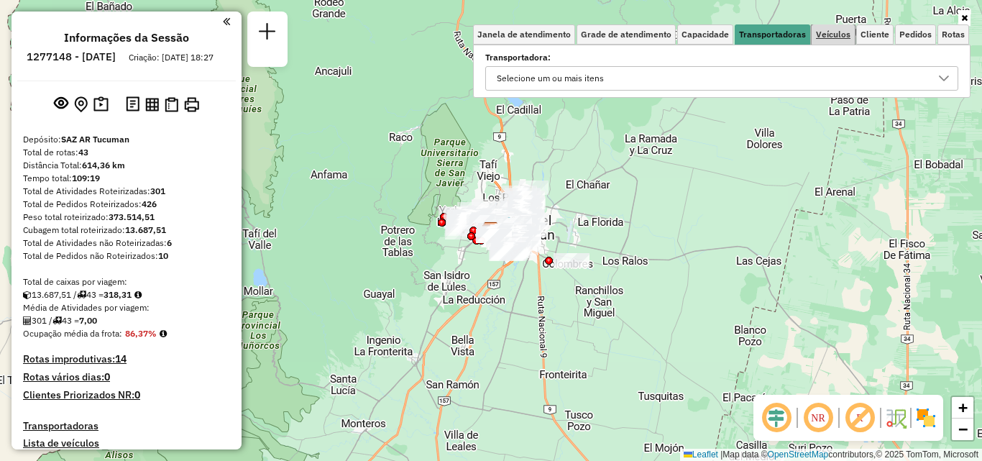
click at [842, 34] on span "Veículos" at bounding box center [833, 34] width 35 height 9
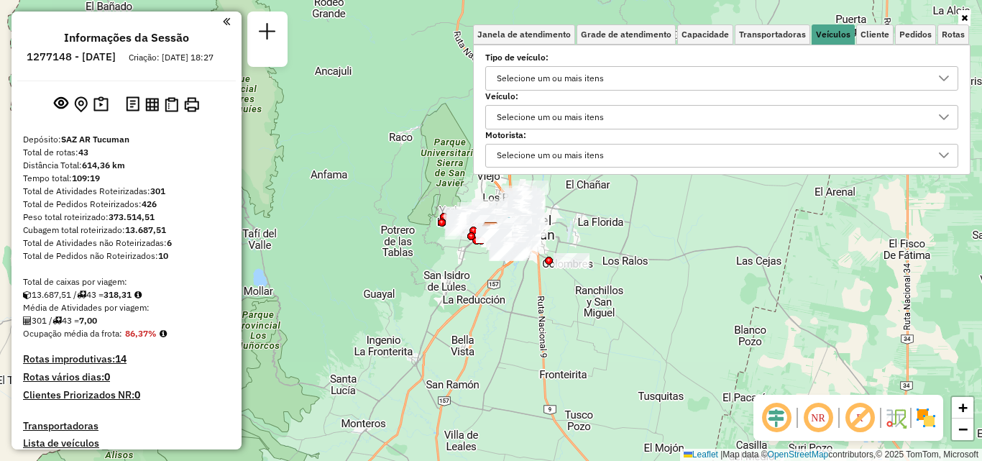
click at [721, 77] on div "Selecione um ou mais itens" at bounding box center [711, 78] width 439 height 23
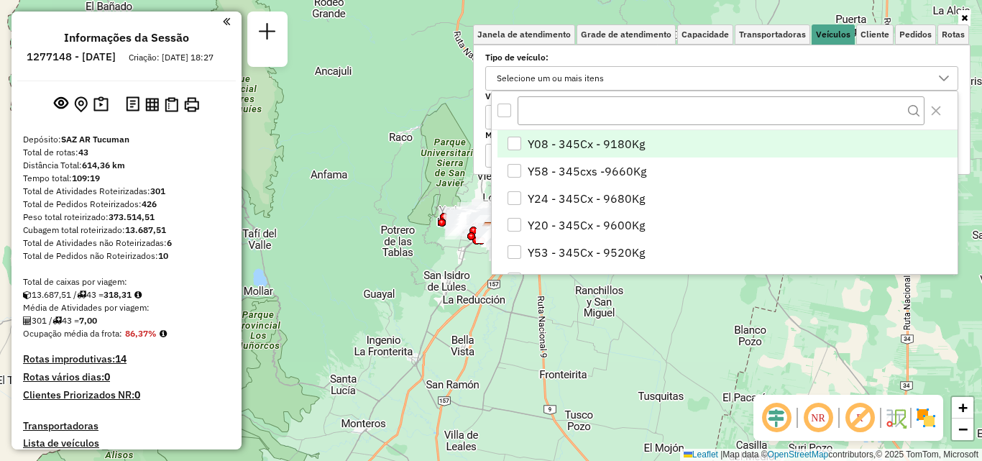
scroll to position [9, 50]
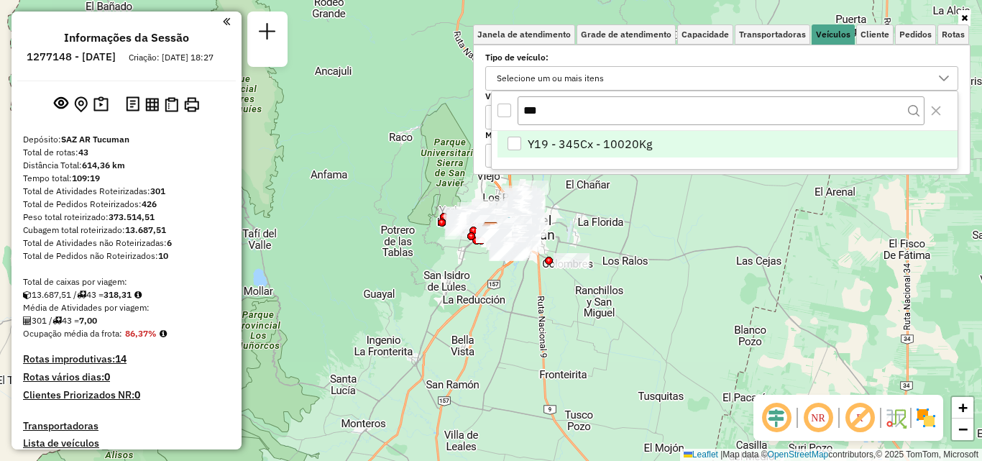
type input "***"
click at [691, 142] on li "Y19 - 345Cx - 10020Kg" at bounding box center [728, 144] width 460 height 27
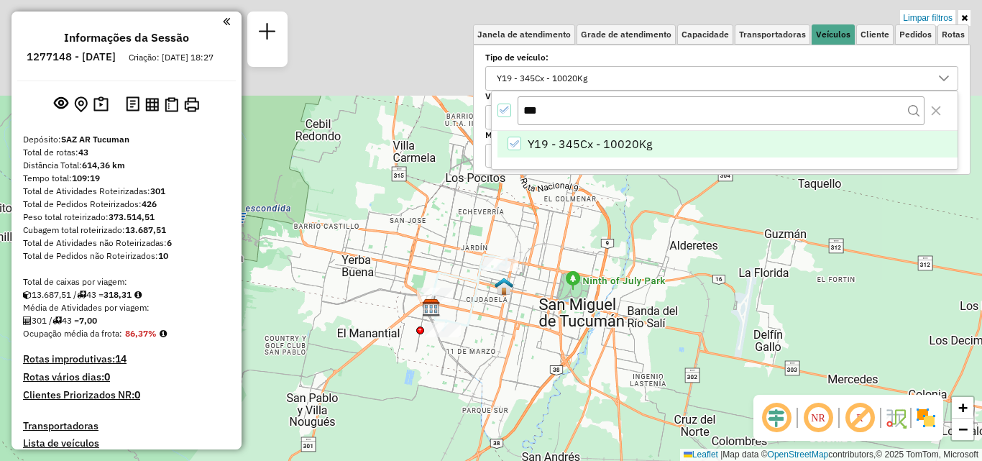
click at [483, 358] on div "Limpar filtros Janela de atendimento Grade de atendimento Capacidade Transporta…" at bounding box center [491, 230] width 982 height 461
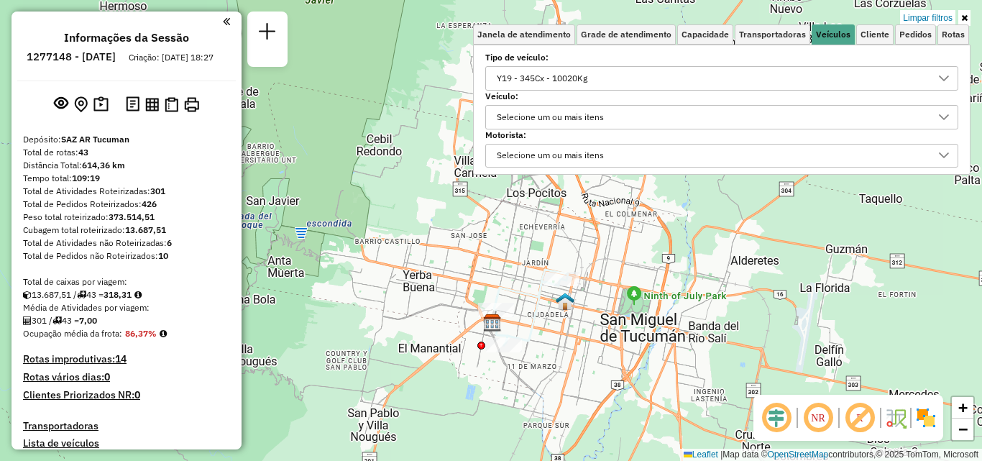
click at [603, 74] on div "Y19 - 345Cx - 10020Kg" at bounding box center [711, 78] width 439 height 23
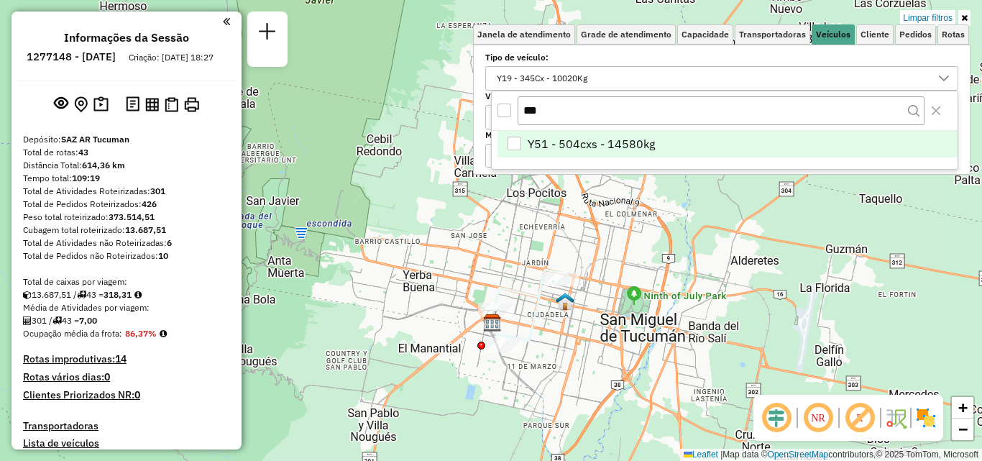
type input "***"
click at [616, 132] on li "Y51 - 504cxs - 14580kg" at bounding box center [728, 144] width 460 height 27
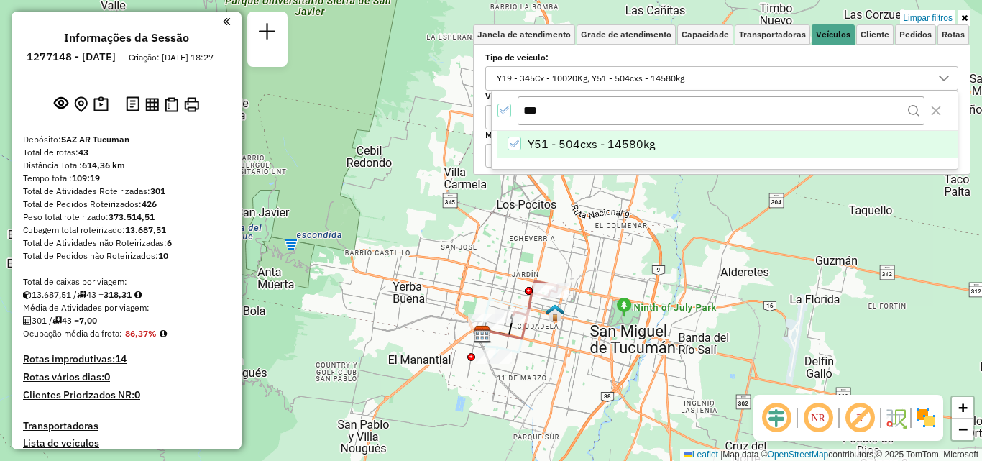
click at [510, 113] on div "All items selected" at bounding box center [505, 111] width 14 height 14
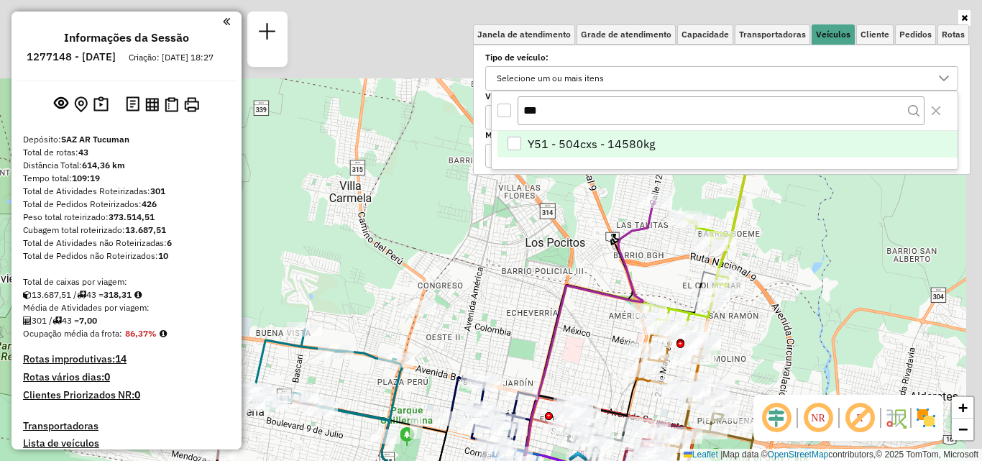
drag, startPoint x: 601, startPoint y: 345, endPoint x: 599, endPoint y: 377, distance: 31.7
click at [601, 380] on div "Janela de atendimento Grade de atendimento Capacidade Transportadoras Veículos …" at bounding box center [491, 230] width 982 height 461
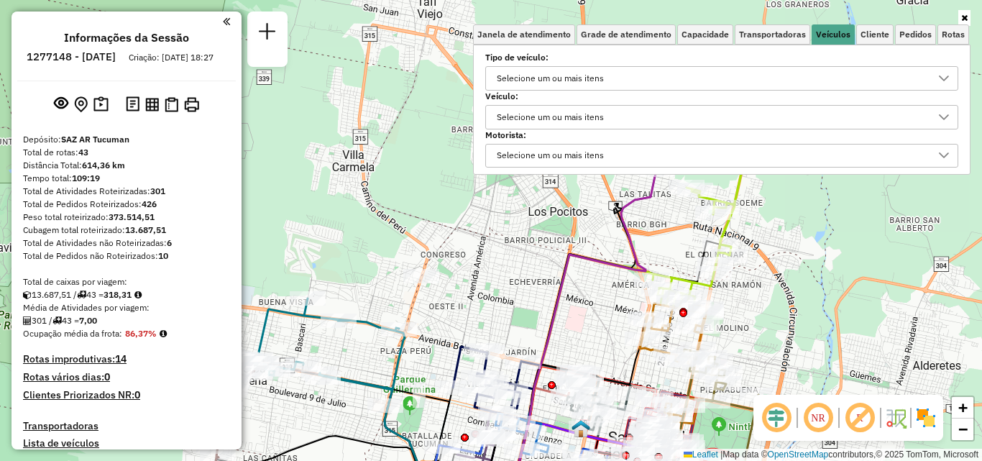
drag, startPoint x: 486, startPoint y: 326, endPoint x: 472, endPoint y: 127, distance: 200.4
click at [472, 127] on div "Janela de atendimento Grade de atendimento Capacidade Transportadoras Veículos …" at bounding box center [491, 230] width 982 height 461
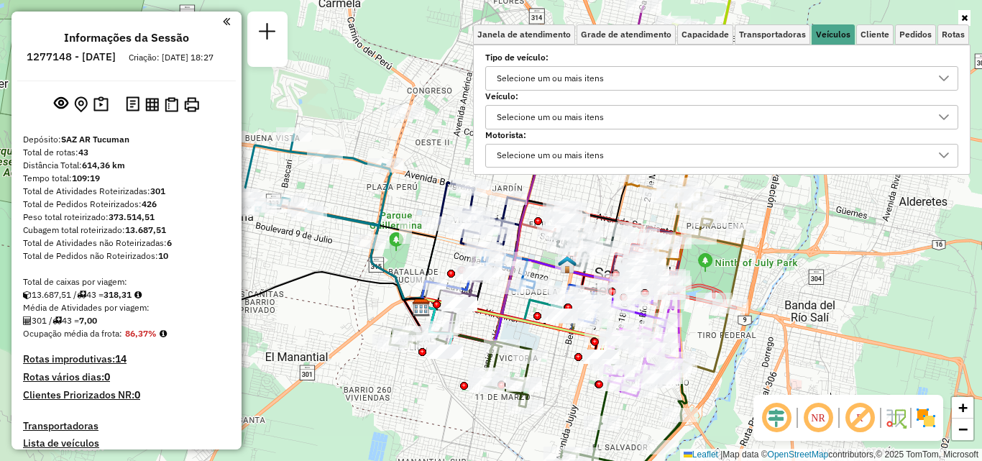
click at [399, 132] on div "Janela de atendimento Grade de atendimento Capacidade Transportadoras Veículos …" at bounding box center [491, 230] width 982 height 461
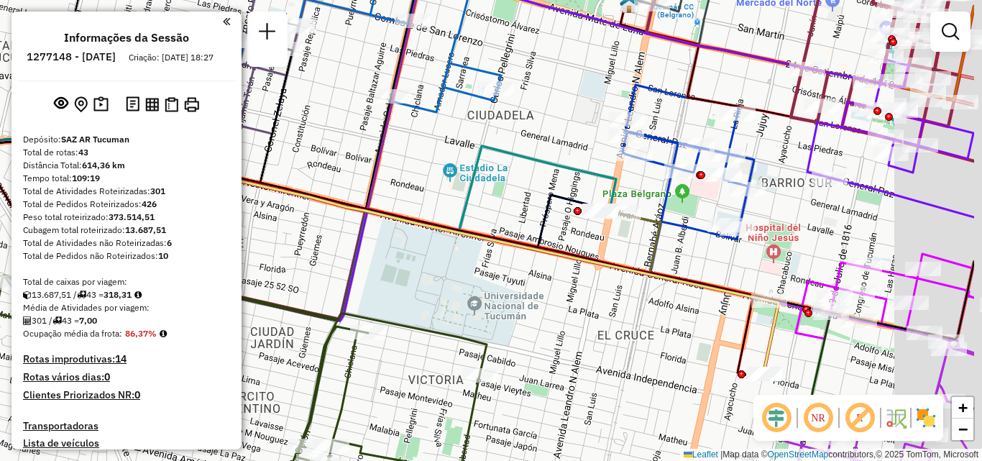
drag, startPoint x: 669, startPoint y: 278, endPoint x: 406, endPoint y: 273, distance: 262.5
click at [406, 273] on div "Janela de atendimento Grade de atendimento Capacidade Transportadoras Veículos …" at bounding box center [491, 230] width 982 height 461
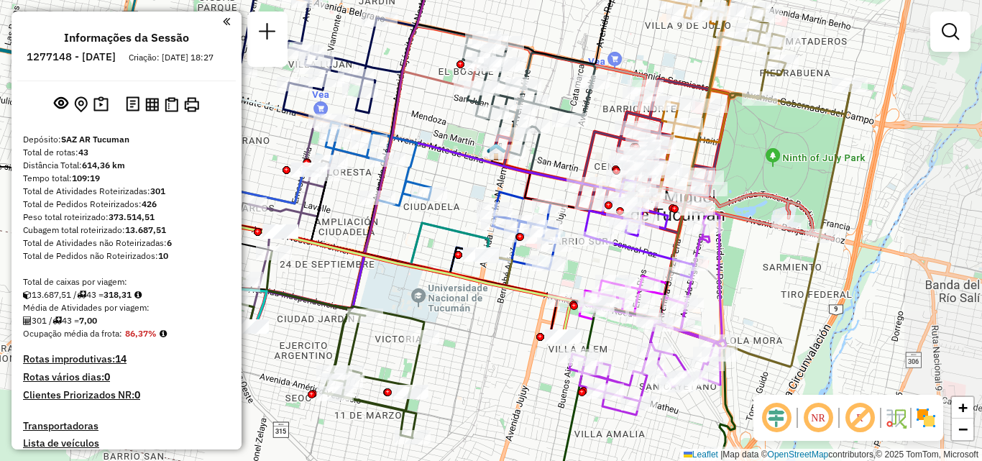
drag, startPoint x: 839, startPoint y: 314, endPoint x: 709, endPoint y: 310, distance: 130.2
click at [709, 310] on div "Rota 5 - Placa AG647OG 0000436856 - CABRERA JOSE ADRIAN Janela de atendimento G…" at bounding box center [491, 230] width 982 height 461
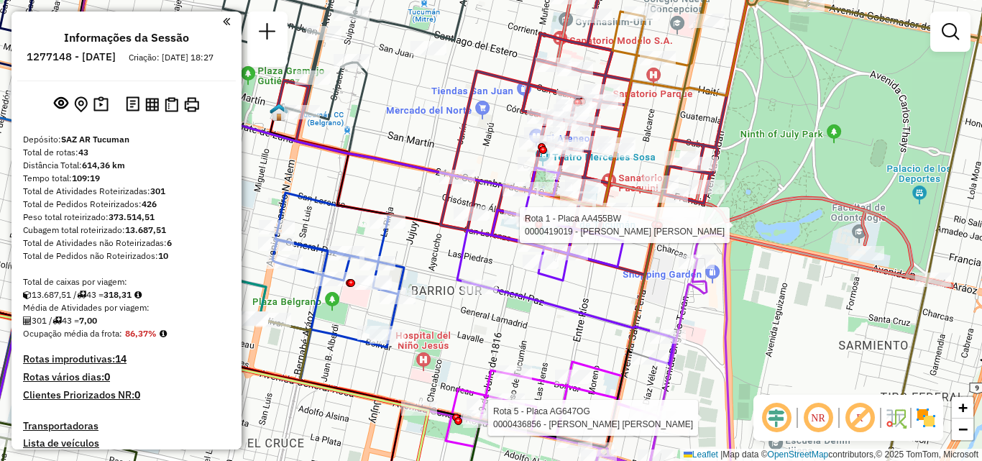
drag, startPoint x: 673, startPoint y: 232, endPoint x: 595, endPoint y: 373, distance: 161.3
click at [664, 232] on div at bounding box center [682, 225] width 36 height 14
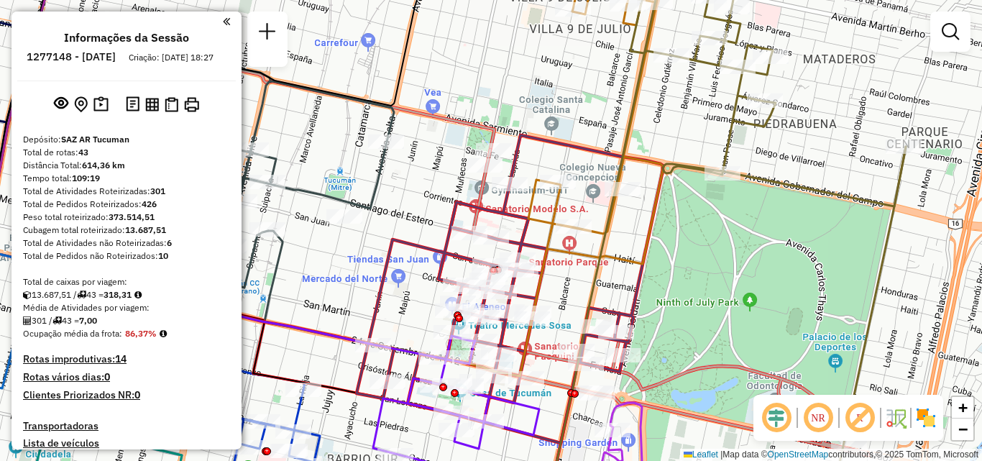
drag, startPoint x: 655, startPoint y: 228, endPoint x: 639, endPoint y: 363, distance: 136.2
click at [639, 363] on icon at bounding box center [292, 257] width 741 height 553
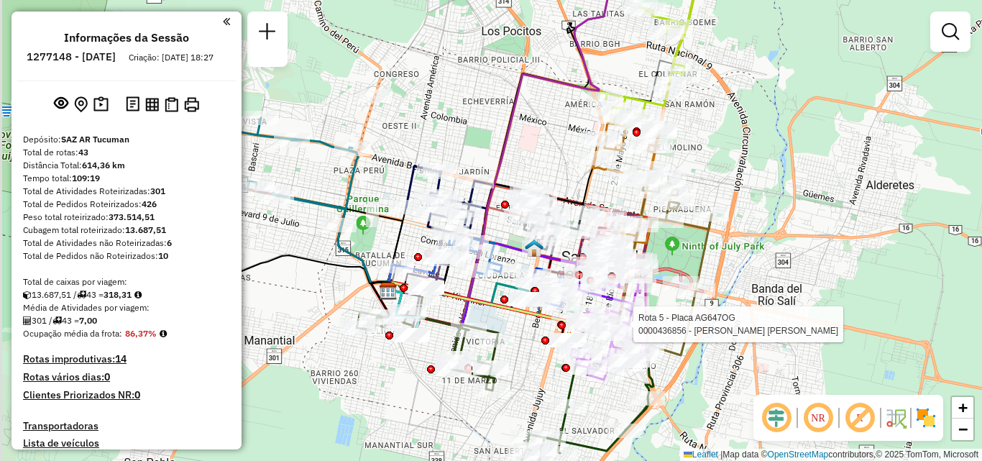
drag, startPoint x: 609, startPoint y: 157, endPoint x: 751, endPoint y: 187, distance: 145.4
click at [751, 187] on div "Rota 5 - Placa AG647OG 0000436856 - CABRERA JOSE ADRIAN Janela de atendimento G…" at bounding box center [491, 230] width 982 height 461
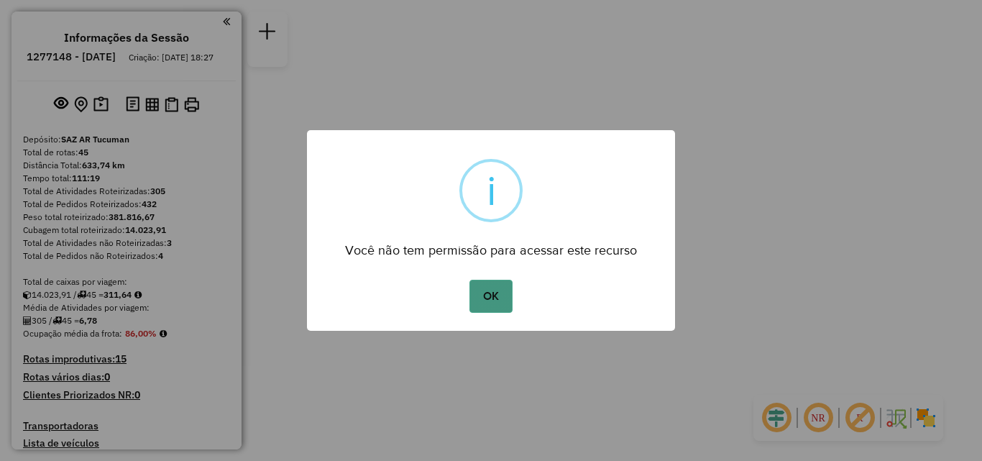
click at [497, 307] on button "OK" at bounding box center [491, 296] width 42 height 33
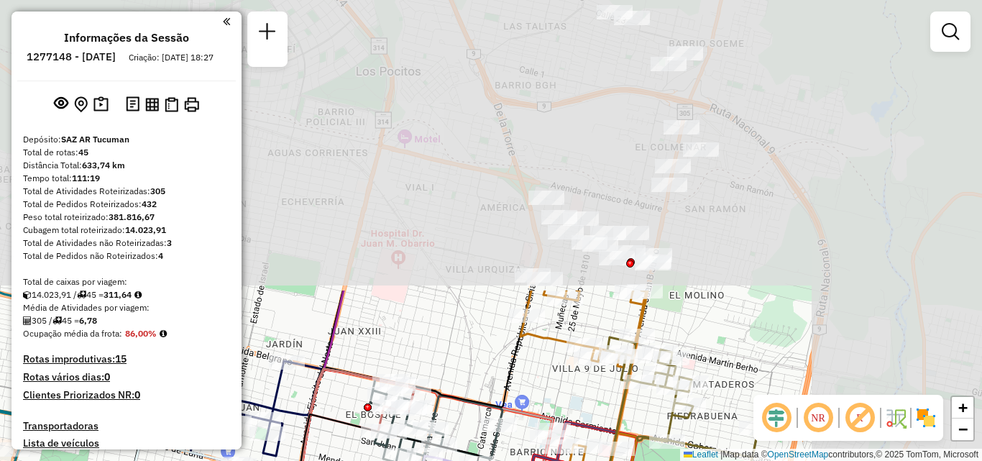
drag, startPoint x: 702, startPoint y: 100, endPoint x: 458, endPoint y: 441, distance: 419.0
click at [458, 441] on div "Rota 6 - Placa AH430HT 0000475671 - aragon Rota 6 - Placa AH430HT 0000452373 - …" at bounding box center [491, 230] width 982 height 461
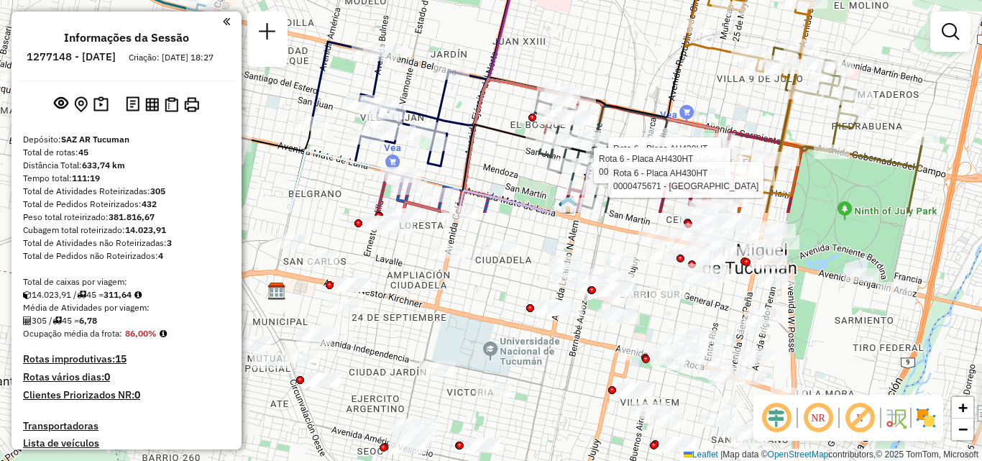
drag, startPoint x: 488, startPoint y: 441, endPoint x: 639, endPoint y: 152, distance: 325.5
click at [639, 152] on div "Rota 6 - Placa AH430HT 0000452373 - AVENDAÑO Rota 6 - Placa AH430HT 0000383155 …" at bounding box center [491, 230] width 982 height 461
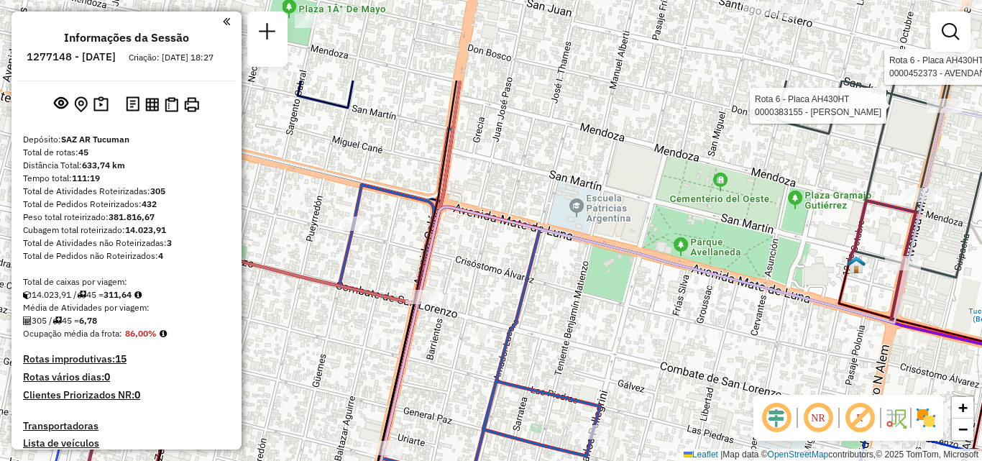
drag, startPoint x: 572, startPoint y: 364, endPoint x: 640, endPoint y: 372, distance: 68.8
click at [640, 372] on div "Rota 6 - Placa AH430HT 0000452373 - AVENDAÑO Rota 6 - Placa AH430HT 0000383155 …" at bounding box center [491, 230] width 982 height 461
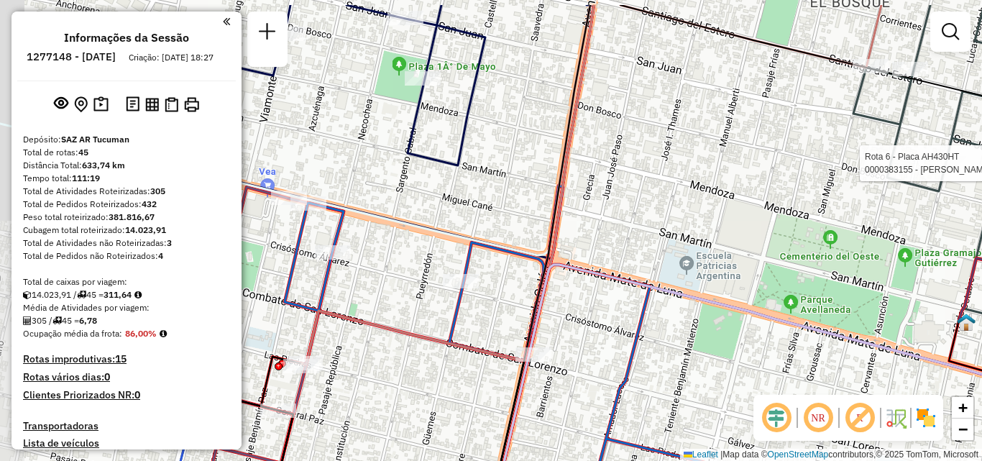
drag, startPoint x: 603, startPoint y: 173, endPoint x: 689, endPoint y: 214, distance: 94.6
click at [689, 214] on div "Rota 6 - Placa AH430HT 0000452373 - AVENDAÑO Rota 6 - Placa AH430HT 0000383155 …" at bounding box center [491, 230] width 982 height 461
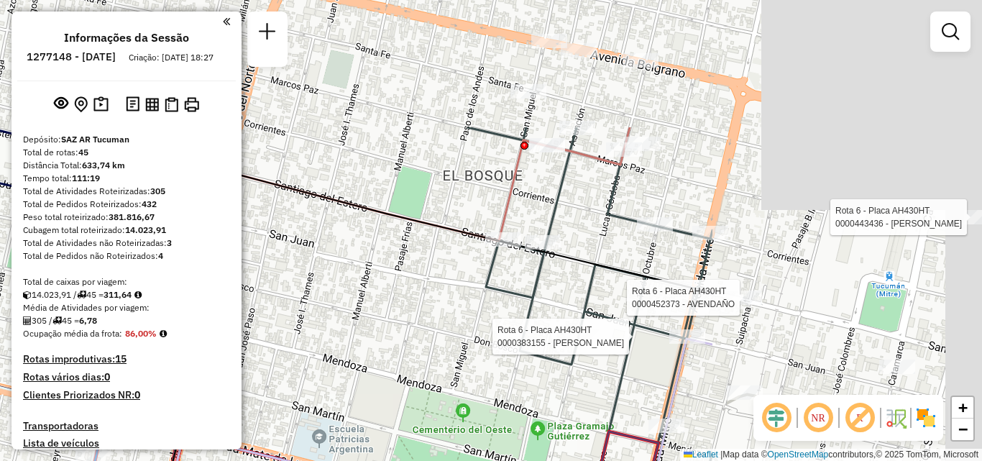
drag, startPoint x: 685, startPoint y: 219, endPoint x: 316, endPoint y: 393, distance: 407.9
click at [317, 393] on div "Rota 6 - Placa AH430HT 0000452373 - AVENDAÑO Rota 6 - Placa AH430HT 0000383155 …" at bounding box center [491, 230] width 982 height 461
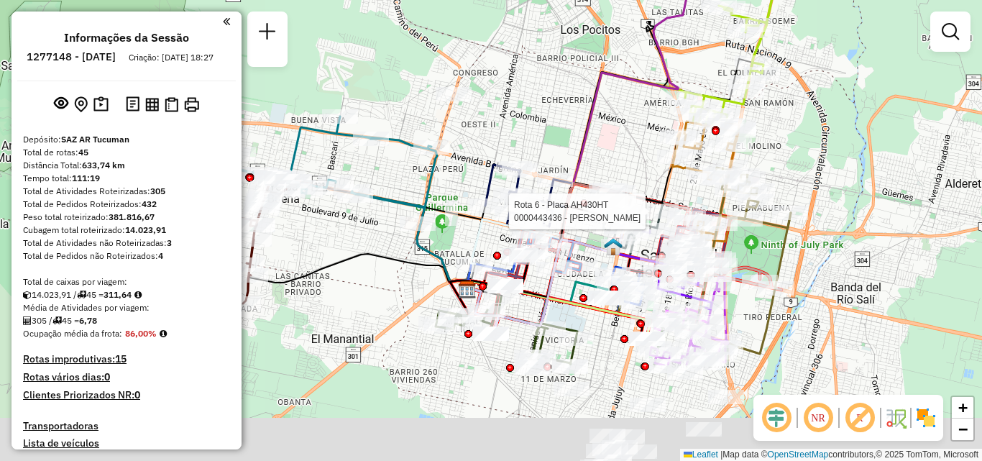
drag, startPoint x: 414, startPoint y: 94, endPoint x: 337, endPoint y: 24, distance: 104.9
click at [339, 26] on div "Rota 6 - Placa AH430HT 0000443436 - [PERSON_NAME] de atendimento Grade de atend…" at bounding box center [491, 230] width 982 height 461
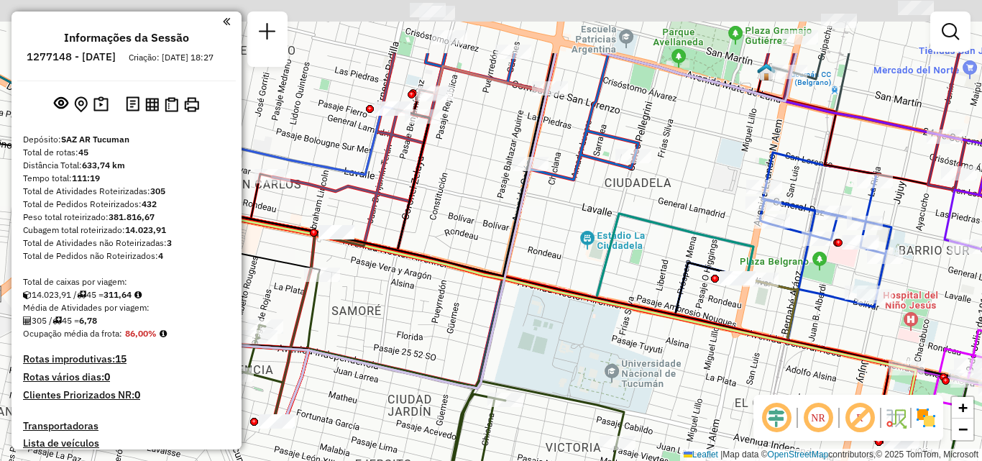
drag, startPoint x: 449, startPoint y: 152, endPoint x: 474, endPoint y: 334, distance: 182.9
click at [474, 334] on div "Rota 6 - Placa AH430HT 0000443436 - [PERSON_NAME] de atendimento Grade de atend…" at bounding box center [491, 230] width 982 height 461
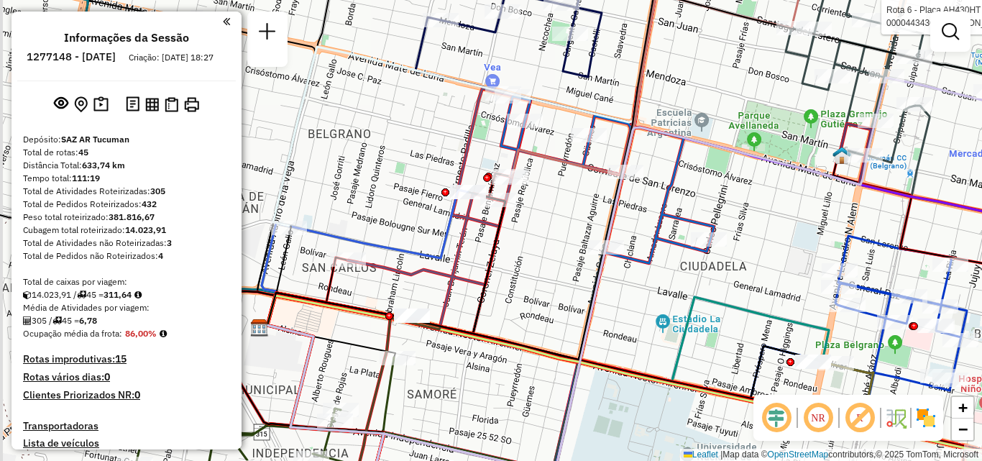
drag, startPoint x: 450, startPoint y: 296, endPoint x: 519, endPoint y: 297, distance: 69.0
click at [519, 297] on div "Rota 6 - Placa AH430HT 0000443436 - [PERSON_NAME] de atendimento Grade de atend…" at bounding box center [491, 230] width 982 height 461
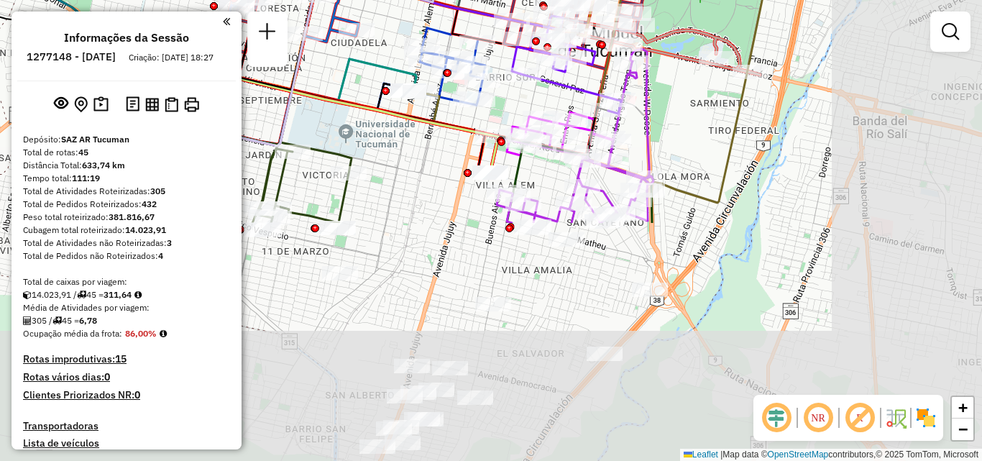
drag, startPoint x: 800, startPoint y: 203, endPoint x: 615, endPoint y: -29, distance: 296.2
click at [615, 0] on html "Aguarde... Pop-up bloqueado! Seu navegador bloqueou automáticamente a abertura …" at bounding box center [491, 230] width 982 height 461
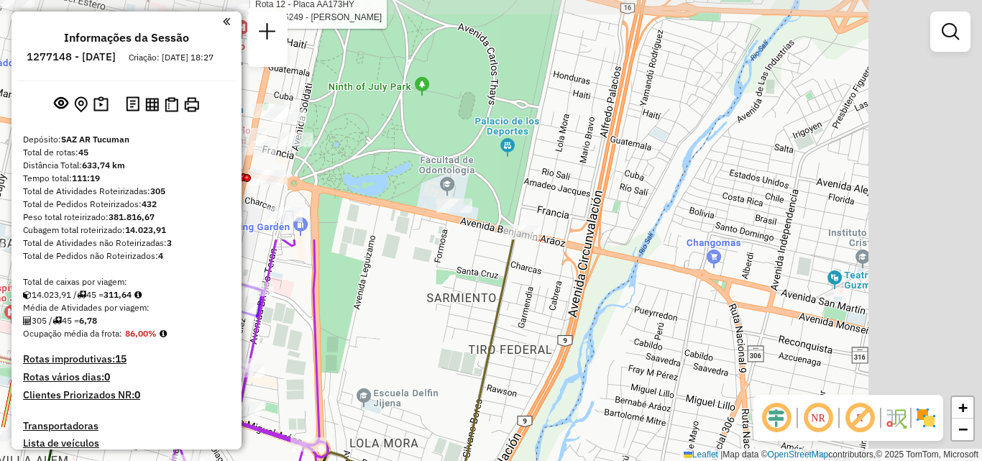
drag, startPoint x: 639, startPoint y: 129, endPoint x: 512, endPoint y: 266, distance: 186.2
click at [426, 402] on div "Rota 6 - Placa AH430HT 0000443436 - FERNANDEZ [PERSON_NAME] 12 - Placa AA173HY …" at bounding box center [491, 230] width 982 height 461
